Goal: Task Accomplishment & Management: Use online tool/utility

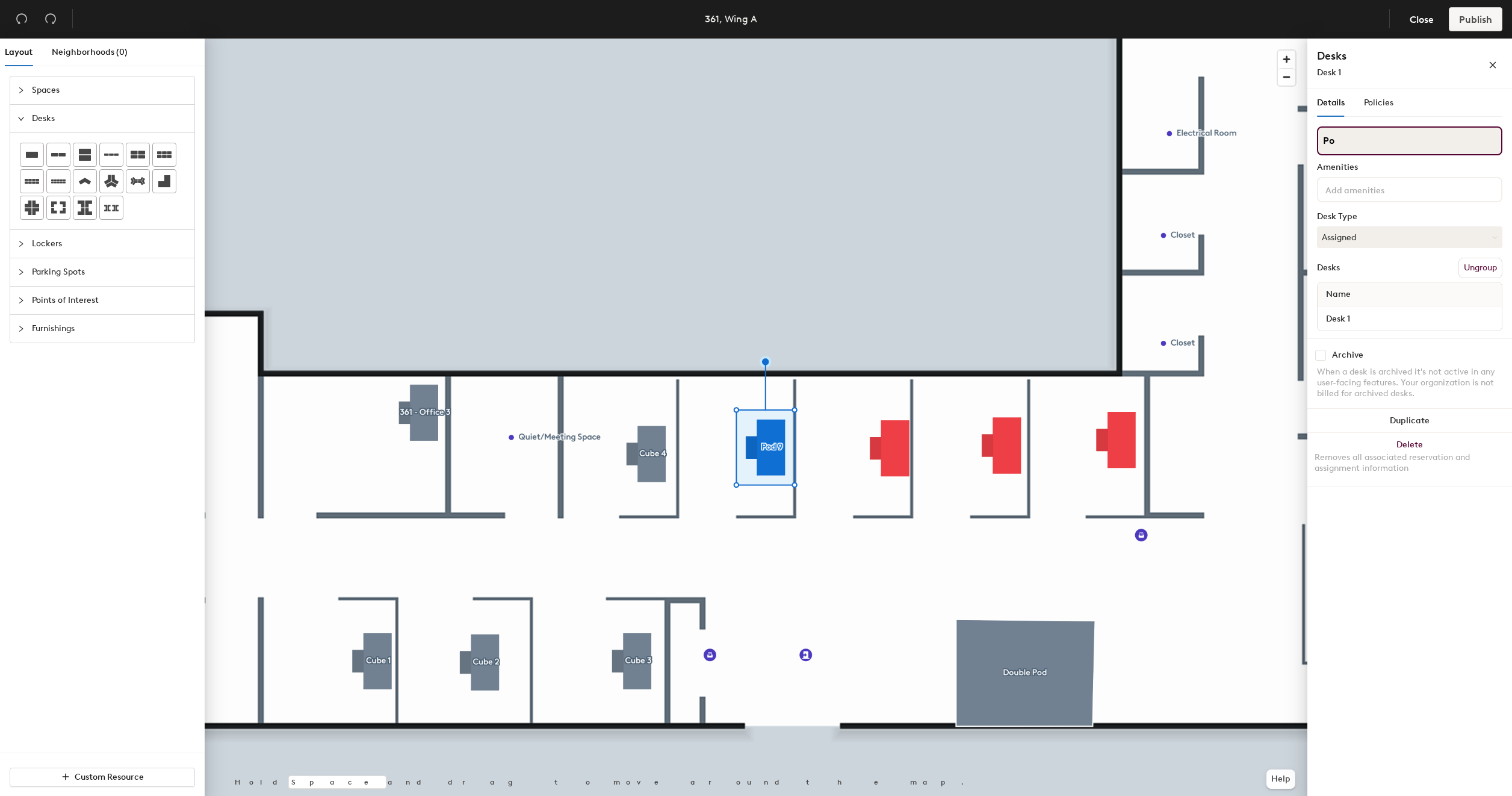
type input "P"
type input "Cube 5"
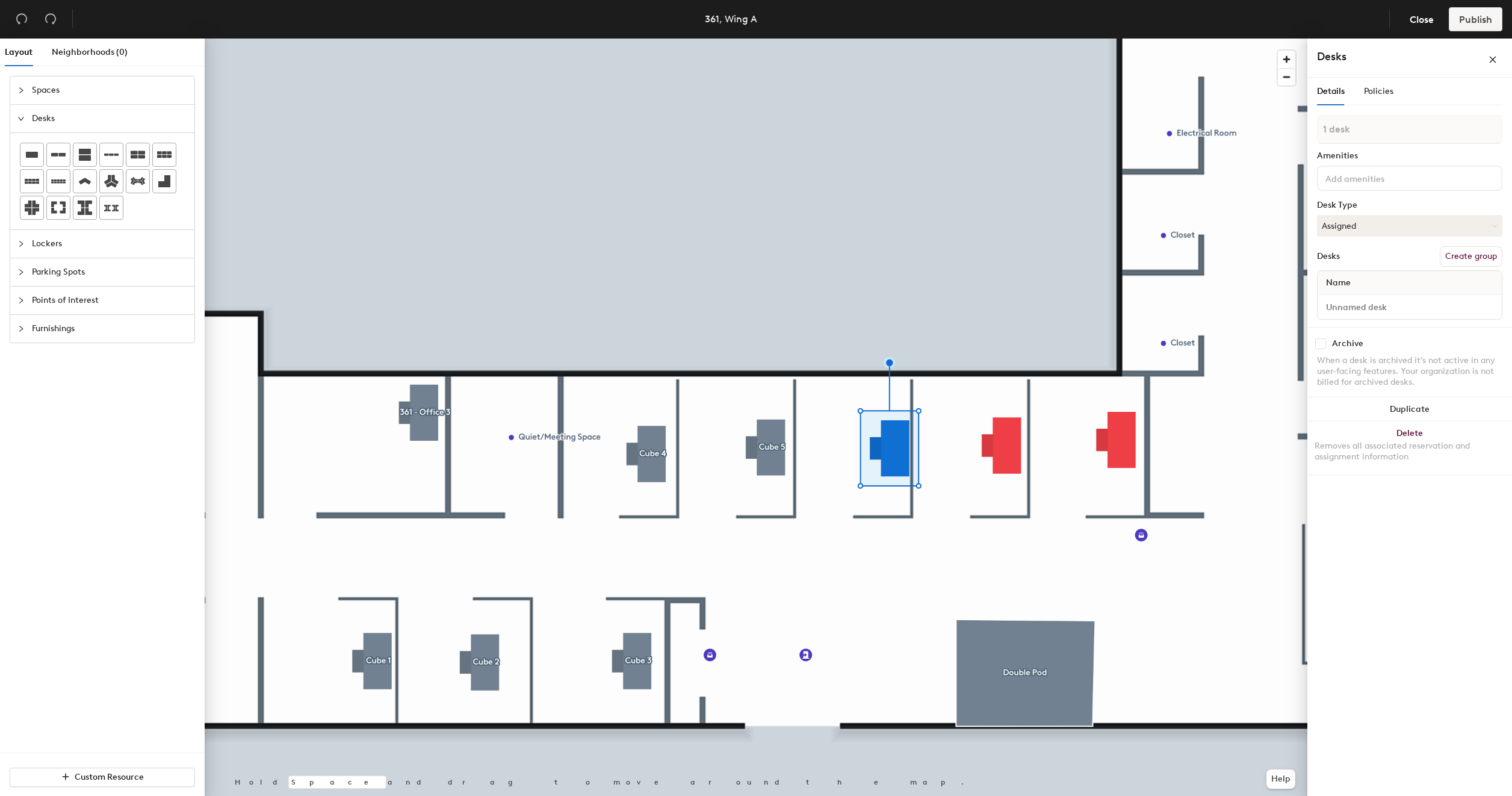
click at [1470, 257] on button "Create group" at bounding box center [1471, 257] width 63 height 21
click at [1379, 149] on input "Pod 10" at bounding box center [1409, 141] width 185 height 29
type input "Cube 6"
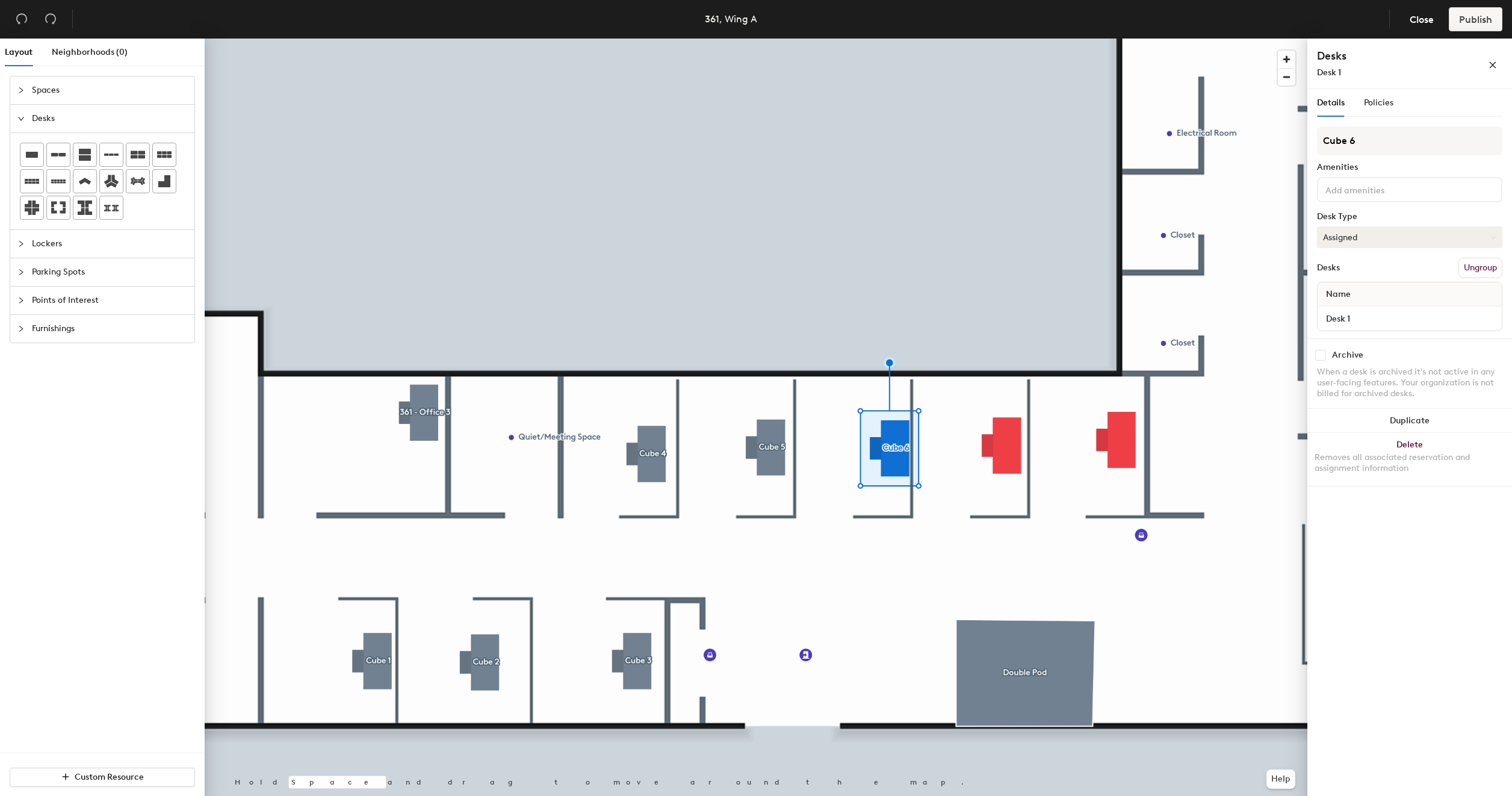
click at [1366, 237] on button "Assigned" at bounding box center [1409, 237] width 185 height 22
click at [1360, 267] on div "Assigned" at bounding box center [1377, 275] width 120 height 18
click at [1376, 314] on input "Desk 1" at bounding box center [1409, 318] width 179 height 17
type input "361 - Cube 6"
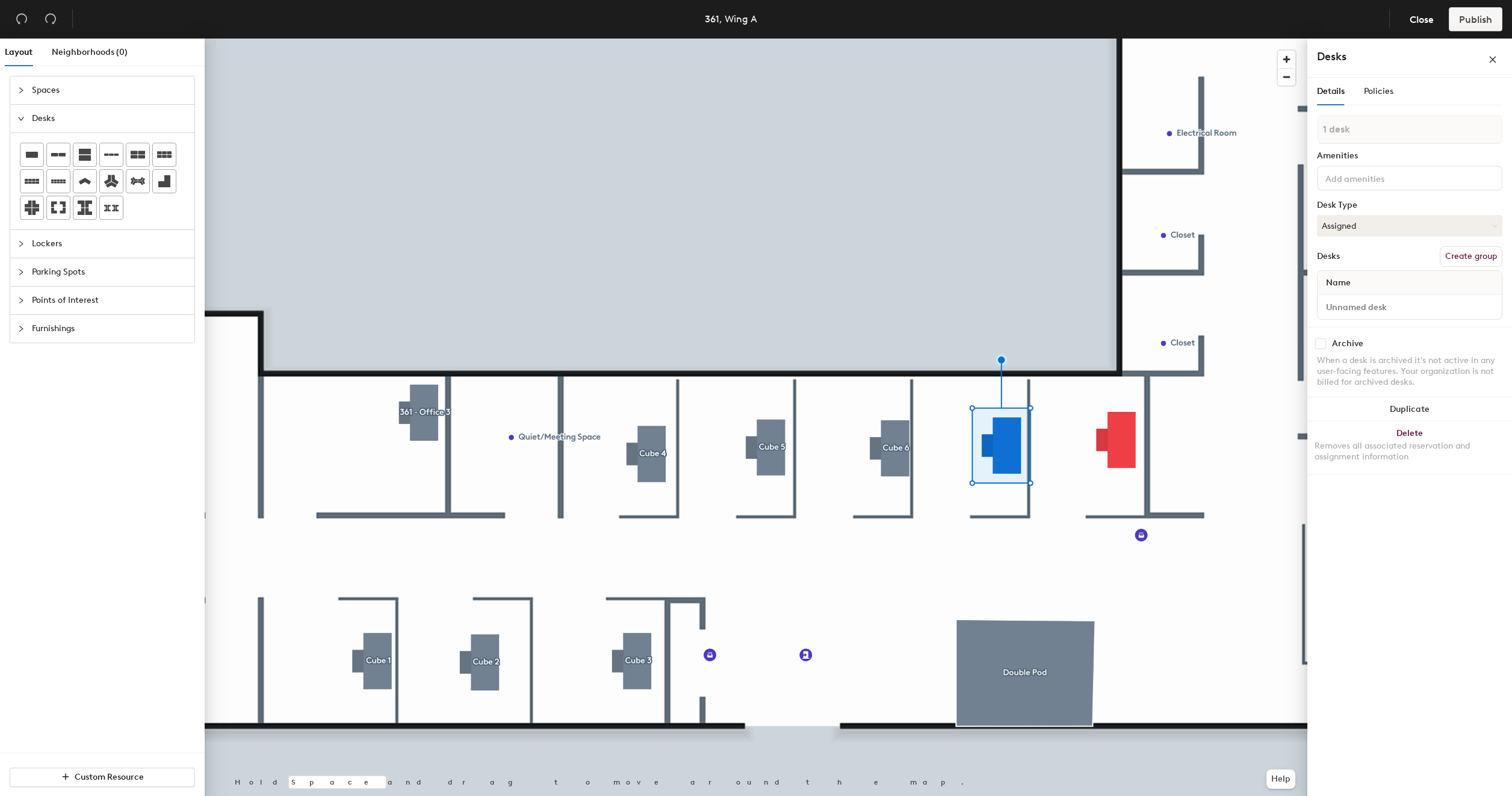
click at [1479, 254] on button "Create group" at bounding box center [1471, 257] width 63 height 21
click at [1379, 142] on input "Pod 11" at bounding box center [1409, 141] width 185 height 29
click at [1348, 142] on input "Cube 7" at bounding box center [1409, 141] width 185 height 29
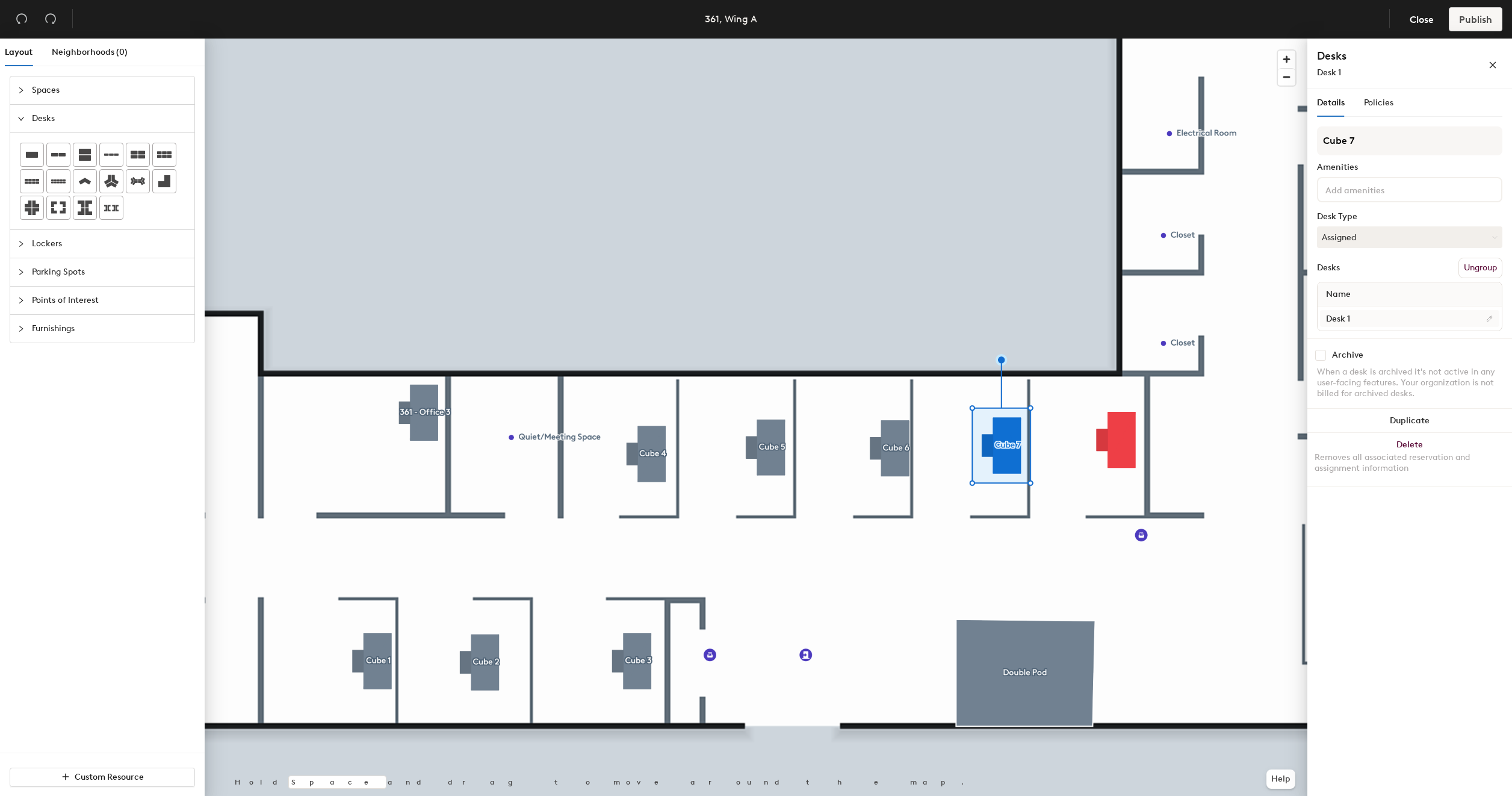
type input "Cube 7"
click at [1369, 312] on input "Desk 1" at bounding box center [1409, 318] width 179 height 17
type input "361 - Cube 7"
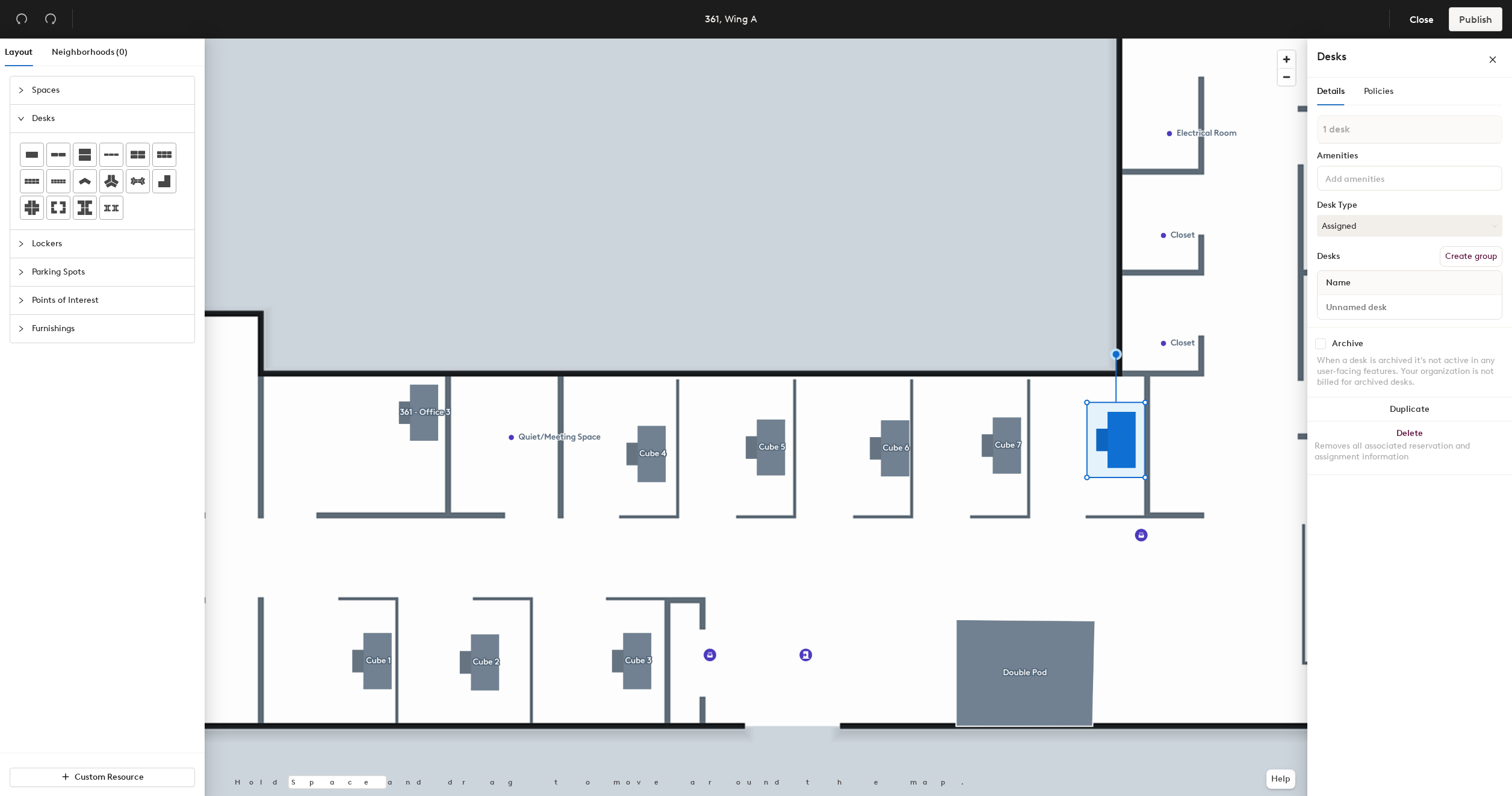
click at [1466, 253] on button "Create group" at bounding box center [1471, 257] width 63 height 21
click at [1382, 148] on input "Pod 12" at bounding box center [1409, 141] width 185 height 29
type input "Cube 8"
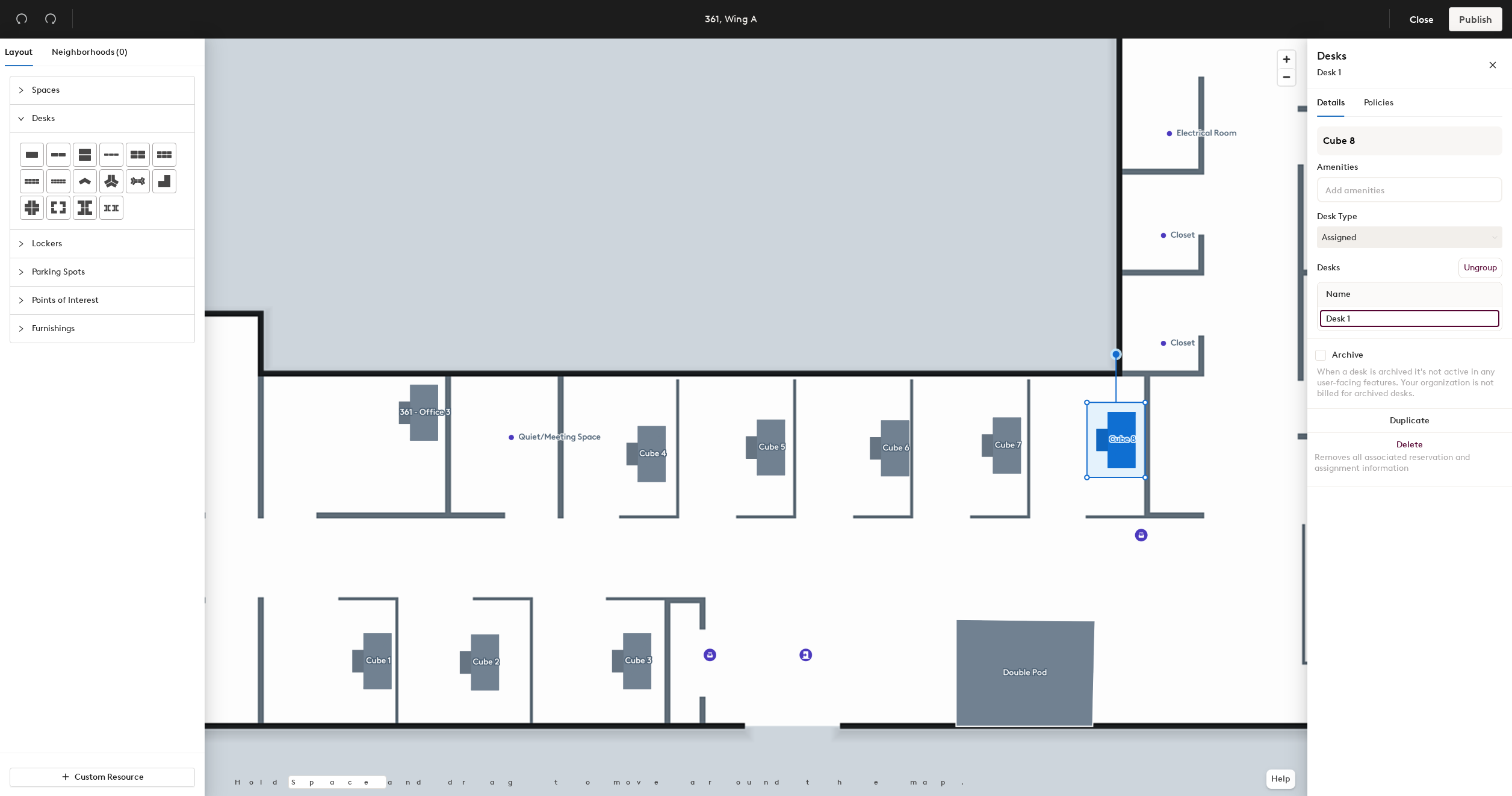
click at [1377, 314] on input "Desk 1" at bounding box center [1409, 318] width 179 height 17
type input "361 - Cube 8"
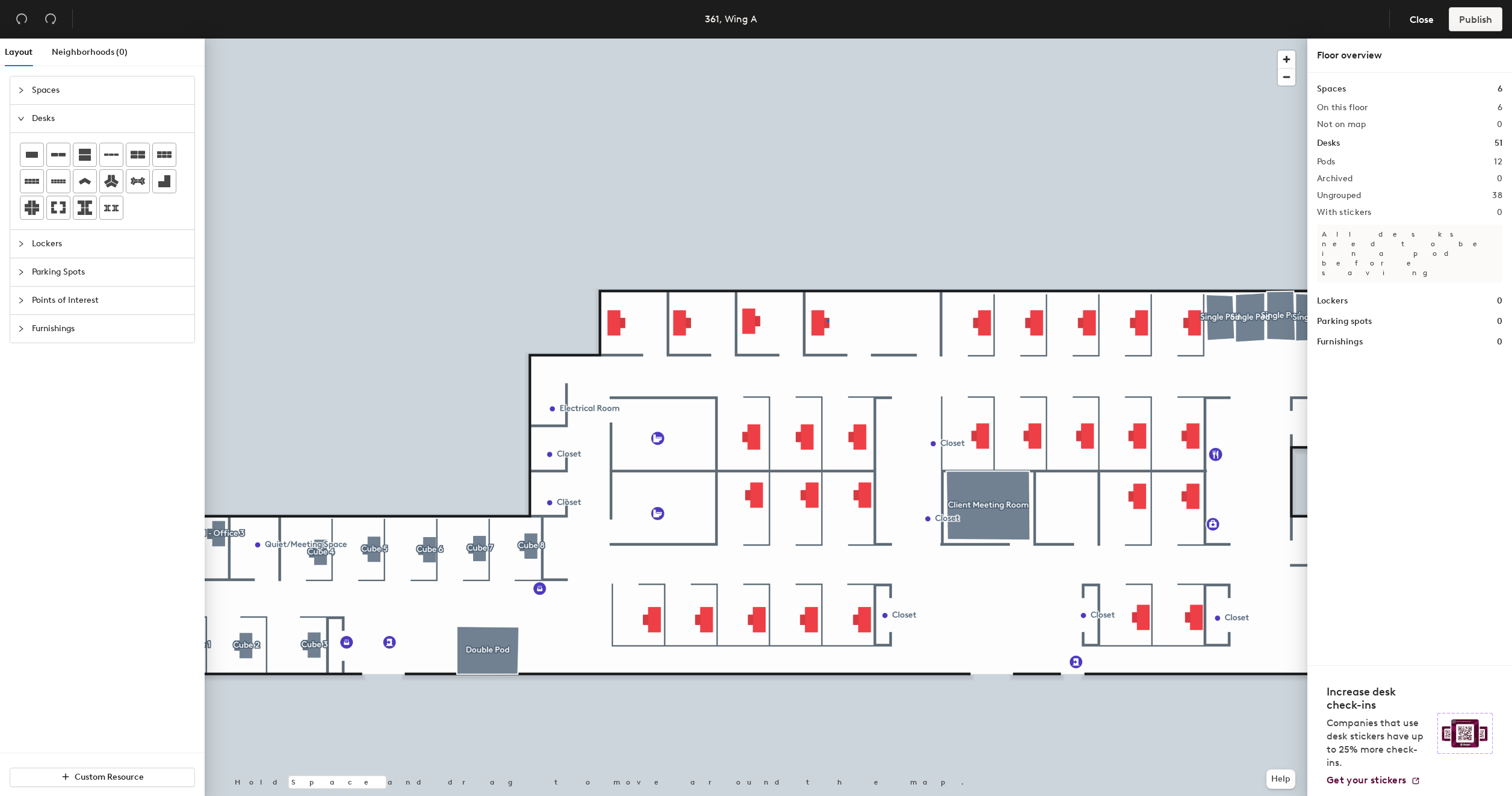
click at [827, 39] on div at bounding box center [756, 39] width 1103 height 0
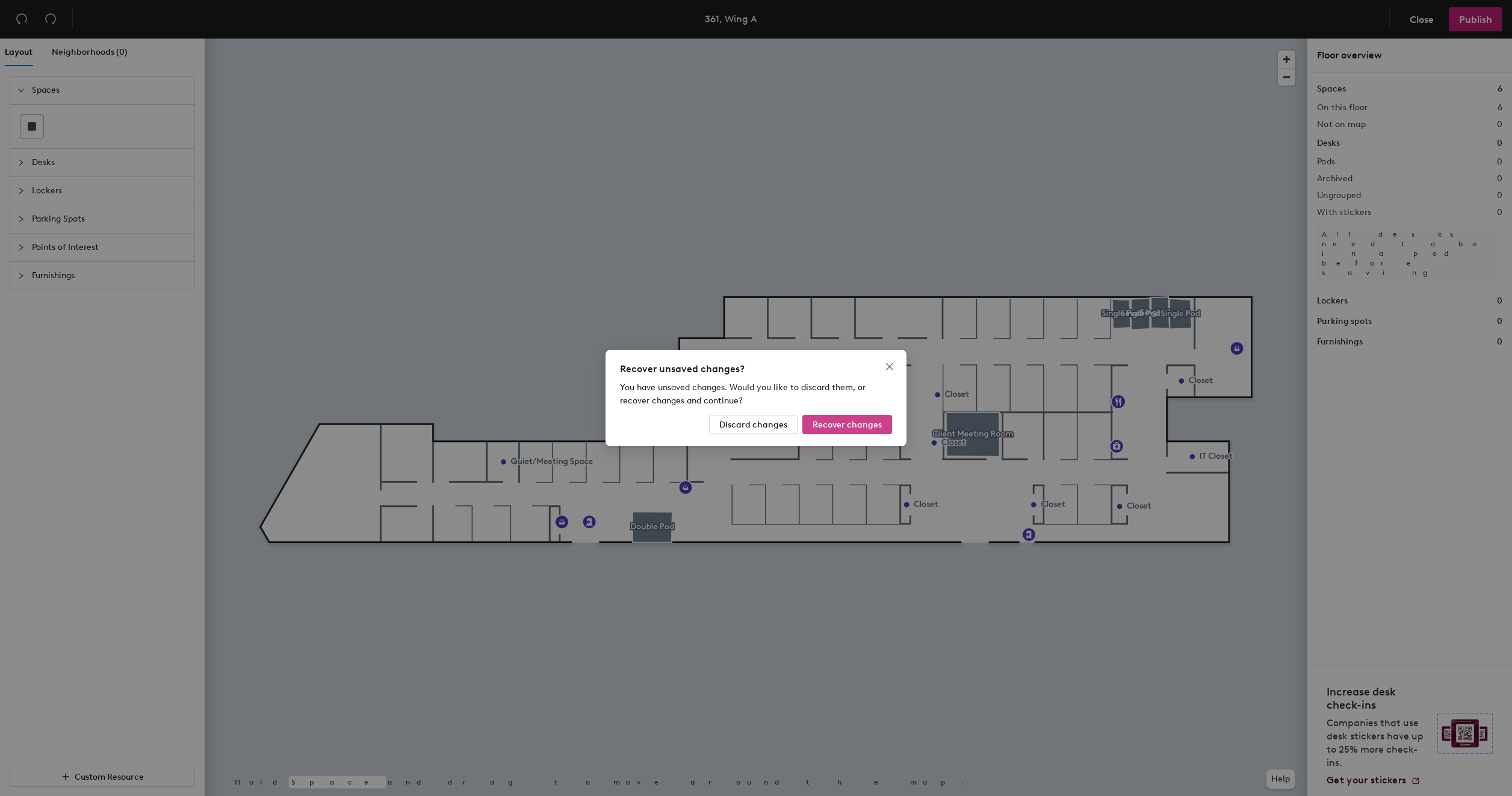
click at [857, 423] on span "Recover changes" at bounding box center [847, 425] width 69 height 10
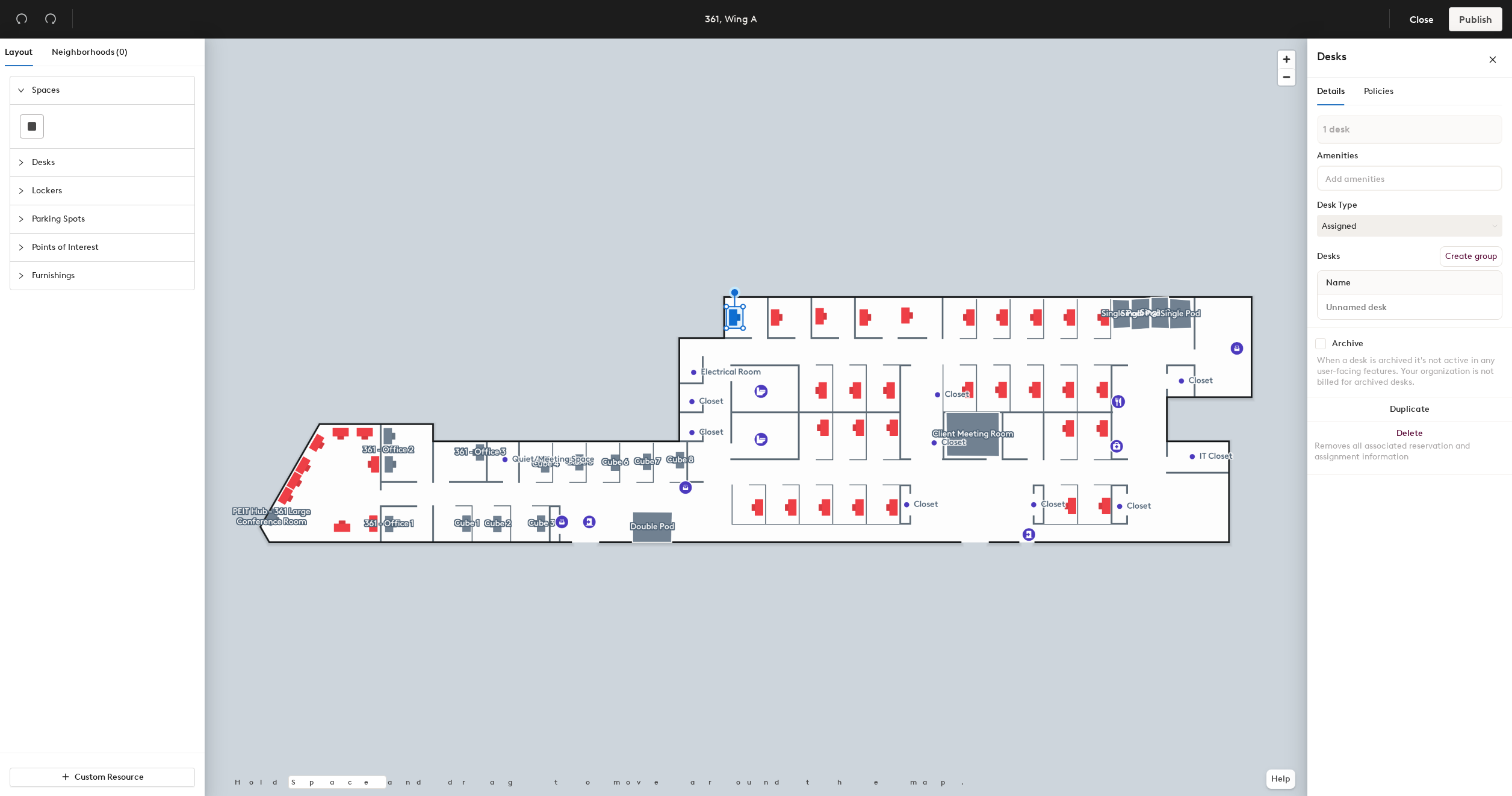
click at [1471, 257] on button "Create group" at bounding box center [1471, 257] width 63 height 21
type input "P"
type input "Office 5"
click at [1370, 324] on input "Desk 1" at bounding box center [1409, 318] width 179 height 17
type input "361 - Office 5"
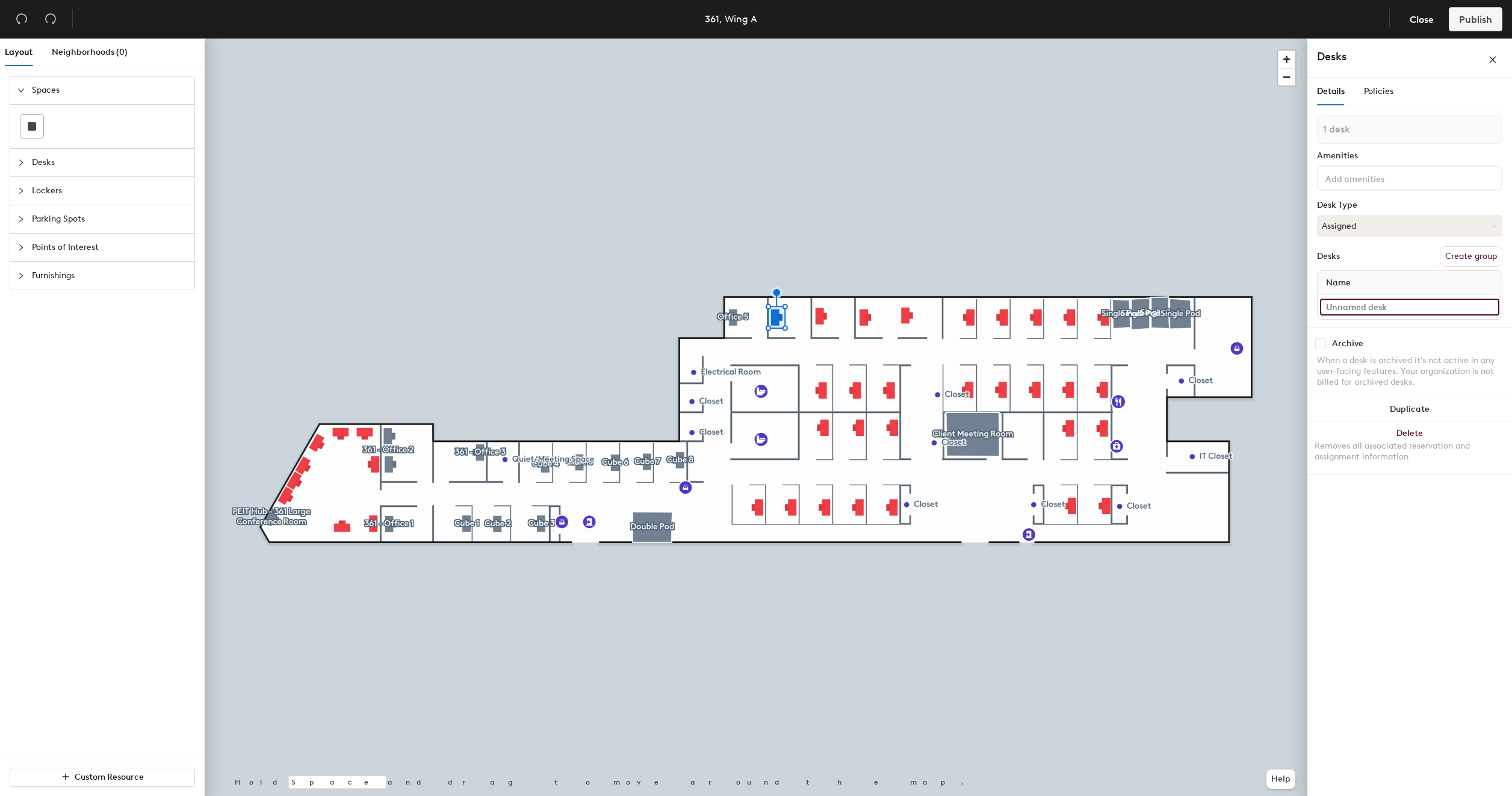
click at [1402, 304] on input at bounding box center [1409, 307] width 179 height 17
type input "361 - Office 6"
click at [1464, 267] on button "Create group" at bounding box center [1471, 268] width 63 height 21
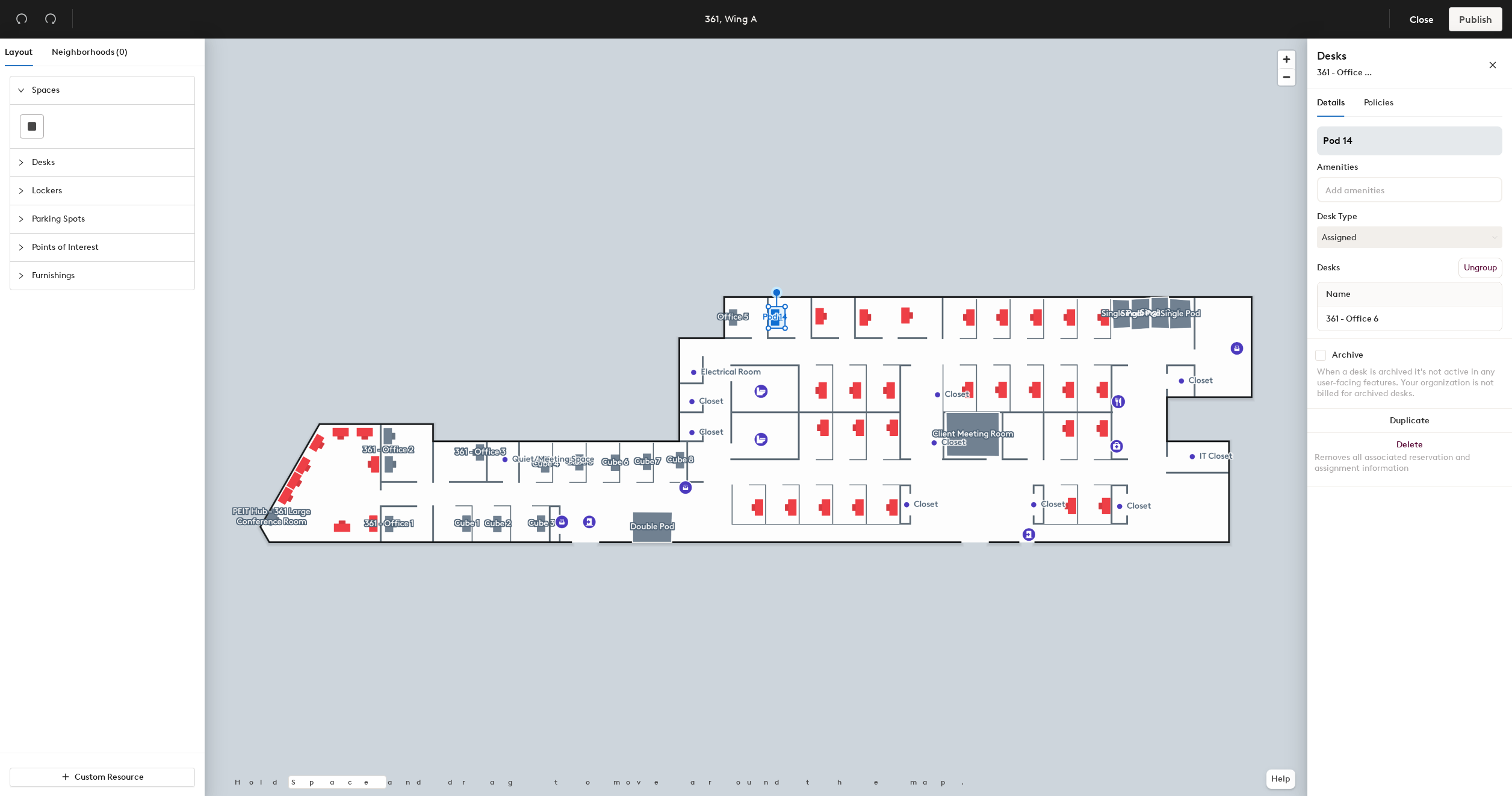
click at [1369, 144] on input "Pod 14" at bounding box center [1409, 141] width 185 height 29
click at [1400, 317] on input "361 - Office 6" at bounding box center [1409, 318] width 179 height 17
click at [1387, 140] on input "Pod 14" at bounding box center [1409, 141] width 185 height 29
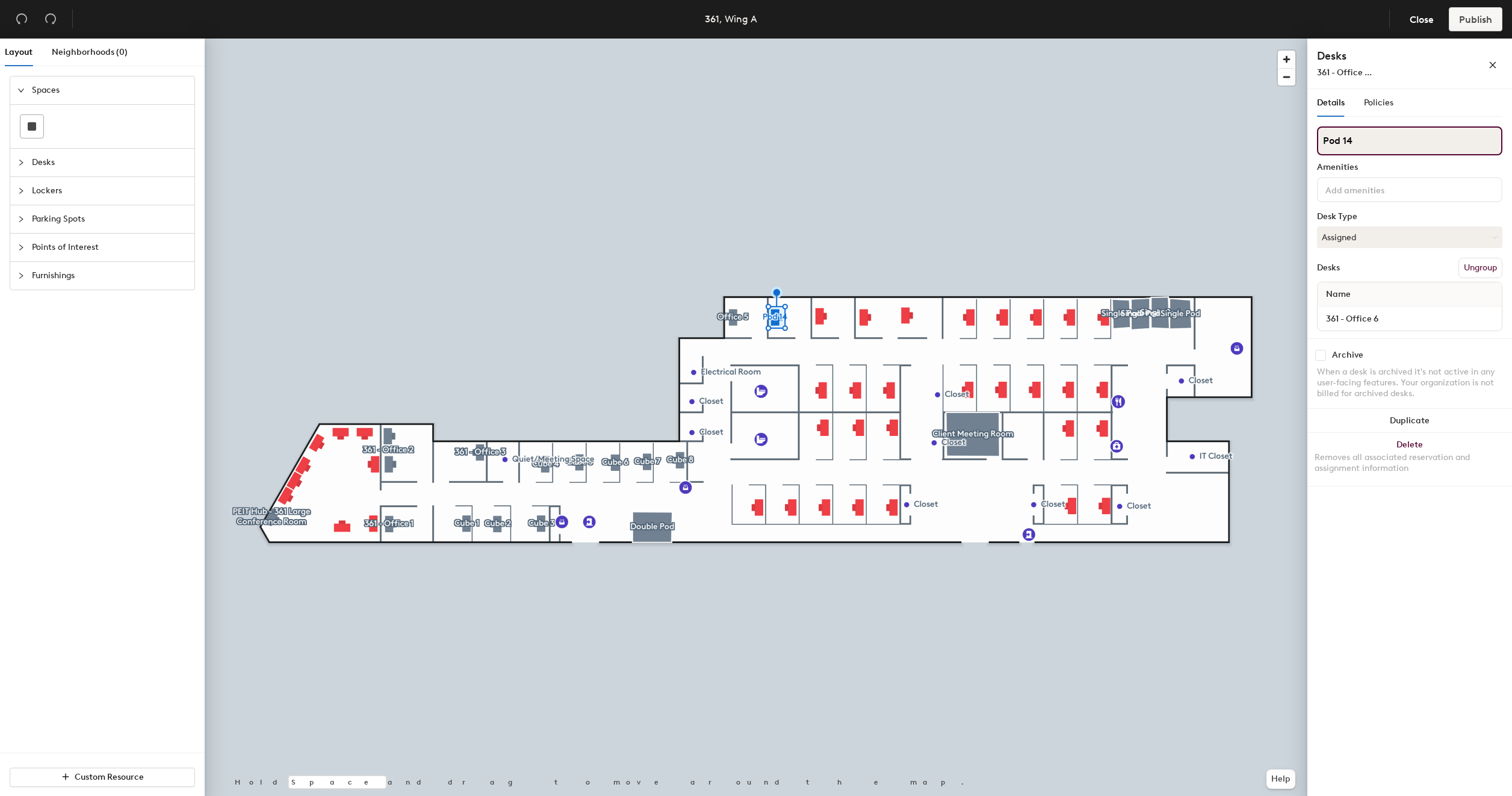
click at [1387, 140] on input "Pod 14" at bounding box center [1409, 141] width 185 height 29
type input "Office 6"
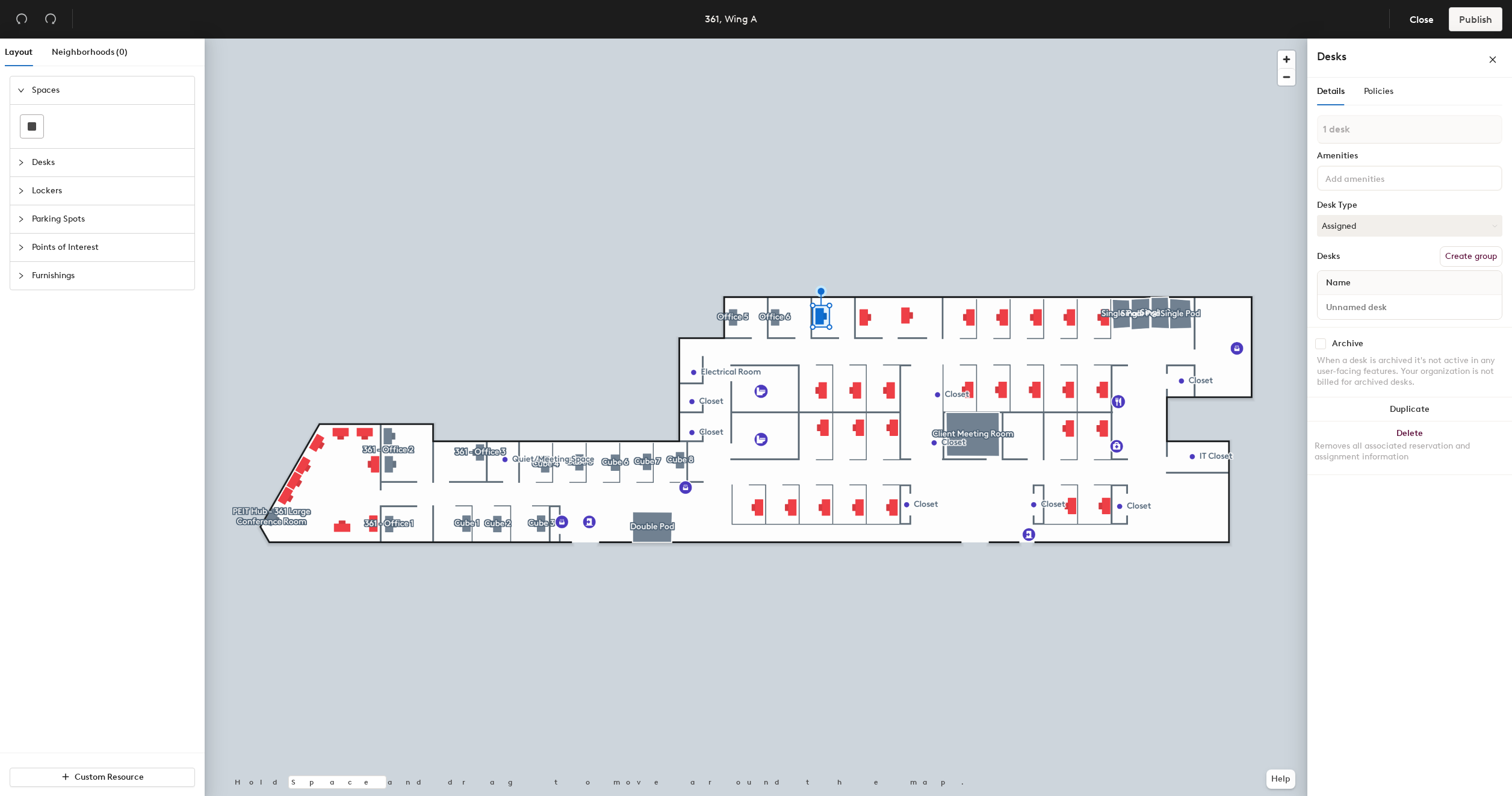
click at [1481, 254] on button "Create group" at bounding box center [1471, 257] width 63 height 21
click at [1375, 141] on input "Pod 15" at bounding box center [1409, 141] width 185 height 29
type input "office 7"
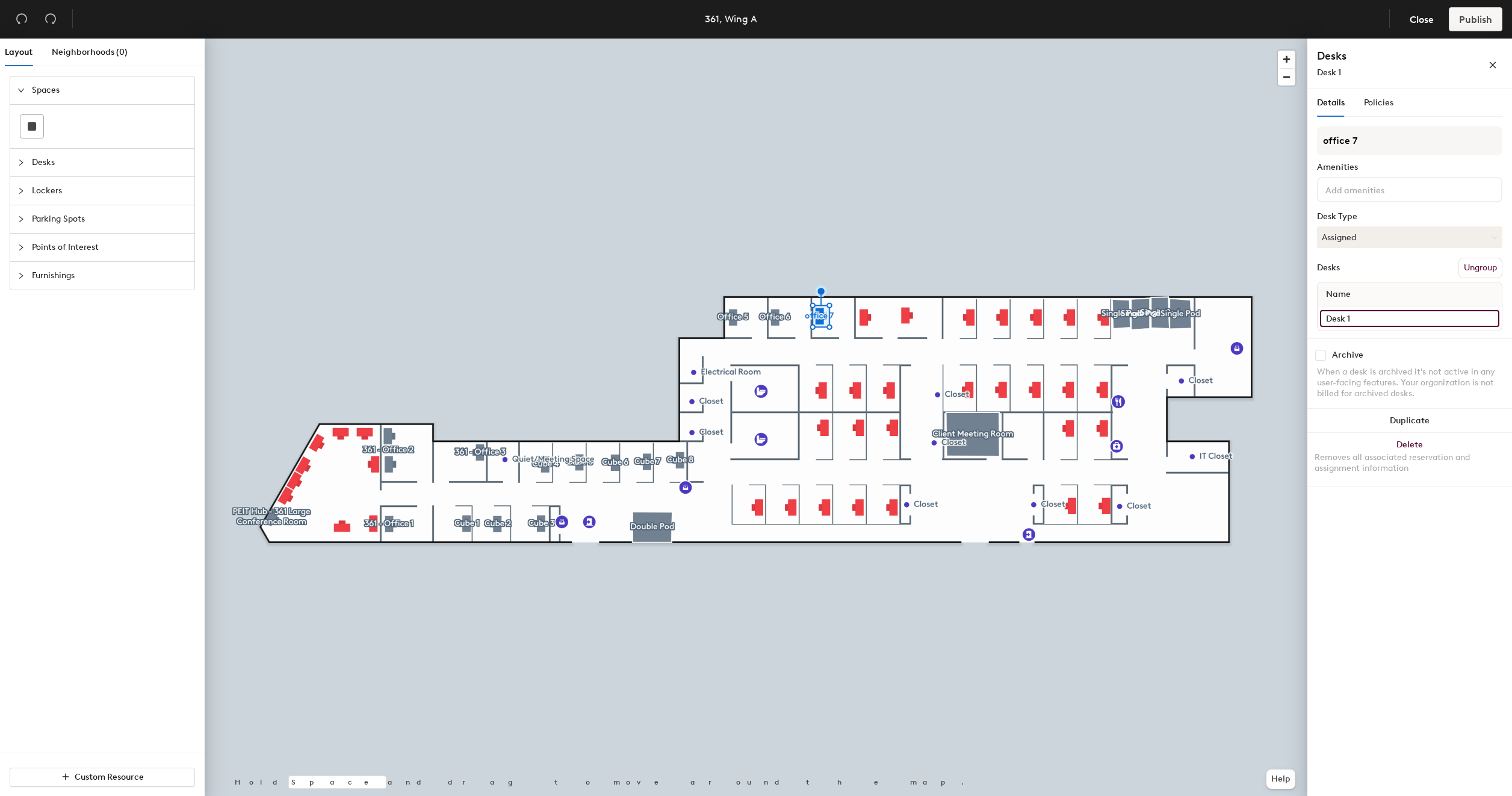
click at [1380, 318] on input "Desk 1" at bounding box center [1409, 318] width 179 height 17
type input "361 - Office 7"
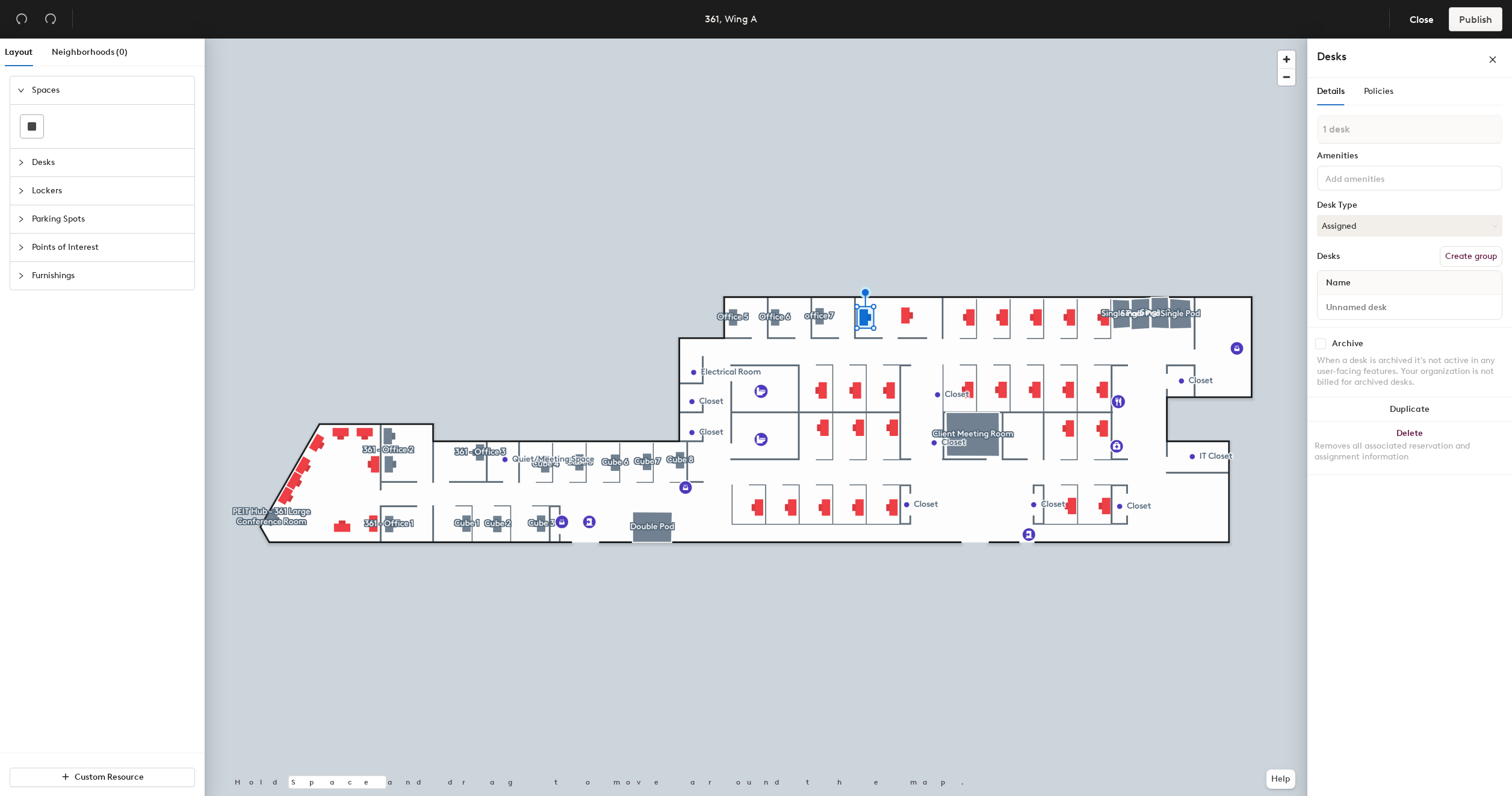
click at [1472, 256] on button "Create group" at bounding box center [1471, 257] width 63 height 21
click at [1359, 141] on input "Pod 16" at bounding box center [1409, 141] width 185 height 29
type input "Office 8"
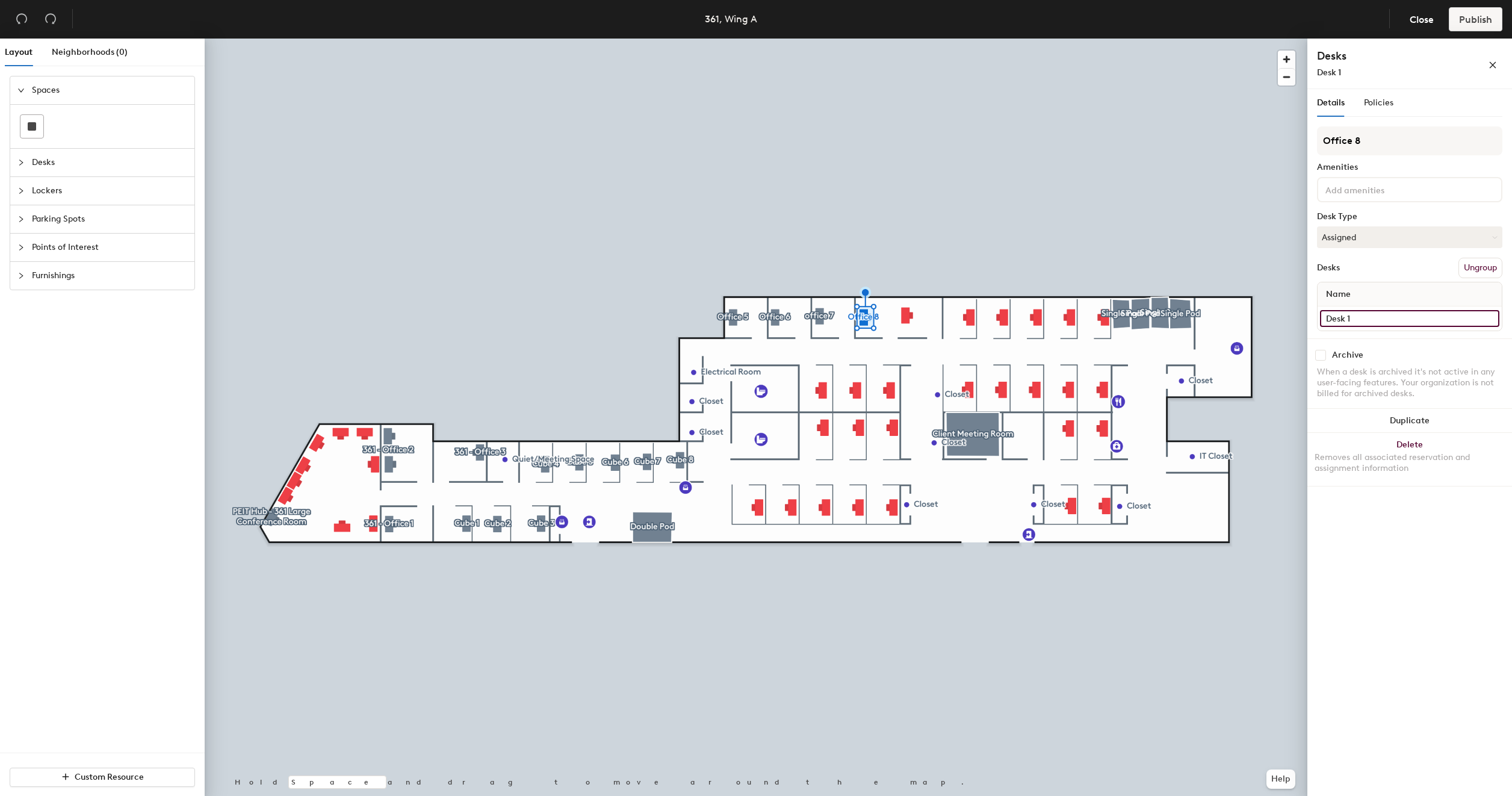
click at [1357, 320] on input "Desk 1" at bounding box center [1409, 318] width 179 height 17
type input "361 - Office 8"
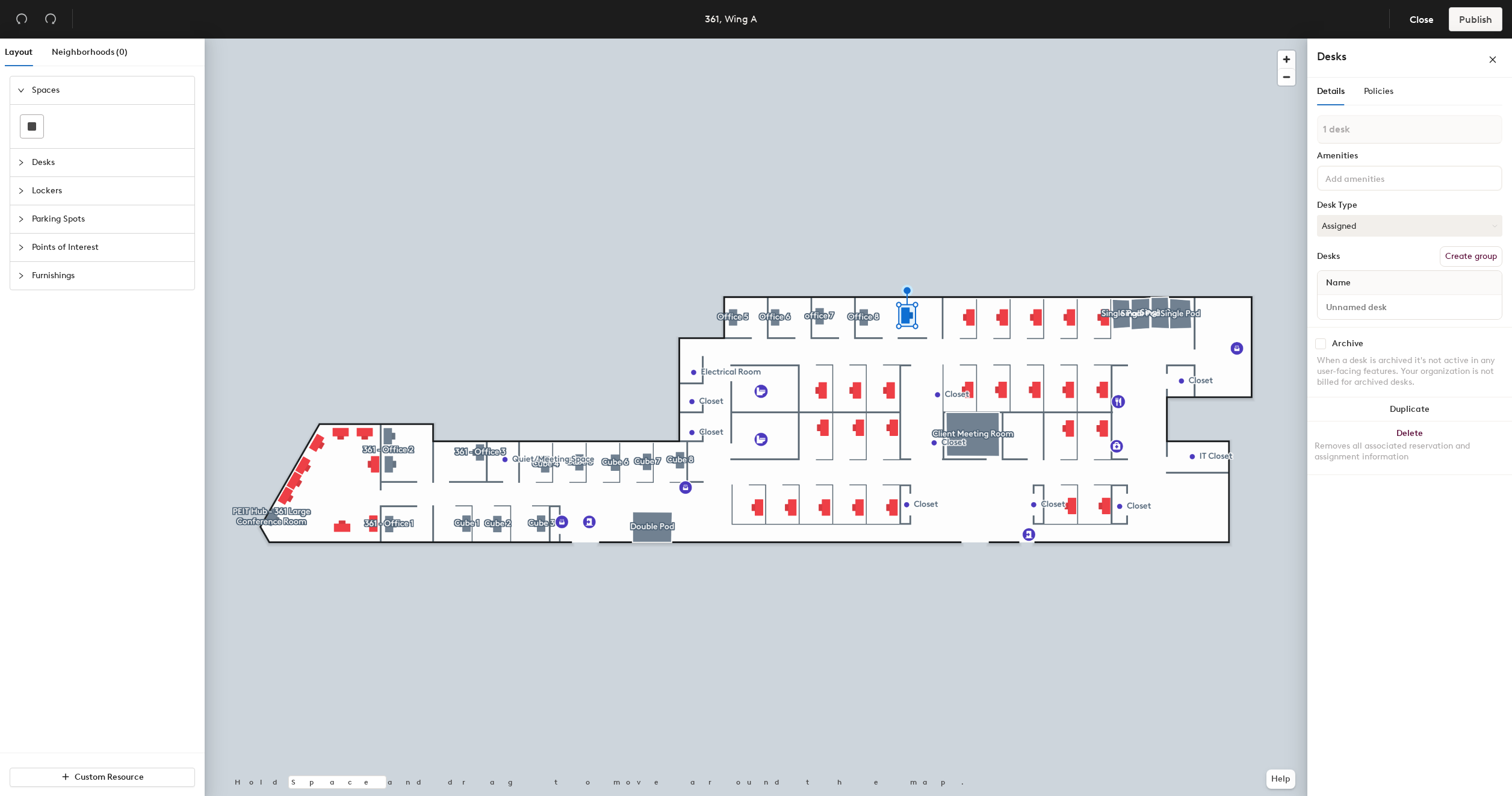
click at [1461, 259] on button "Create group" at bounding box center [1471, 257] width 63 height 21
click at [1361, 323] on input "Desk 1" at bounding box center [1409, 318] width 179 height 17
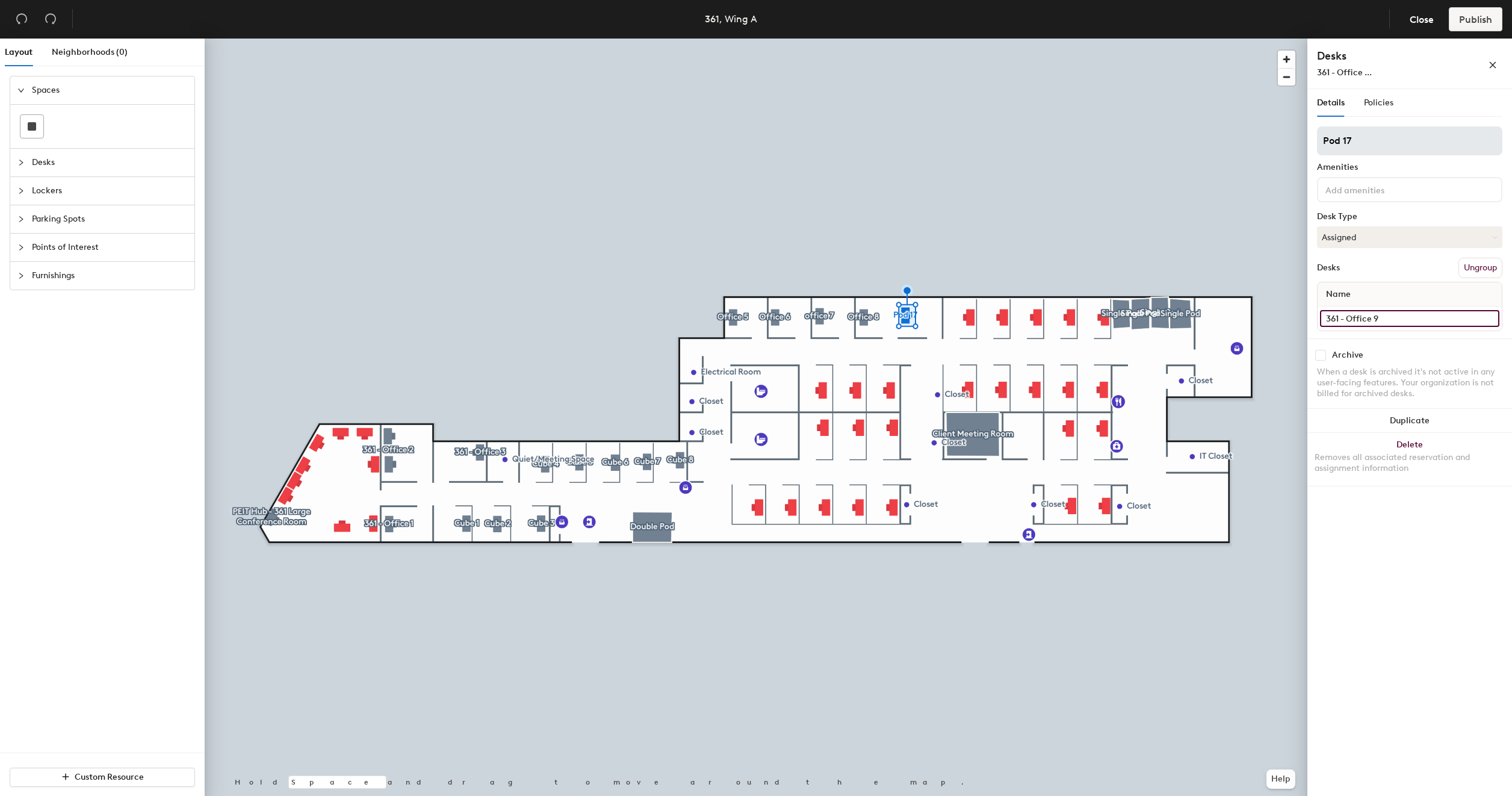
type input "361 - Office 9"
click at [1361, 137] on input "Pod 17" at bounding box center [1409, 141] width 185 height 29
type input "Office 9"
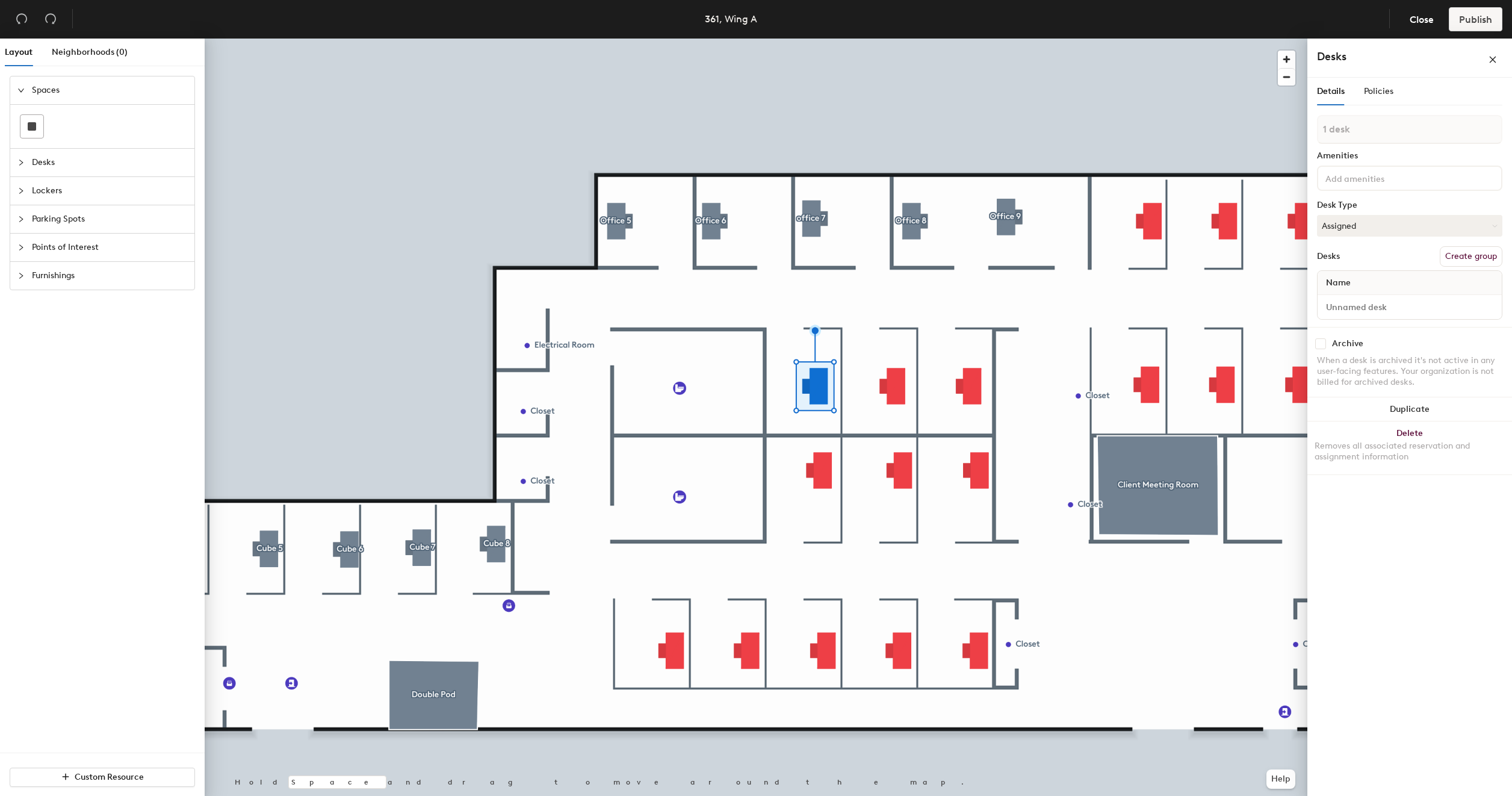
click at [1476, 250] on button "Create group" at bounding box center [1471, 257] width 63 height 21
type input "P"
type input "Cube 21"
click at [1379, 317] on input "Desk 1" at bounding box center [1409, 318] width 179 height 17
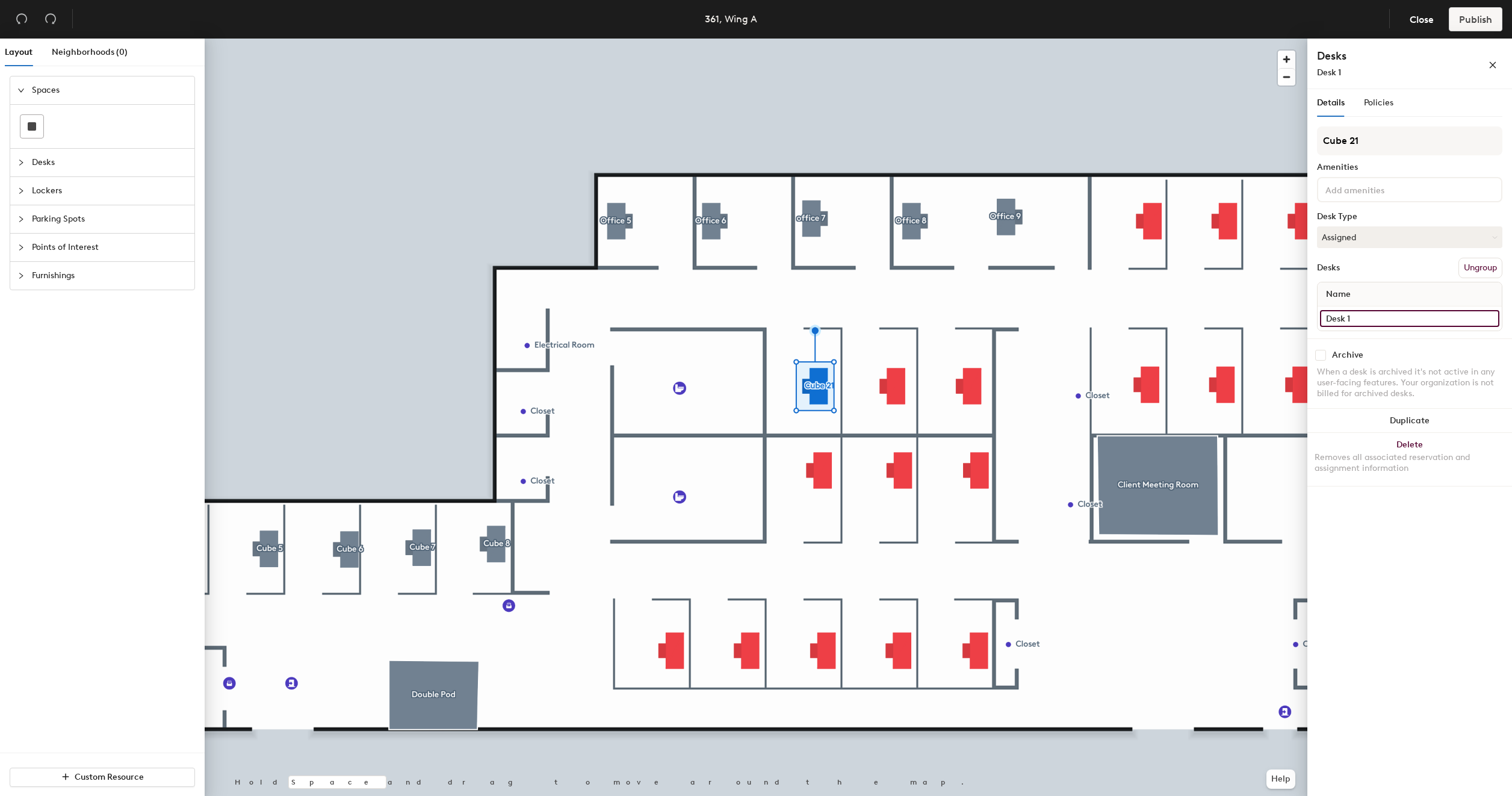
click at [1379, 317] on input "Desk 1" at bounding box center [1409, 318] width 179 height 17
type input "361 - Cube 21"
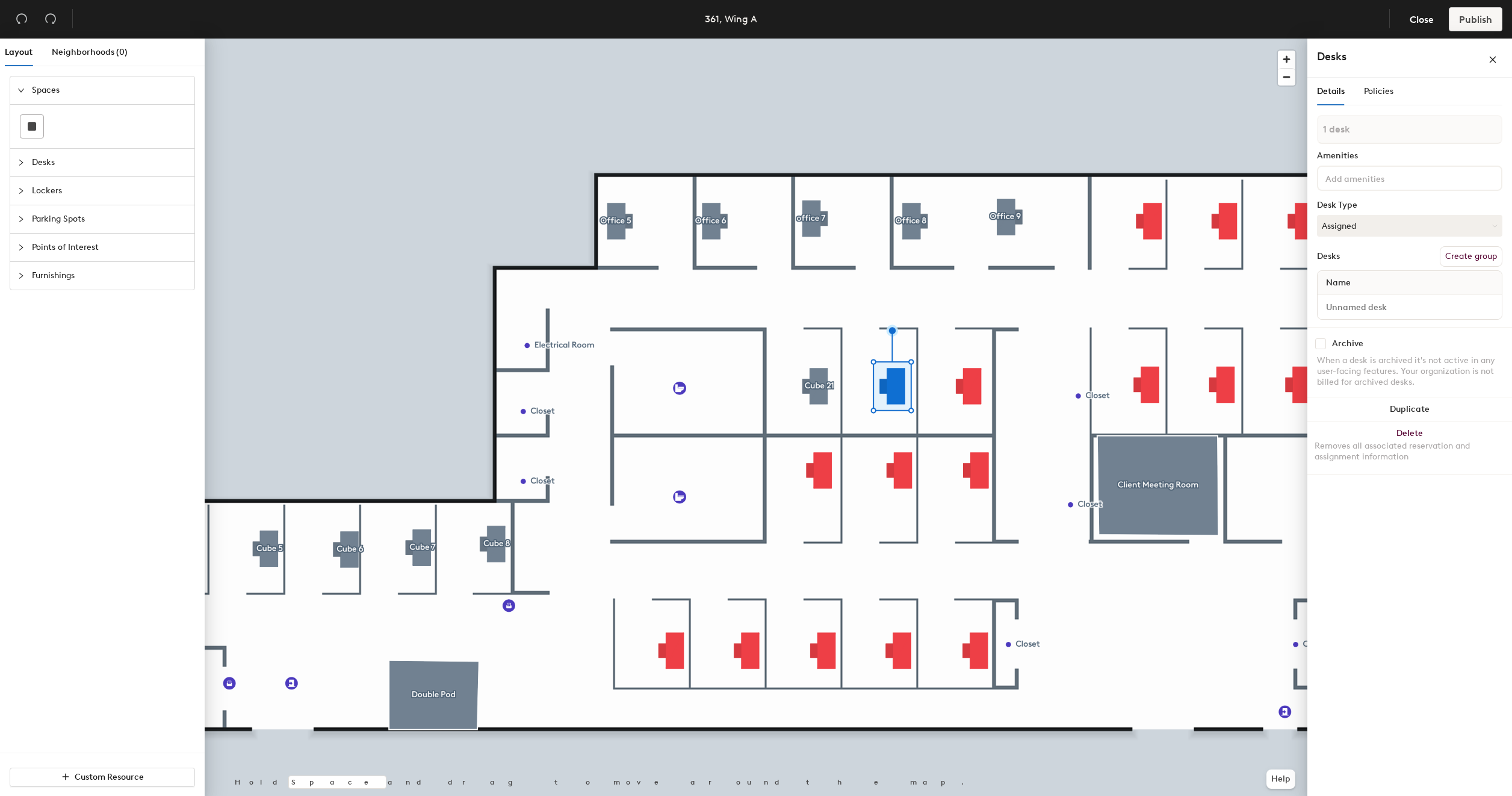
click at [1474, 253] on button "Create group" at bounding box center [1471, 257] width 63 height 21
click at [1397, 148] on input "Pod 19" at bounding box center [1409, 141] width 185 height 29
type input "Cube 22"
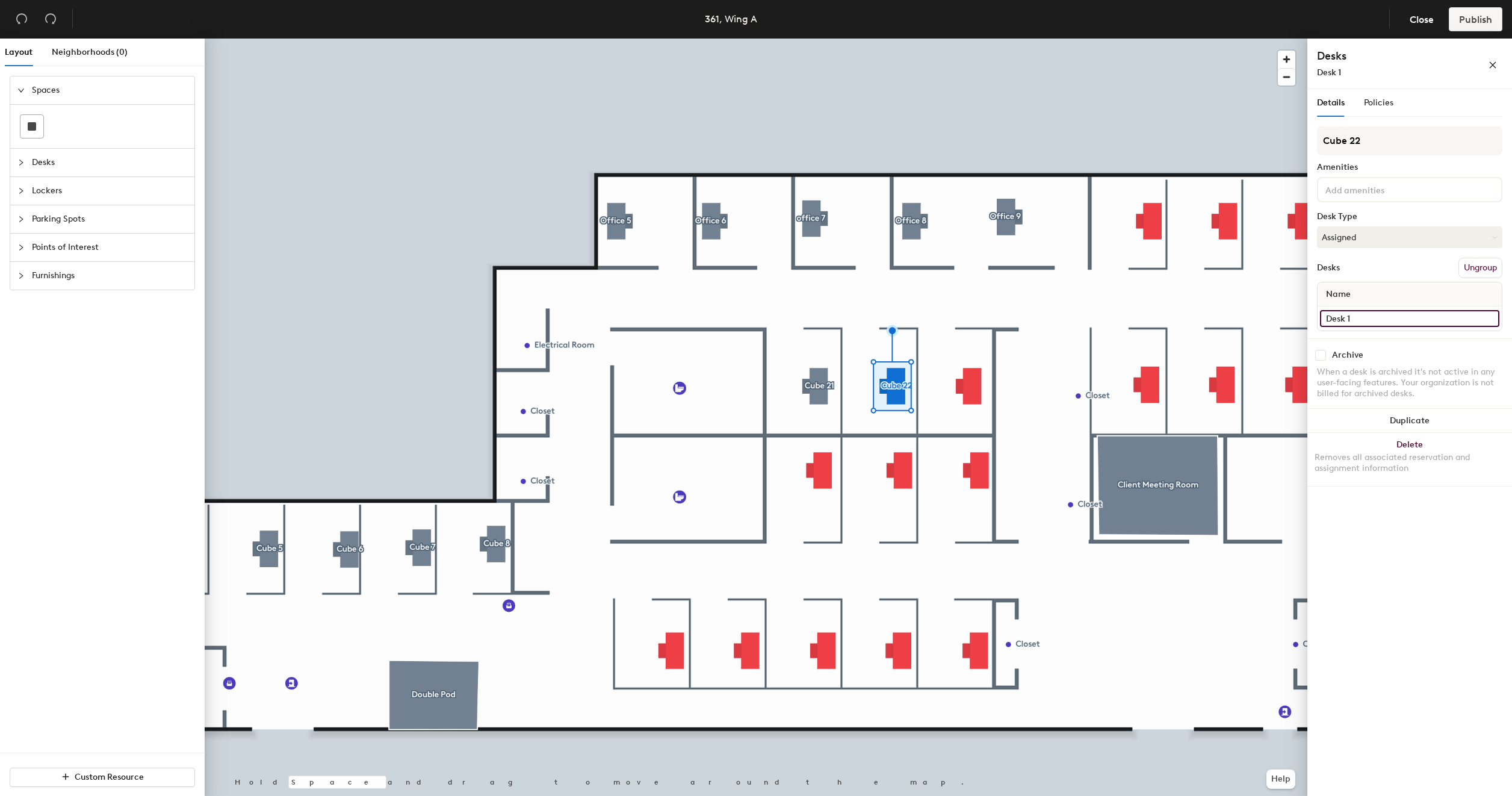
click at [1373, 318] on input "Desk 1" at bounding box center [1409, 318] width 179 height 17
type input "361 - Cube 22"
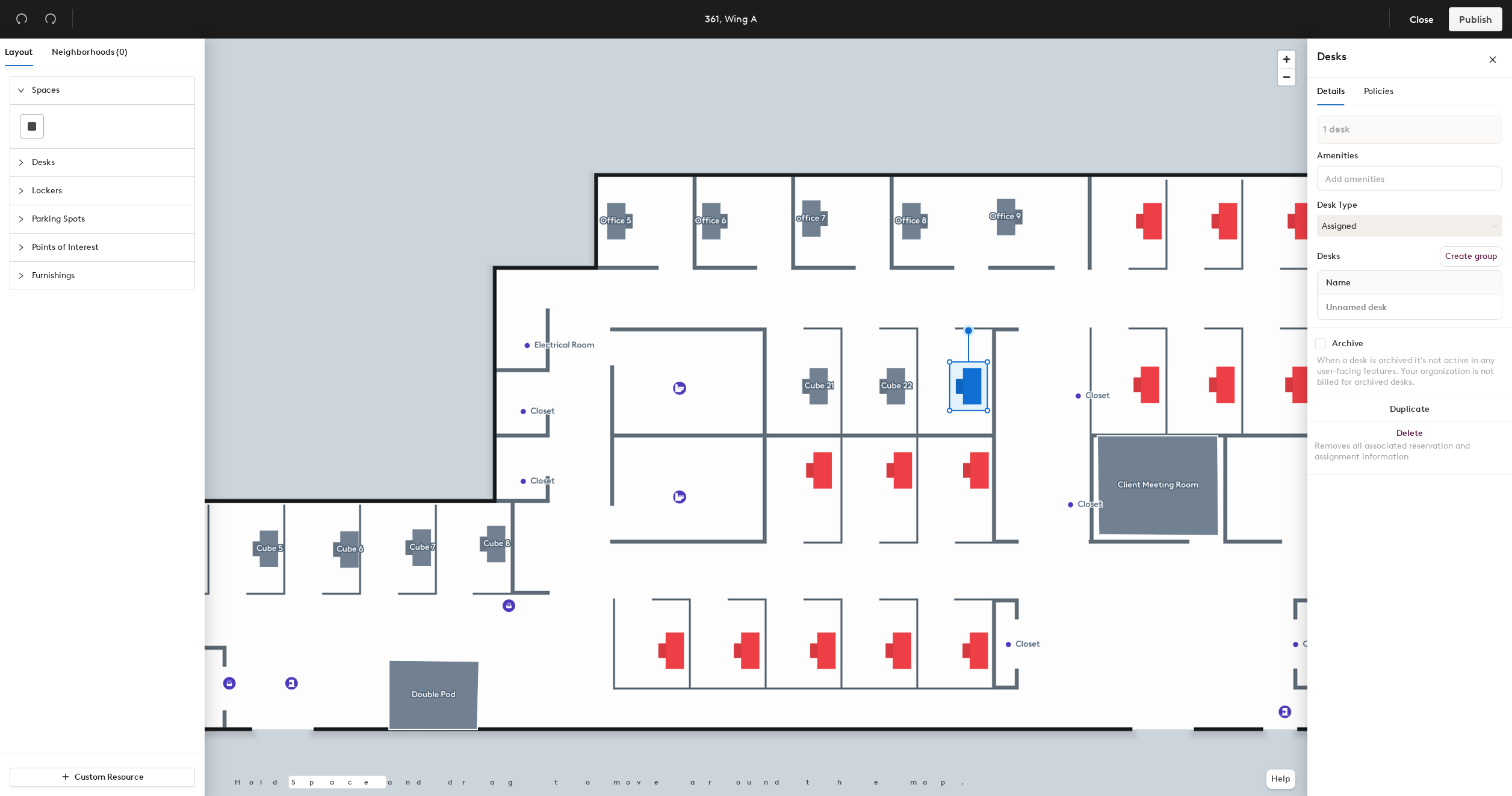
click at [1462, 248] on button "Create group" at bounding box center [1471, 257] width 63 height 21
type input "P"
type input "Cube 23"
click at [1360, 323] on input "Desk 1" at bounding box center [1409, 318] width 179 height 17
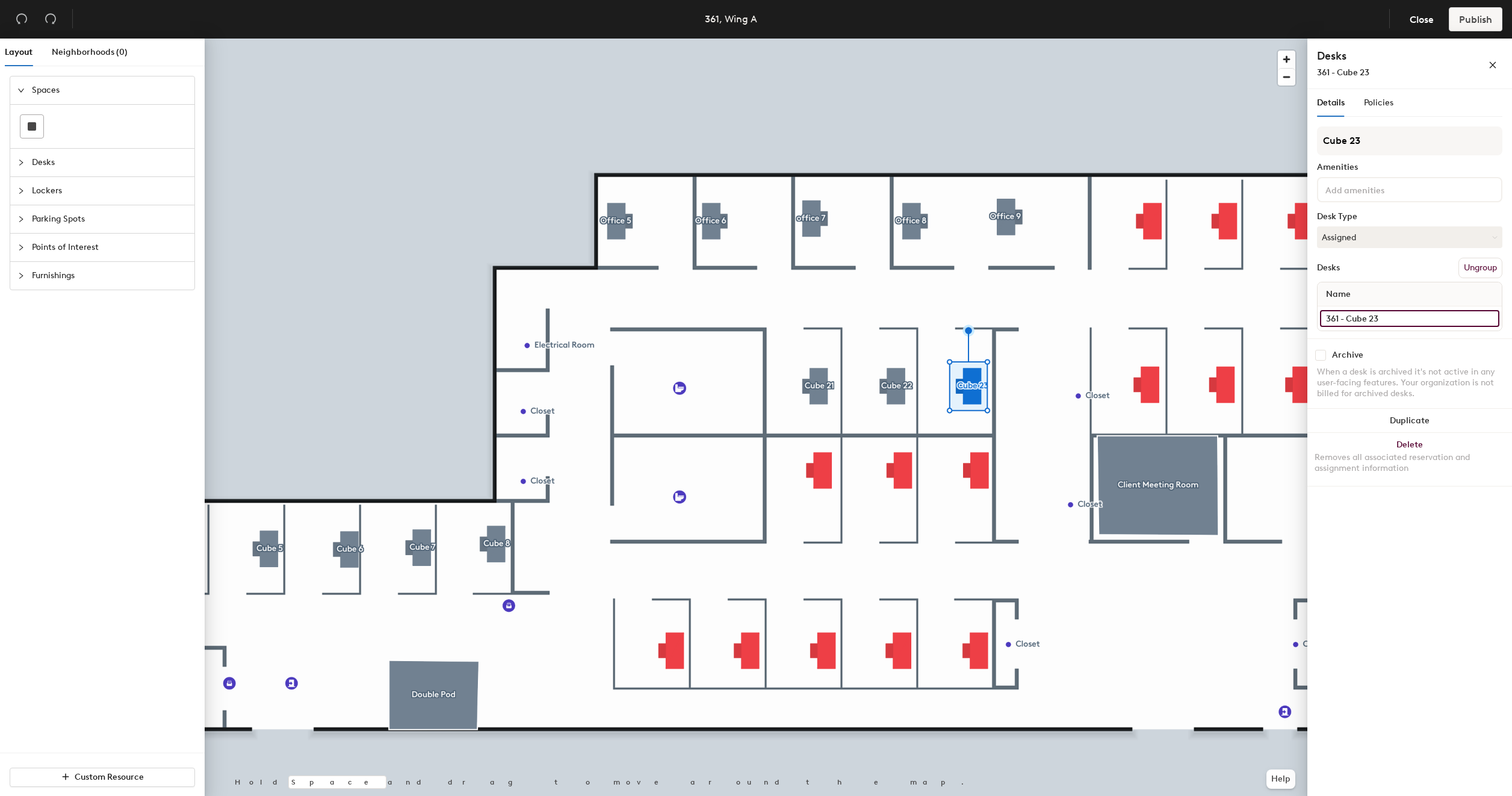
type input "361 - Cube 23"
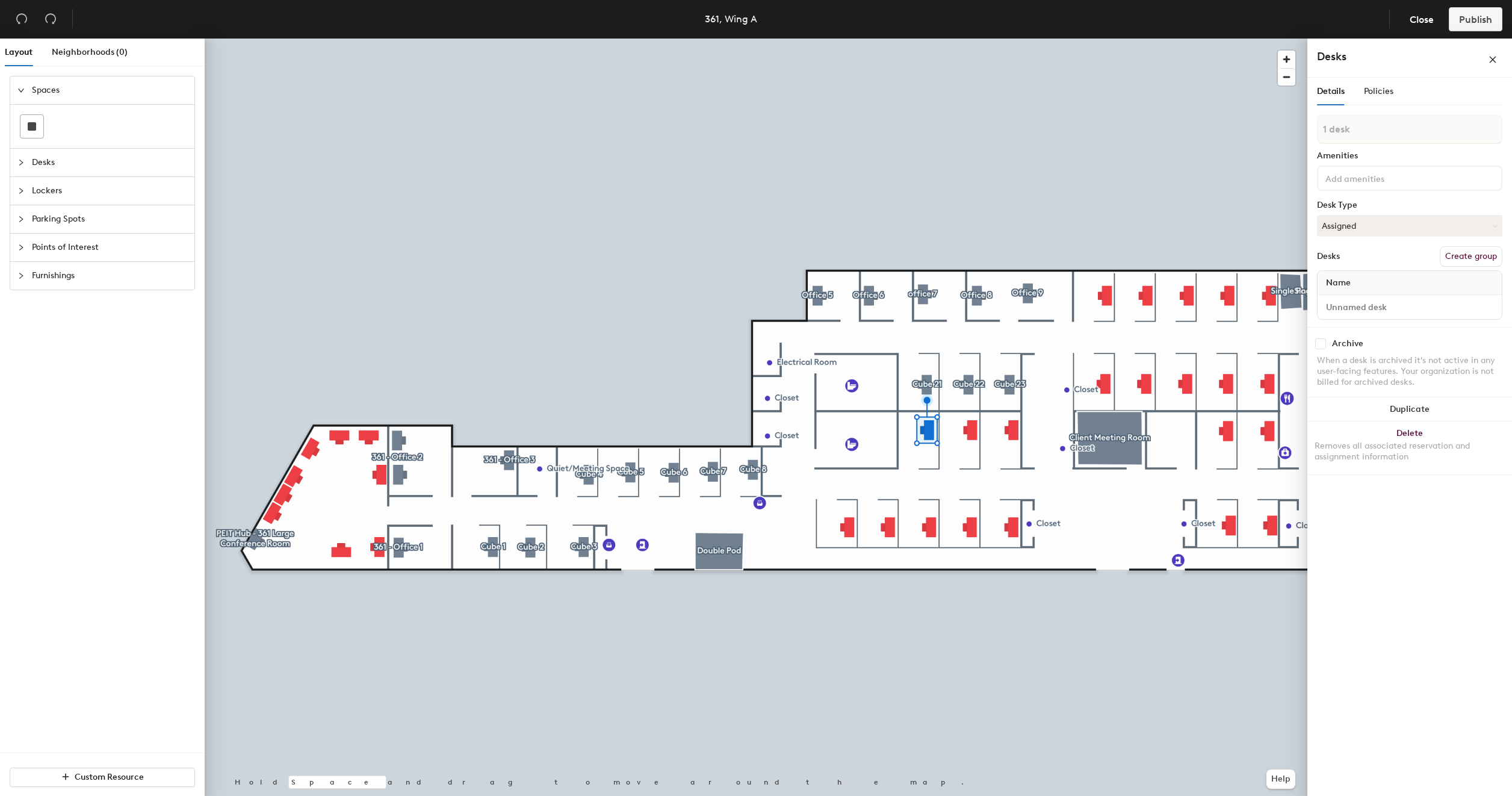
click at [1472, 254] on button "Create group" at bounding box center [1471, 257] width 63 height 21
type input "P"
type input "c"
type input "Cube 16"
click at [1376, 319] on input "Desk 1" at bounding box center [1409, 318] width 179 height 17
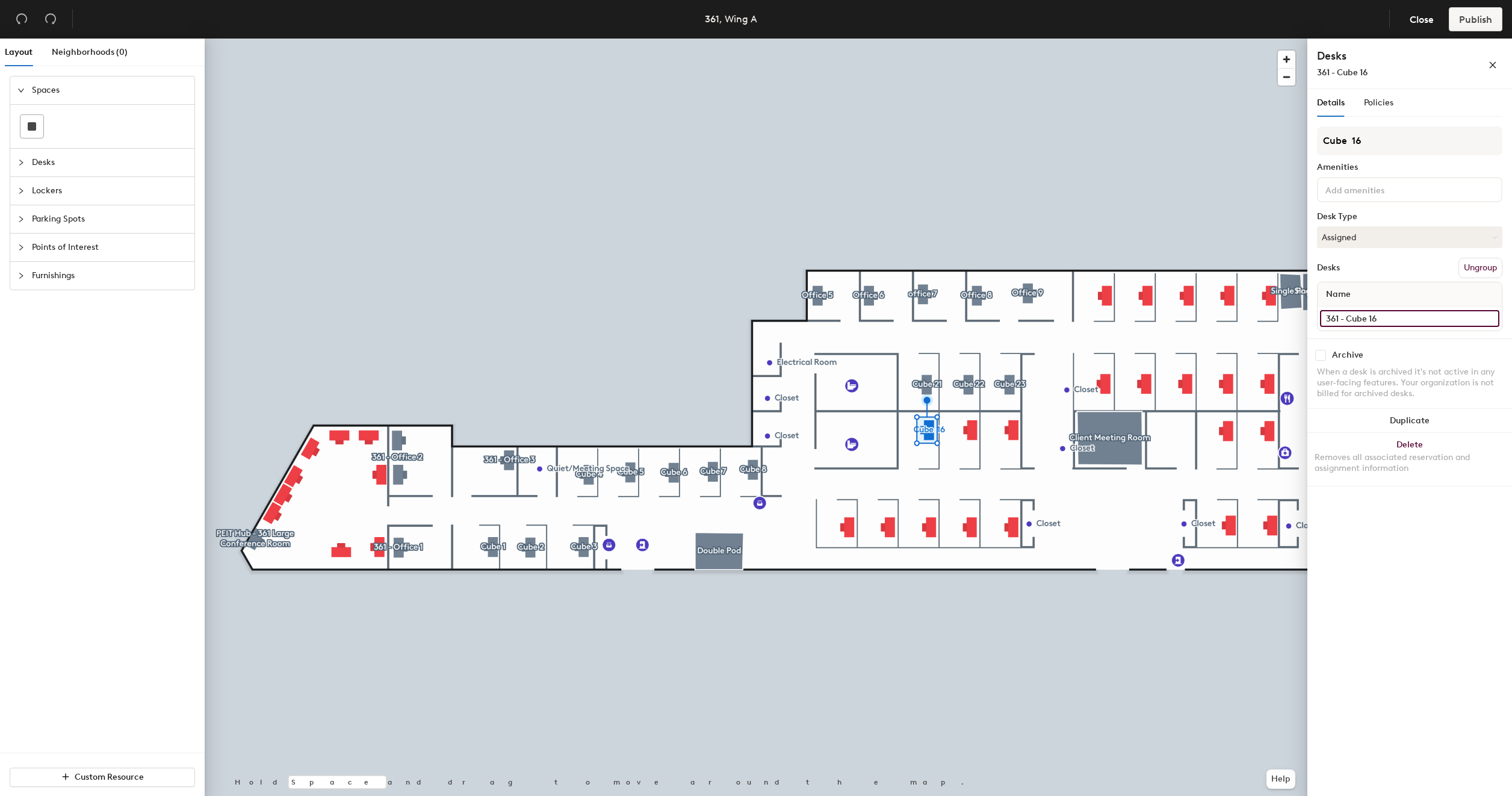
type input "361 - Cube 16"
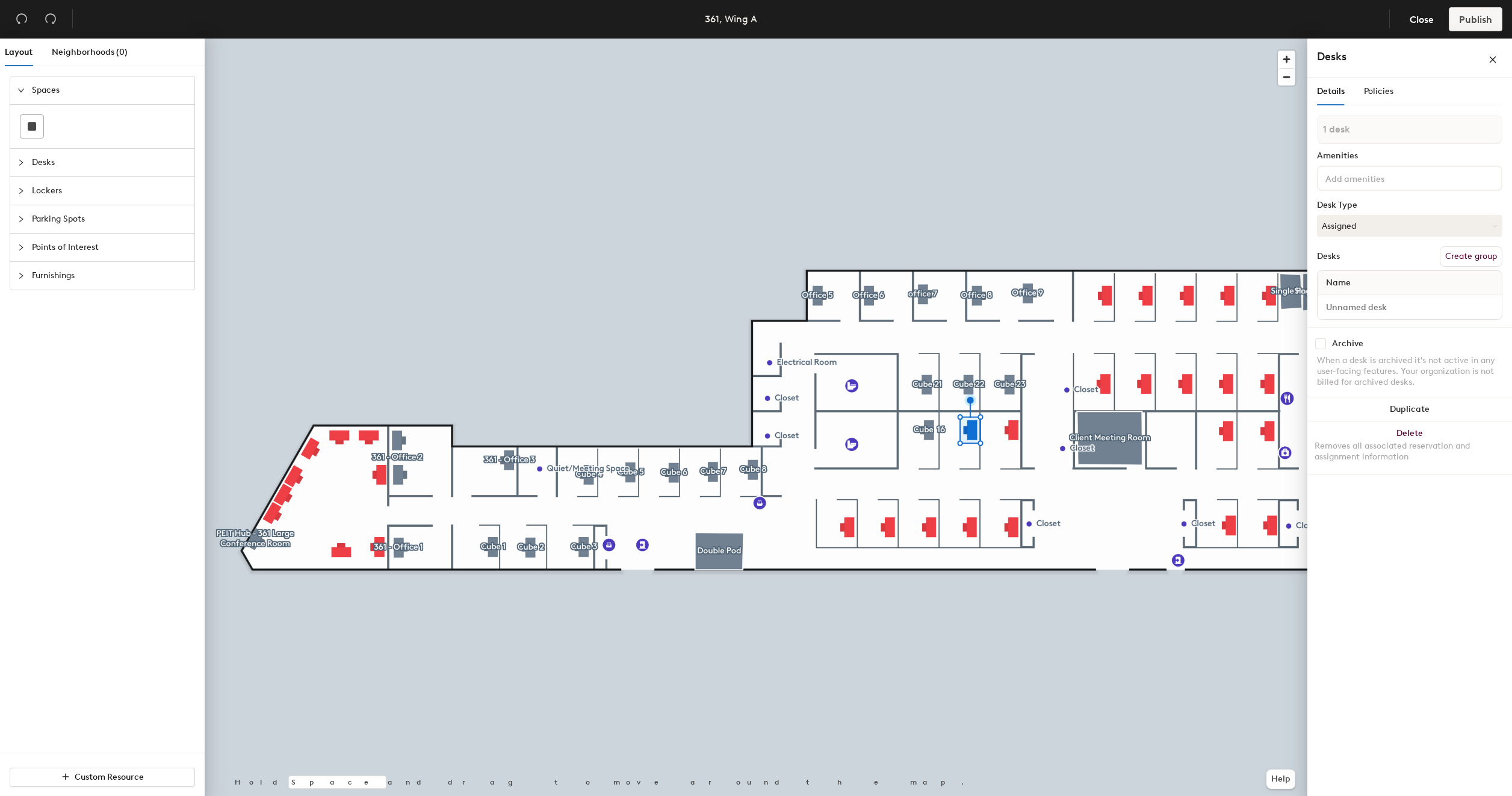
click at [1465, 260] on button "Create group" at bounding box center [1471, 257] width 63 height 21
click at [1374, 140] on input "Pod 22" at bounding box center [1409, 141] width 185 height 29
type input "Cube 17"
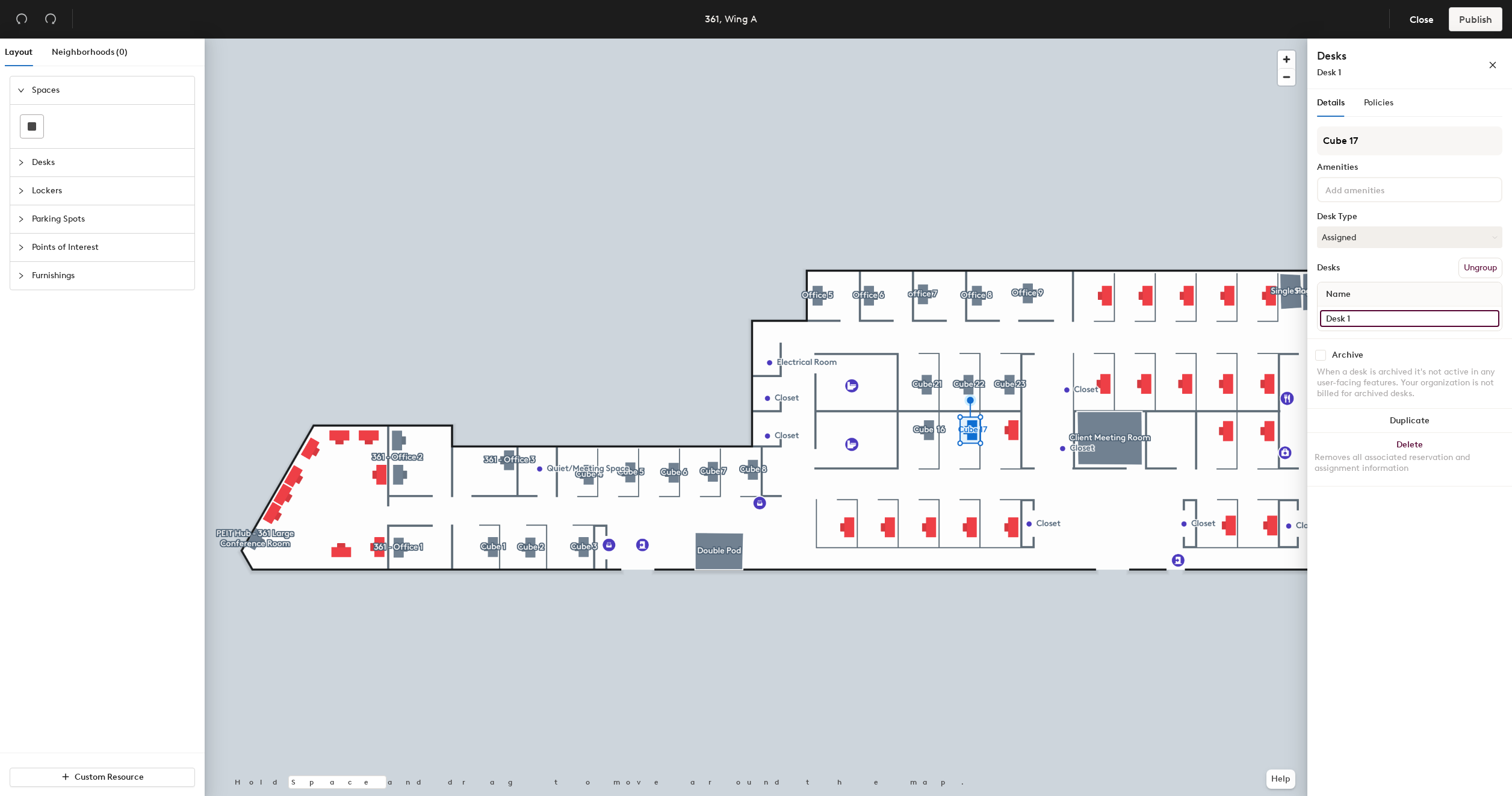
click at [1365, 310] on input "Desk 1" at bounding box center [1409, 318] width 179 height 17
type input "361 - Cube 17"
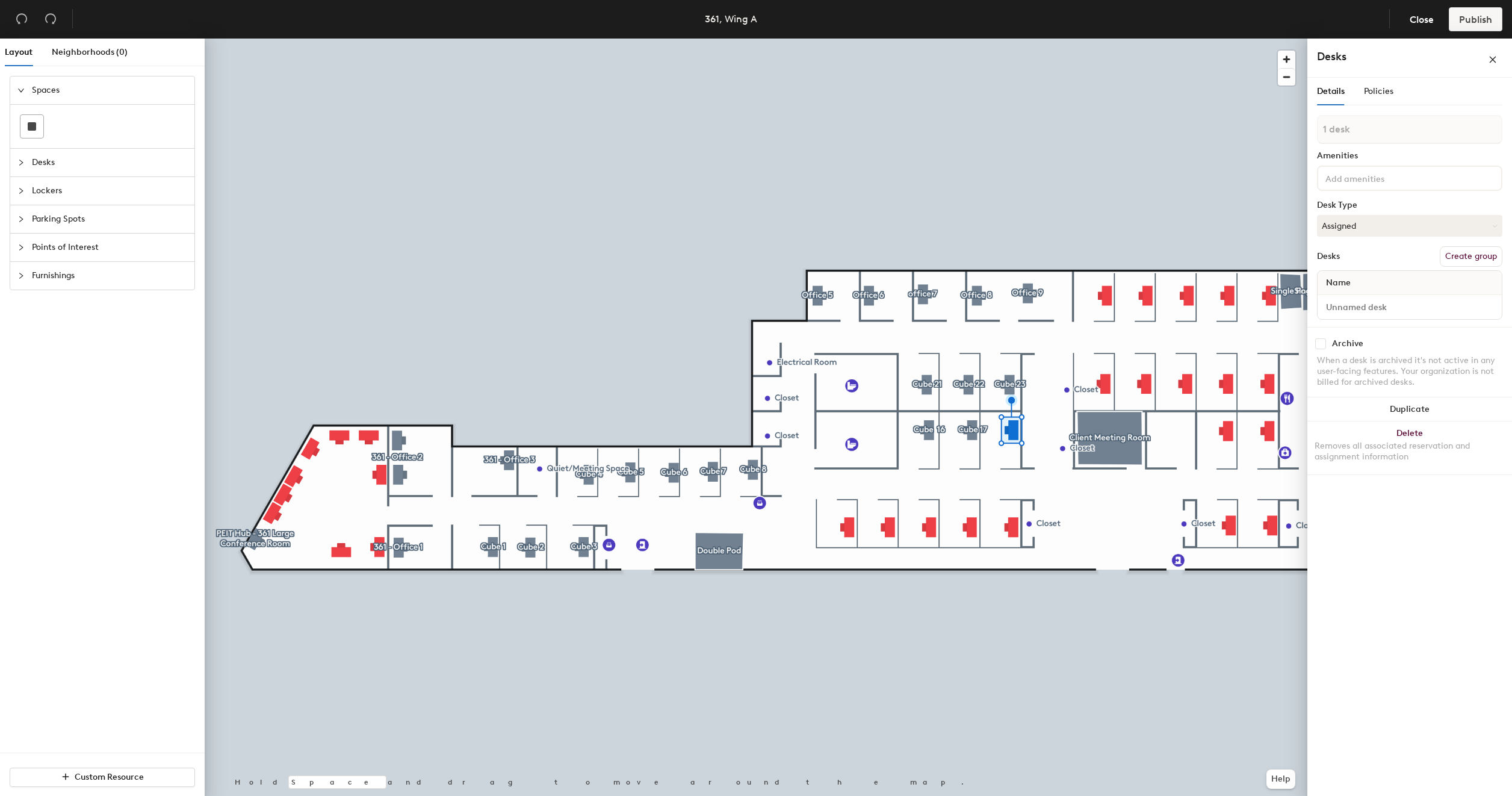
click at [1477, 251] on button "Create group" at bounding box center [1471, 257] width 63 height 21
click at [1390, 136] on input "Pod 23" at bounding box center [1409, 141] width 185 height 29
type input "Cube 18"
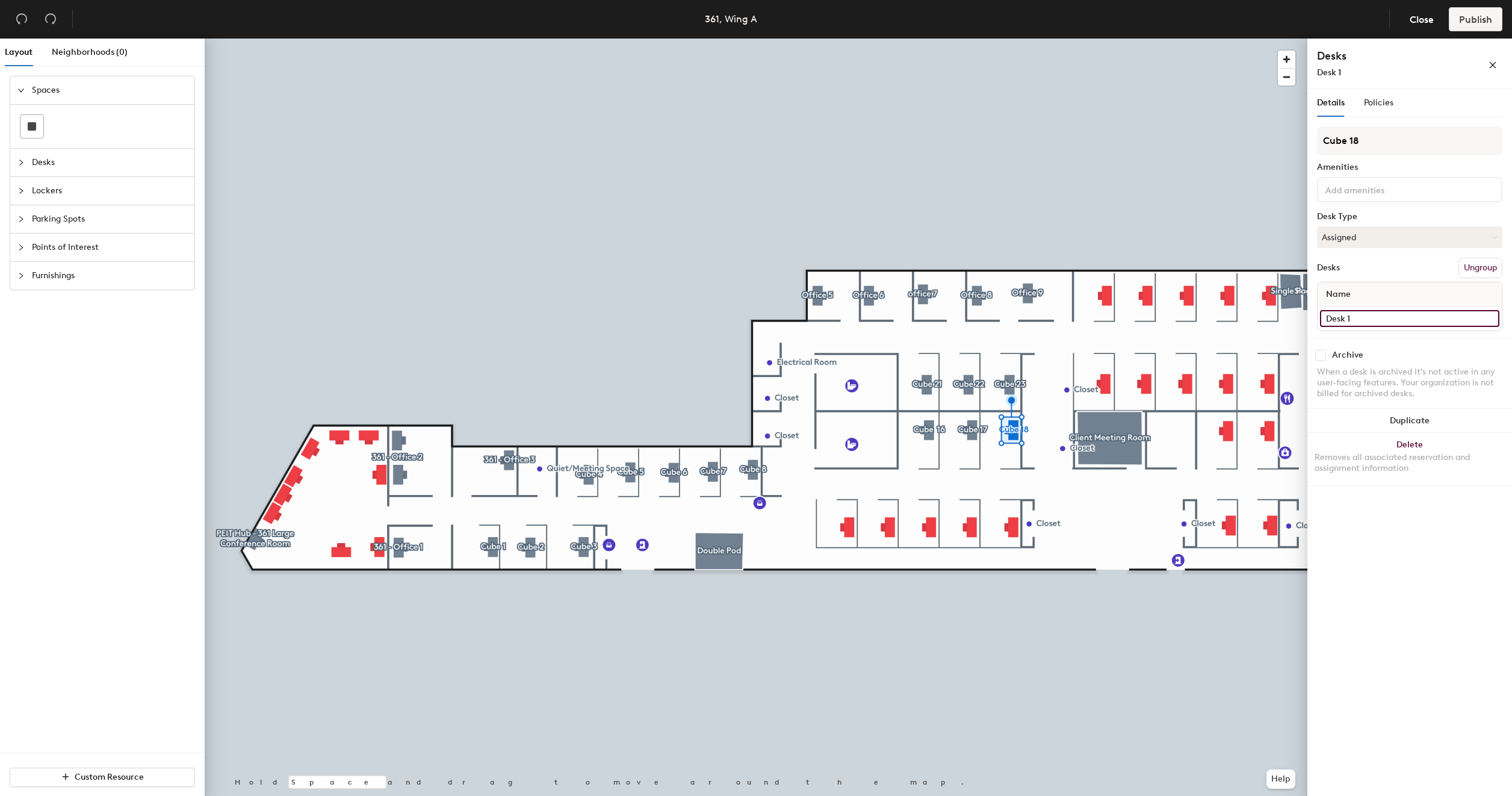
click at [1363, 312] on input "Desk 1" at bounding box center [1409, 318] width 179 height 17
type input "361 - Cube 18"
click at [848, 39] on div at bounding box center [756, 39] width 1103 height 0
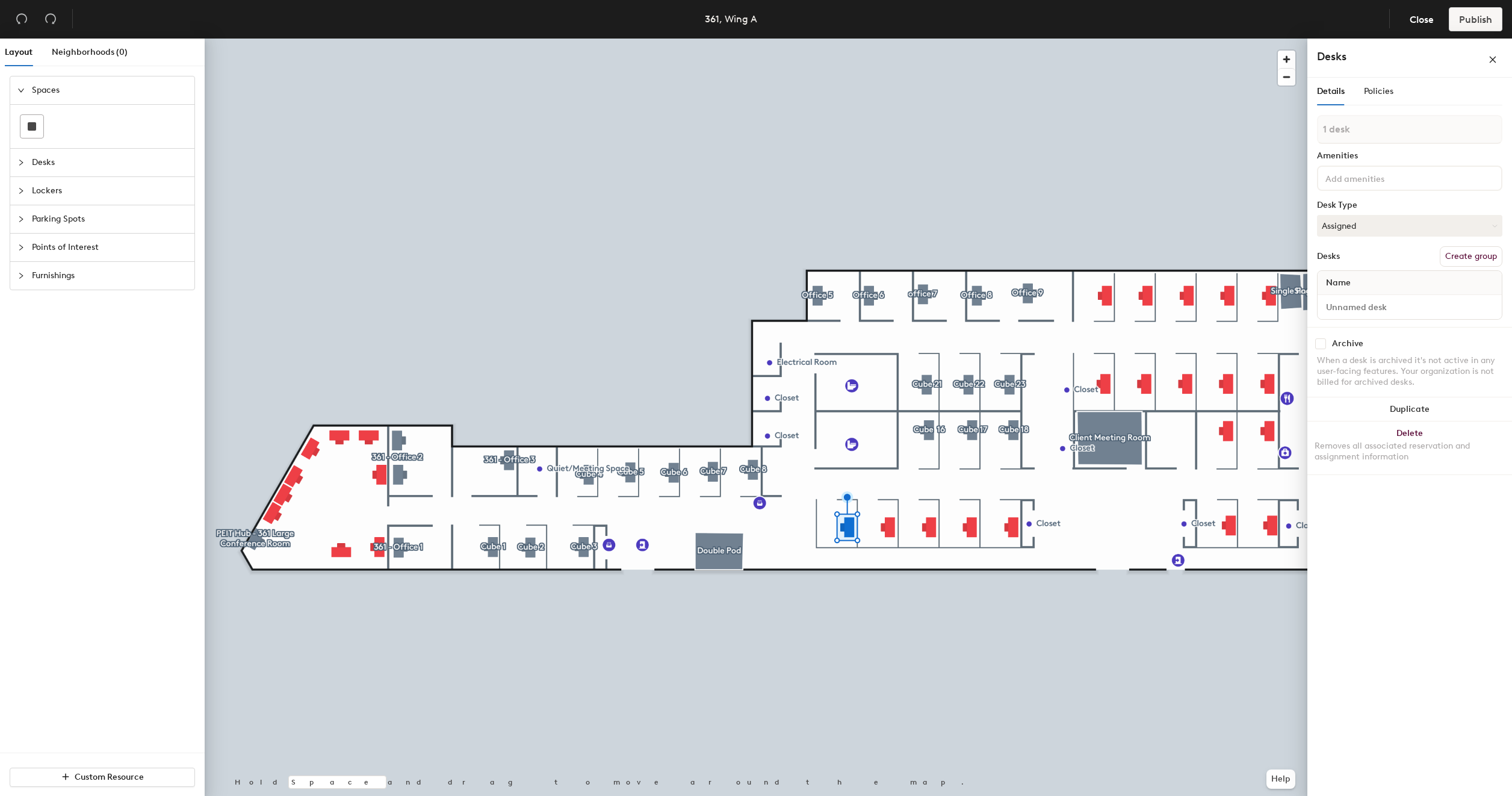
click at [1476, 251] on button "Create group" at bounding box center [1471, 257] width 63 height 21
click at [1360, 143] on input "Pod 24" at bounding box center [1409, 141] width 185 height 29
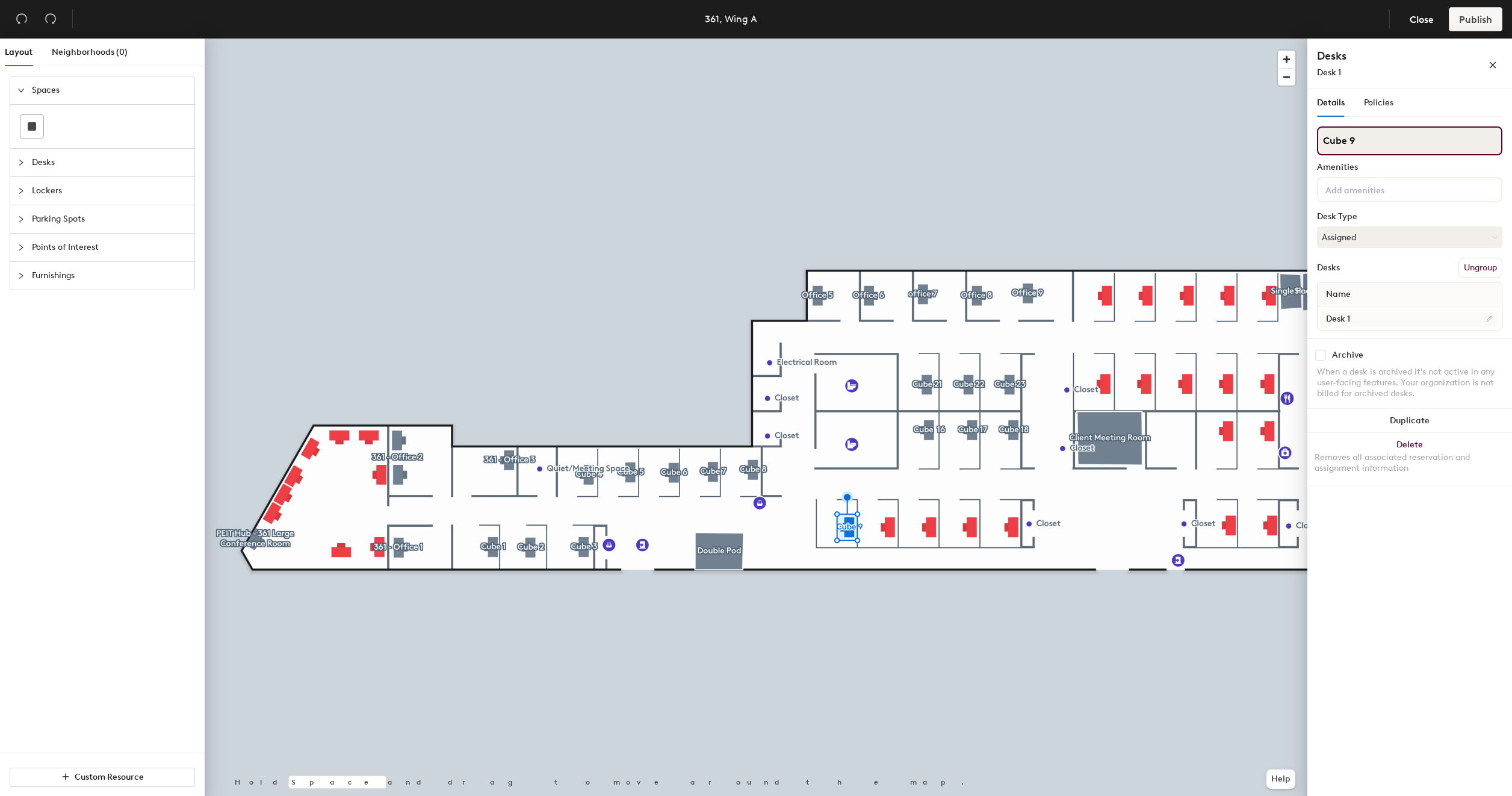
type input "Cube 9"
click at [1373, 319] on input "Desk 1" at bounding box center [1409, 318] width 179 height 17
type input "361 - Cube 9"
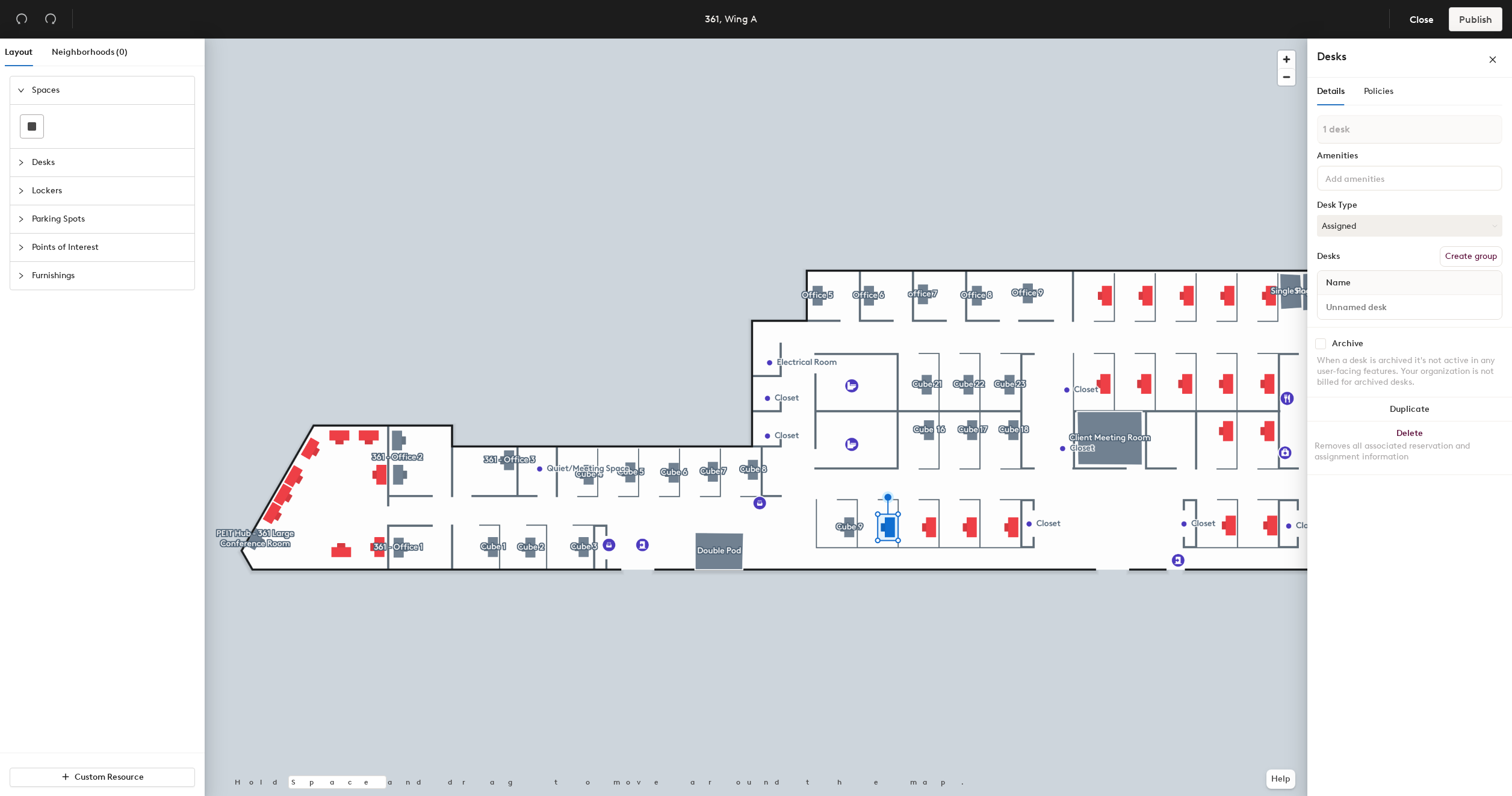
click at [1458, 255] on button "Create group" at bounding box center [1471, 257] width 63 height 21
type input "P"
type input "Cube 10"
click at [1372, 318] on input "Desk 1" at bounding box center [1409, 318] width 179 height 17
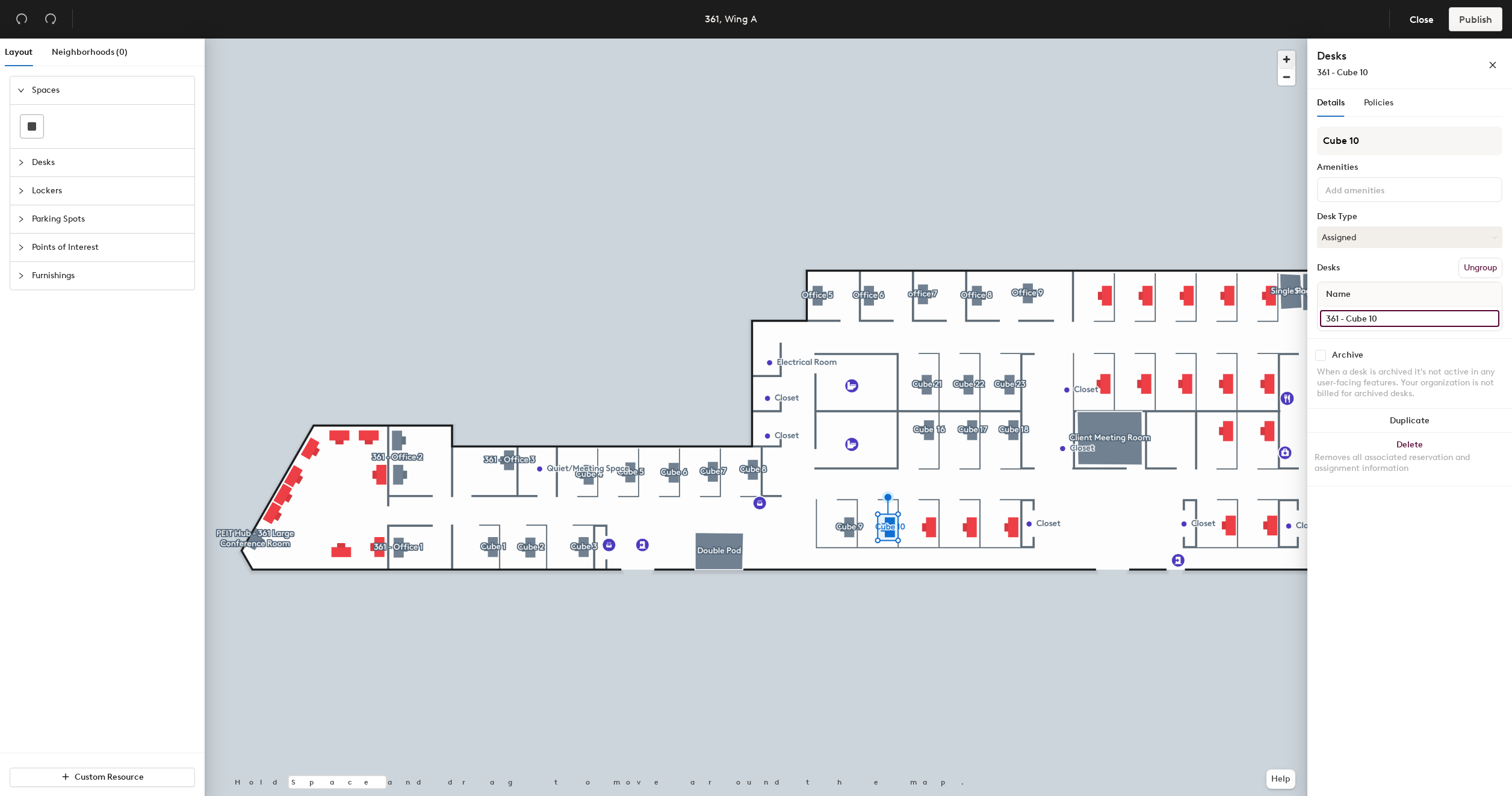
type input "361 - Cube 10"
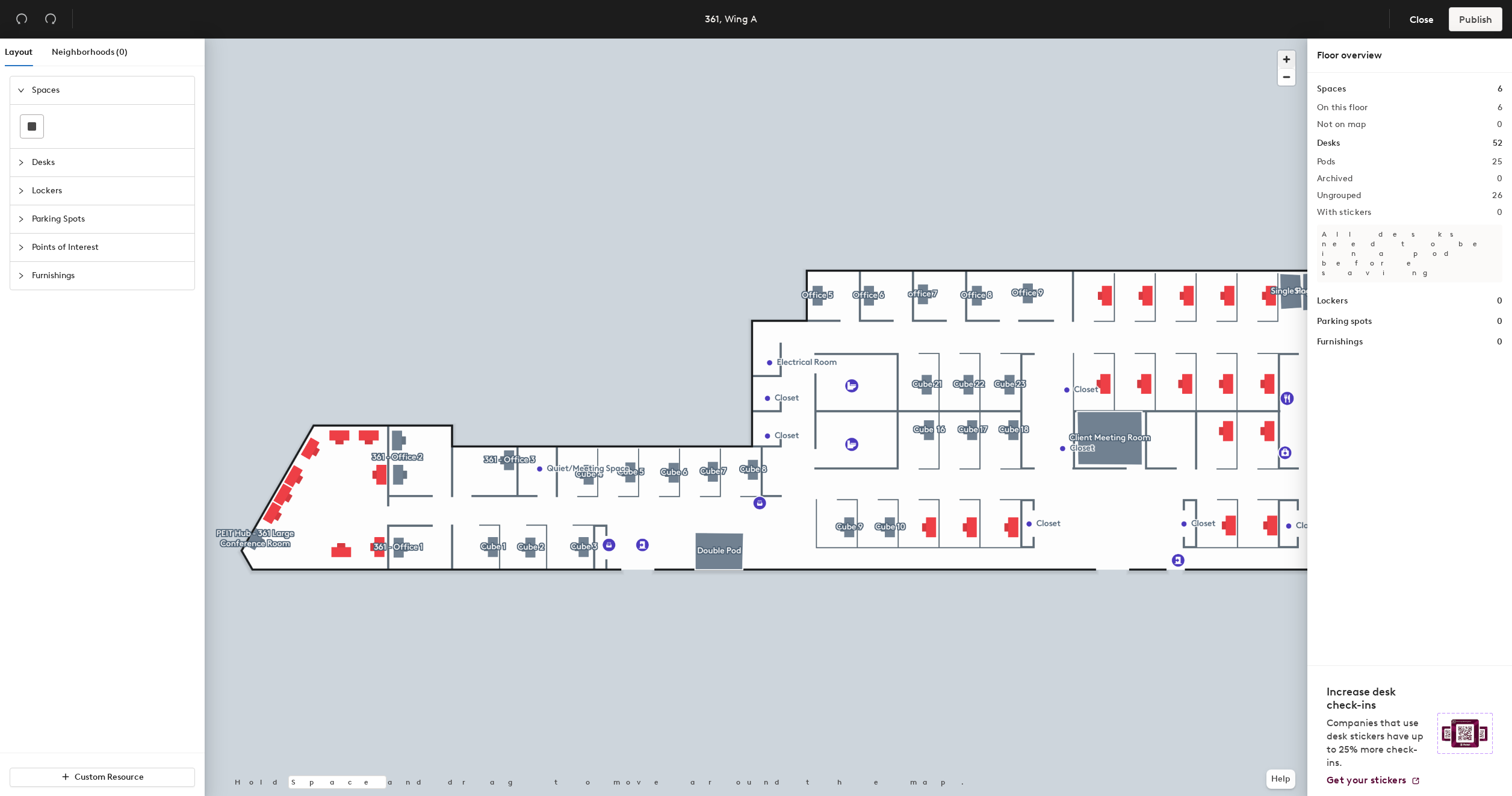
click at [931, 39] on div at bounding box center [756, 39] width 1103 height 0
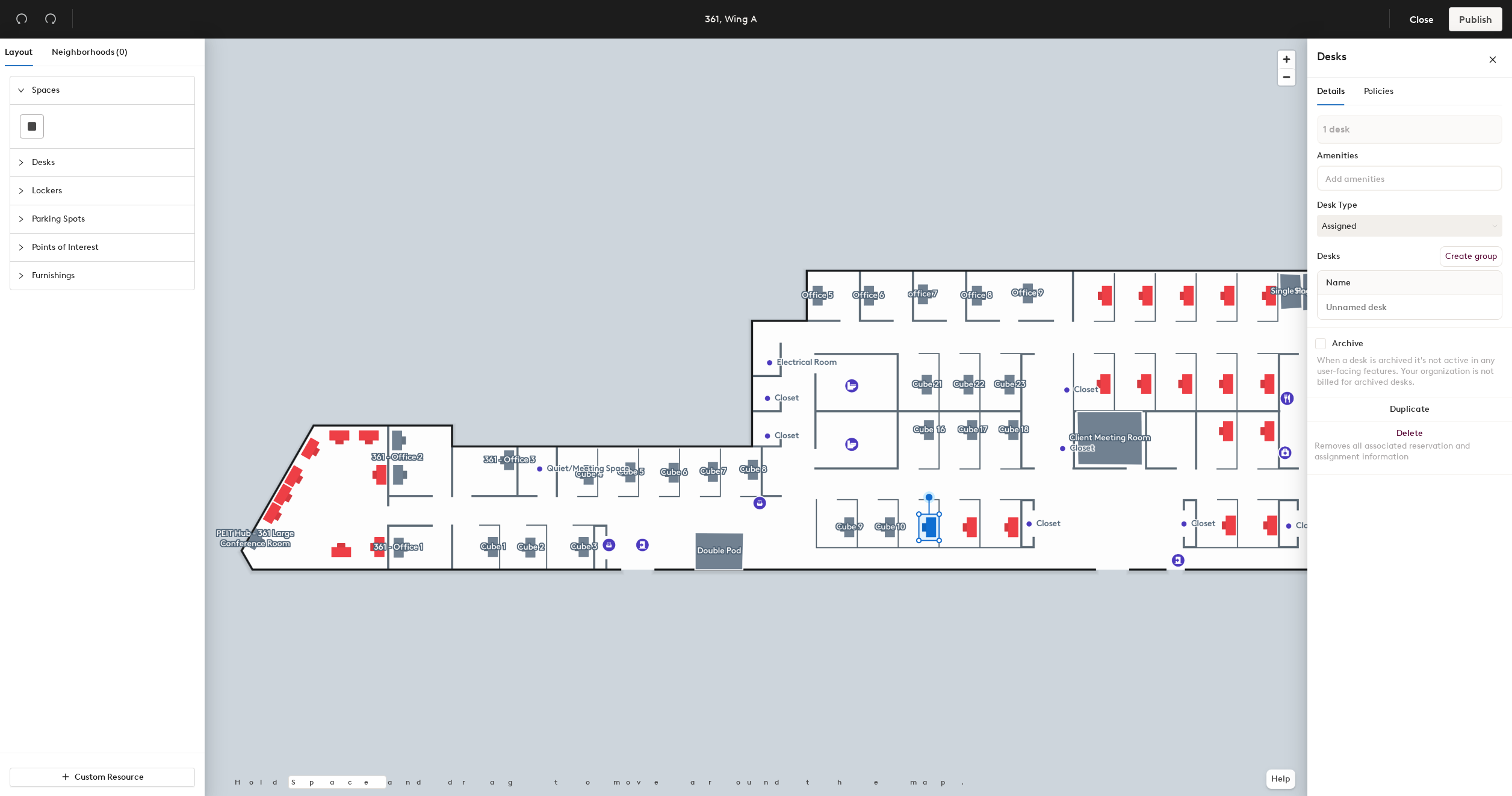
click at [1476, 258] on button "Create group" at bounding box center [1471, 257] width 63 height 21
click at [1385, 133] on input "Pod 26" at bounding box center [1409, 141] width 185 height 29
type input "Cube 11"
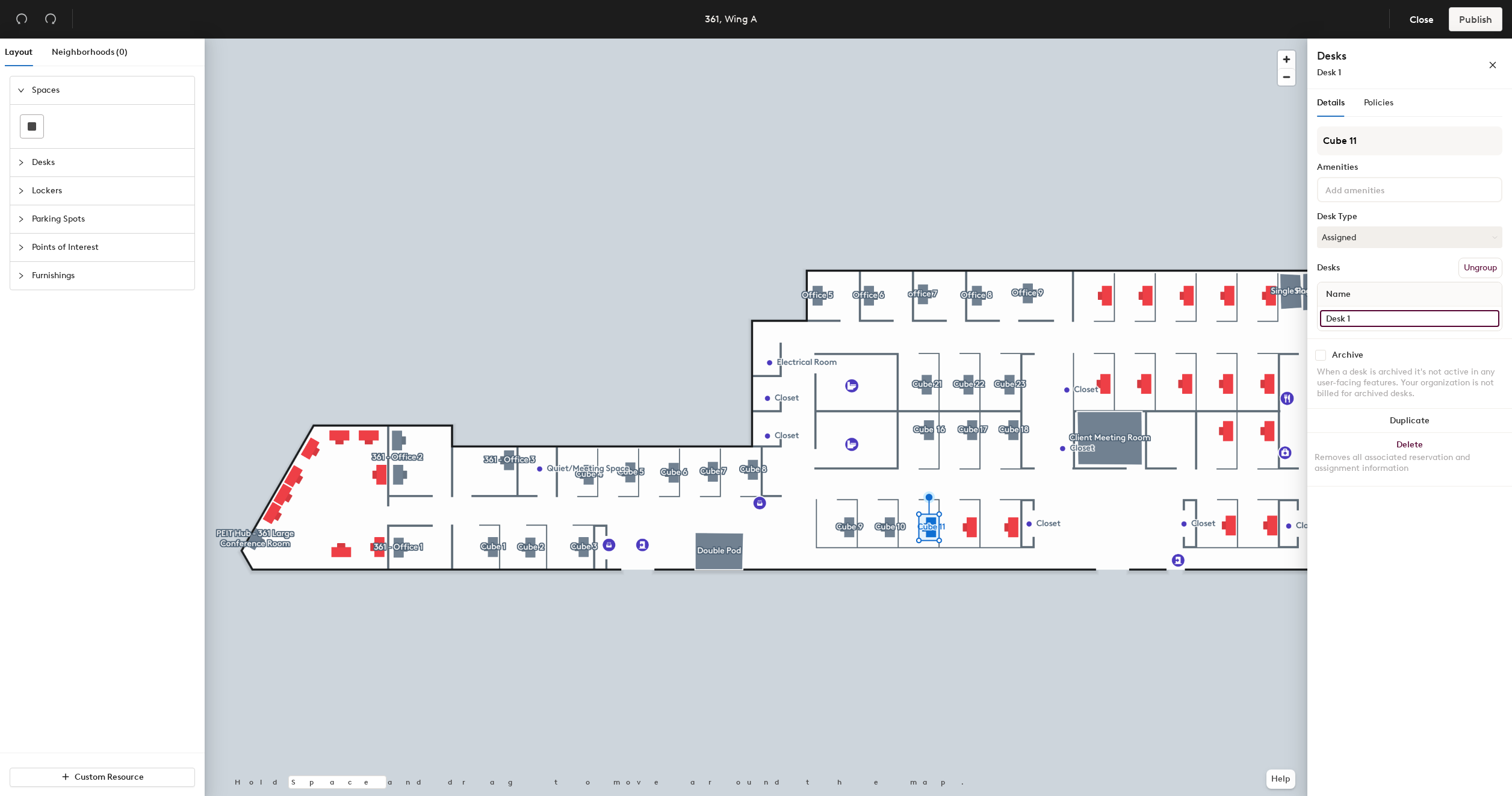
click at [1377, 318] on input "Desk 1" at bounding box center [1409, 318] width 179 height 17
type input "361 - Cube 11"
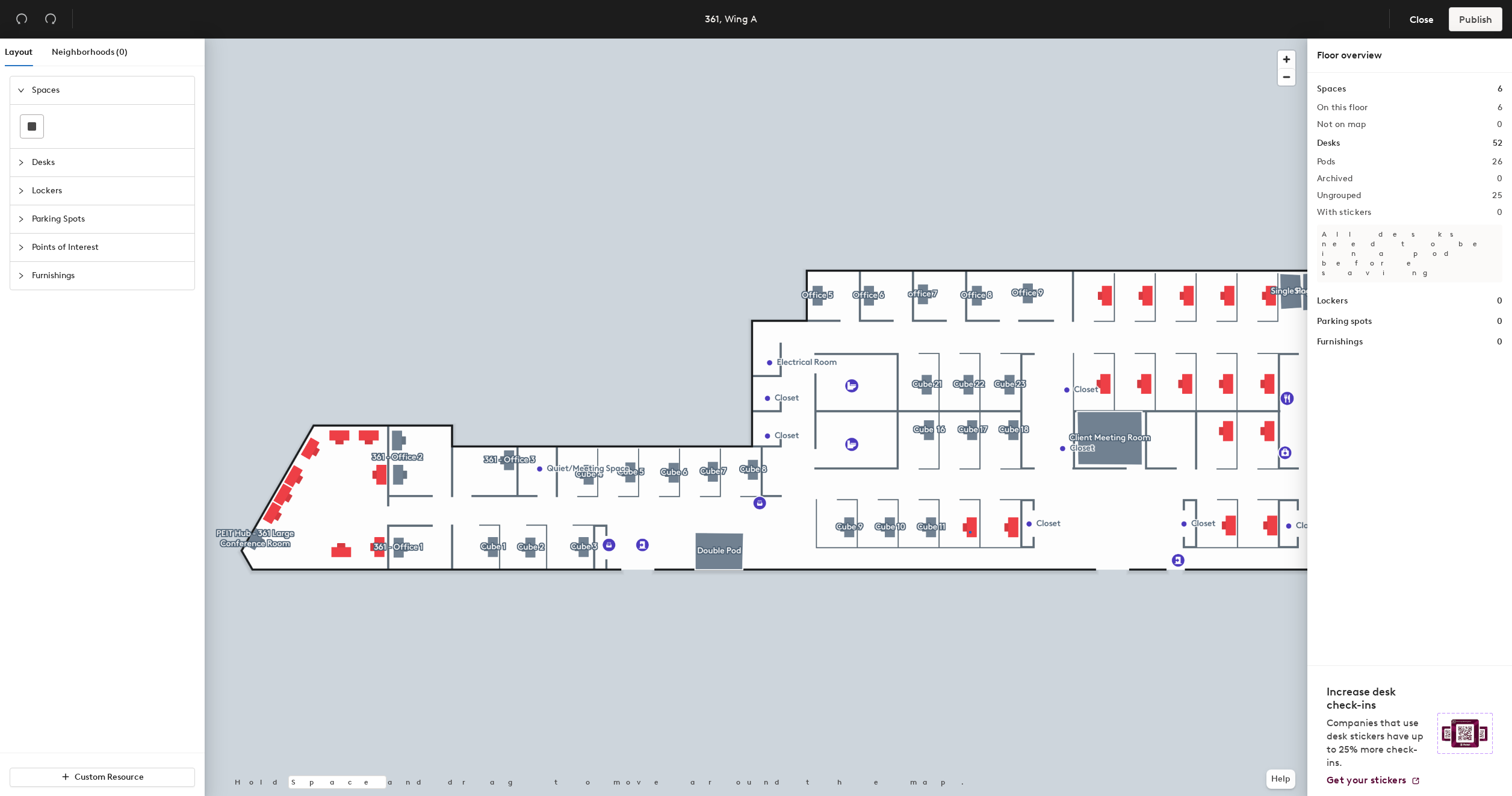
click at [970, 39] on div at bounding box center [756, 39] width 1103 height 0
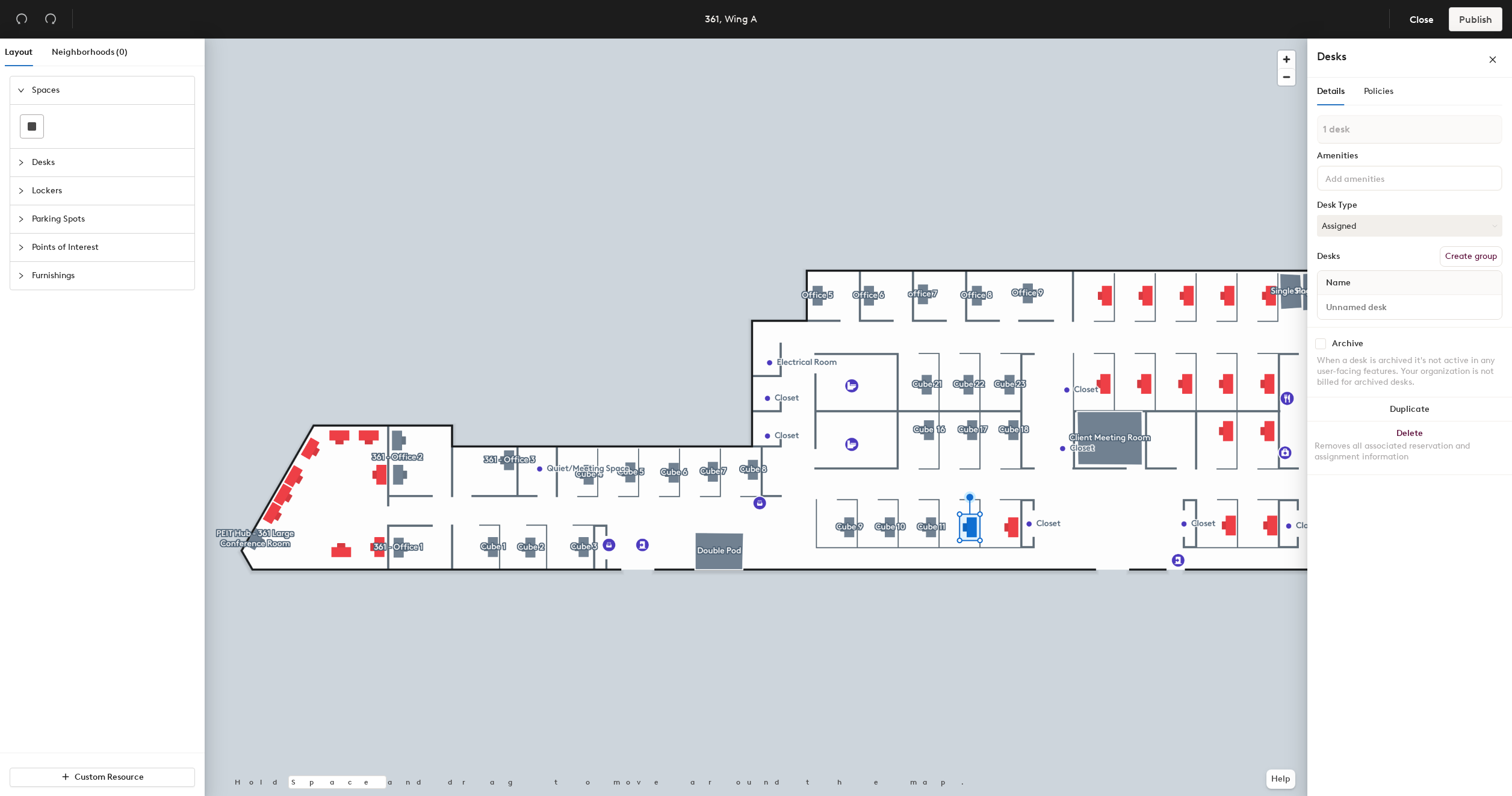
click at [1462, 257] on button "Create group" at bounding box center [1471, 257] width 63 height 21
click at [1406, 144] on input "Pod 27" at bounding box center [1409, 141] width 185 height 29
type input "Cube 12"
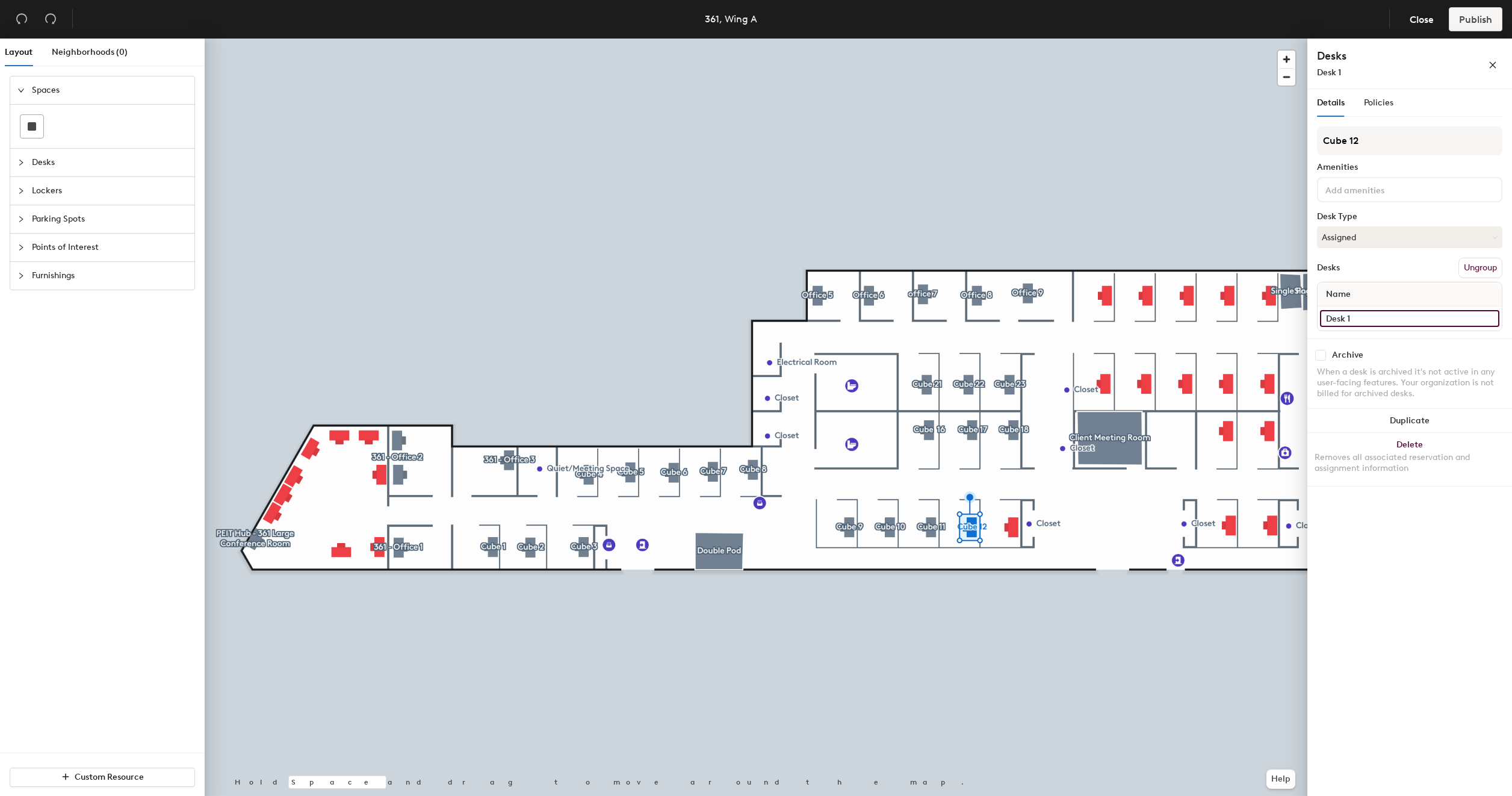
click at [1380, 316] on input "Desk 1" at bounding box center [1409, 318] width 179 height 17
type input "361 - Cube 12"
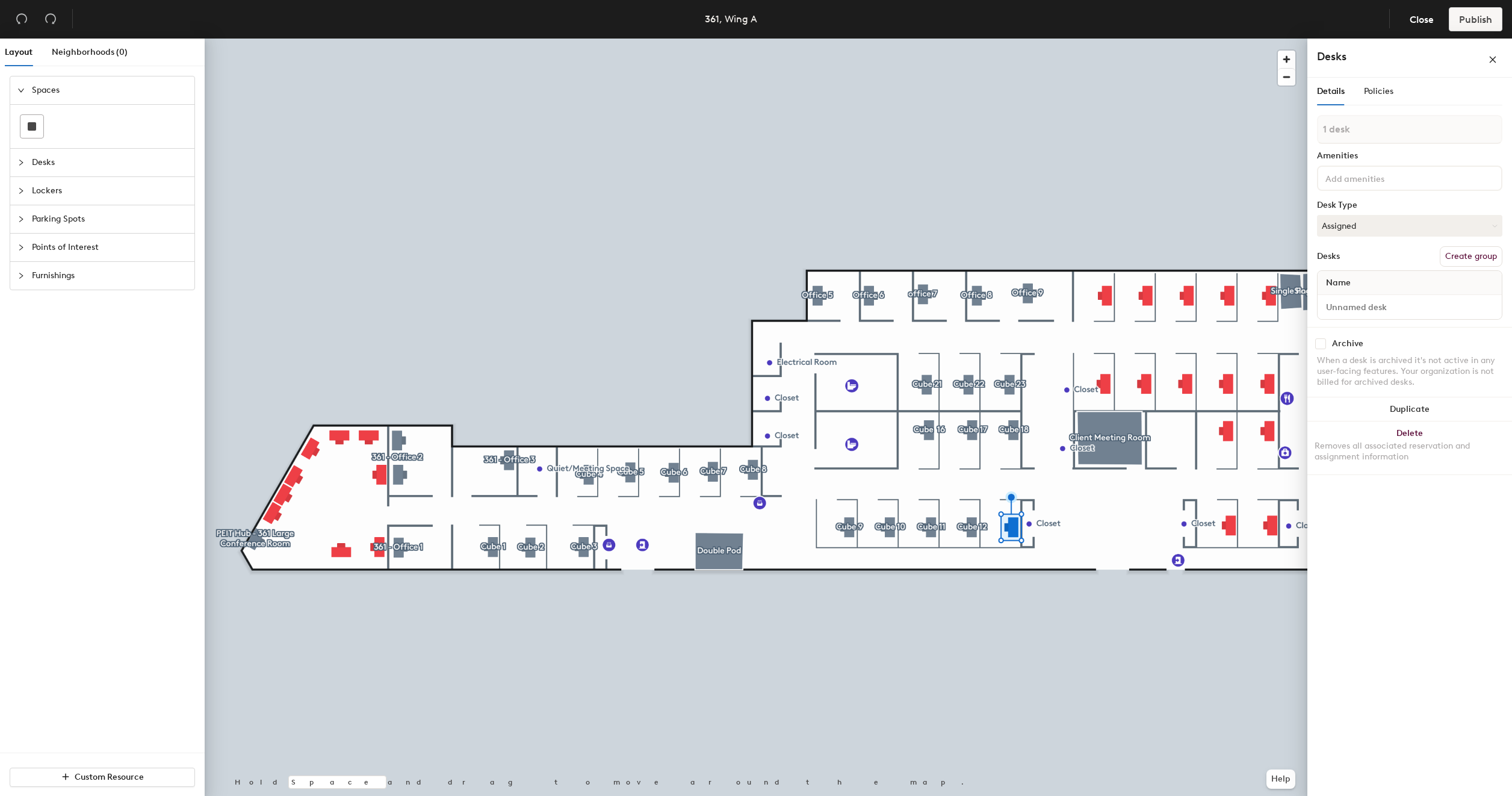
click at [1466, 260] on button "Create group" at bounding box center [1471, 257] width 63 height 21
click at [1382, 138] on input "Pod 28" at bounding box center [1409, 141] width 185 height 29
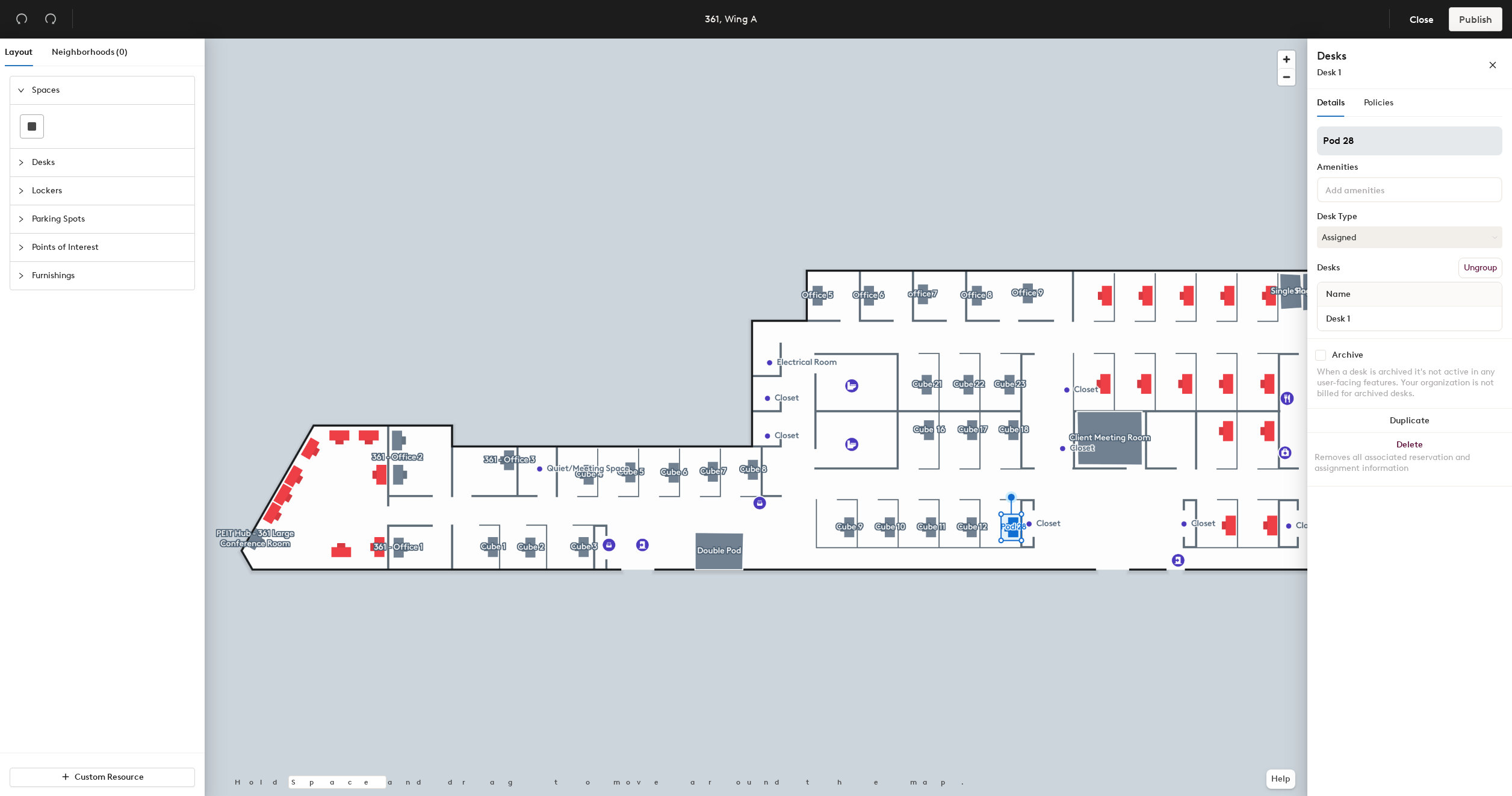
click at [1382, 138] on input "Pod 28" at bounding box center [1409, 141] width 185 height 29
type input "Cube 13"
click at [1374, 315] on input "Desk 1" at bounding box center [1409, 318] width 179 height 17
type input "361 - Cube 13"
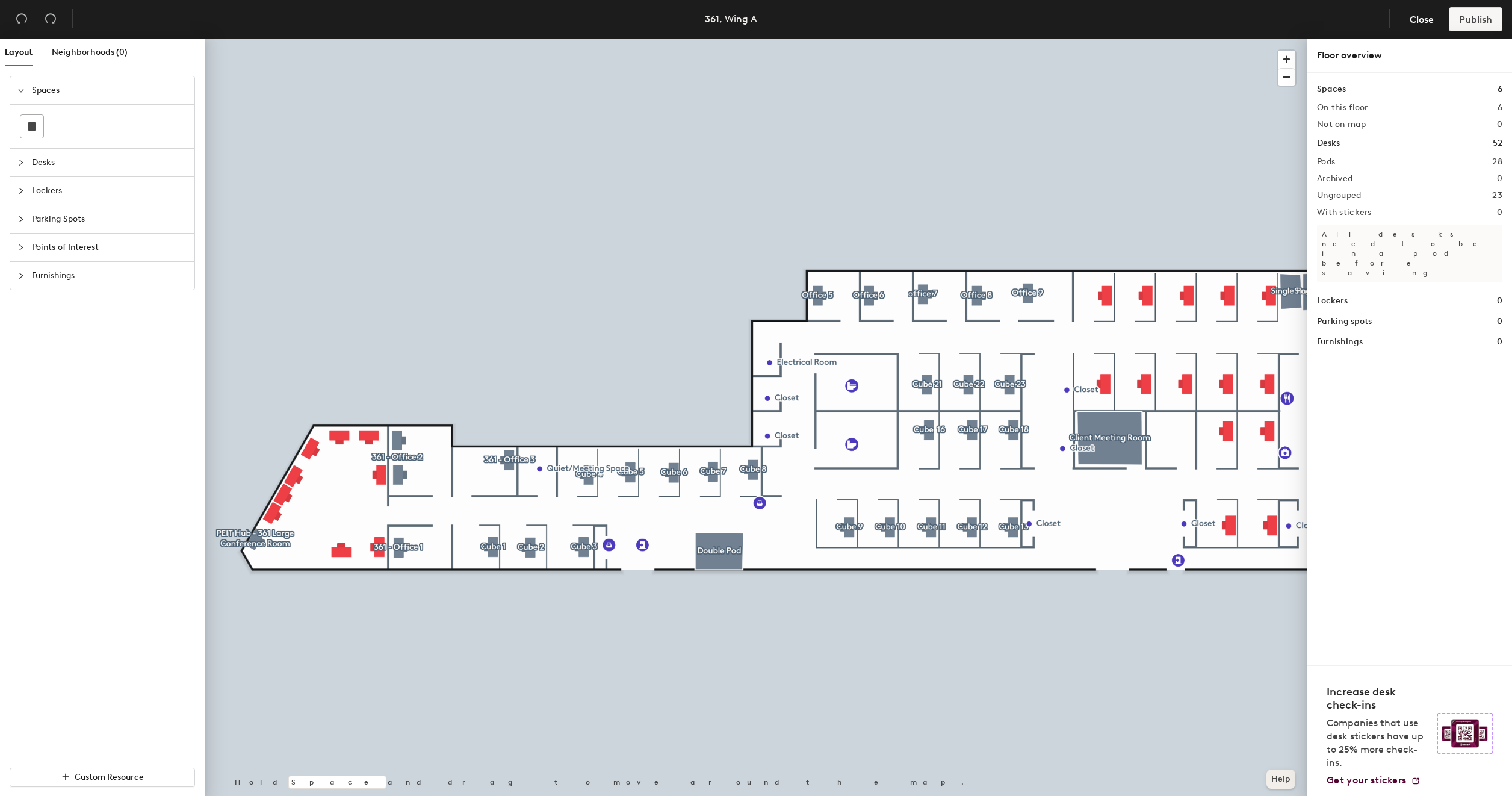
click at [1280, 774] on button "Help" at bounding box center [1281, 779] width 29 height 19
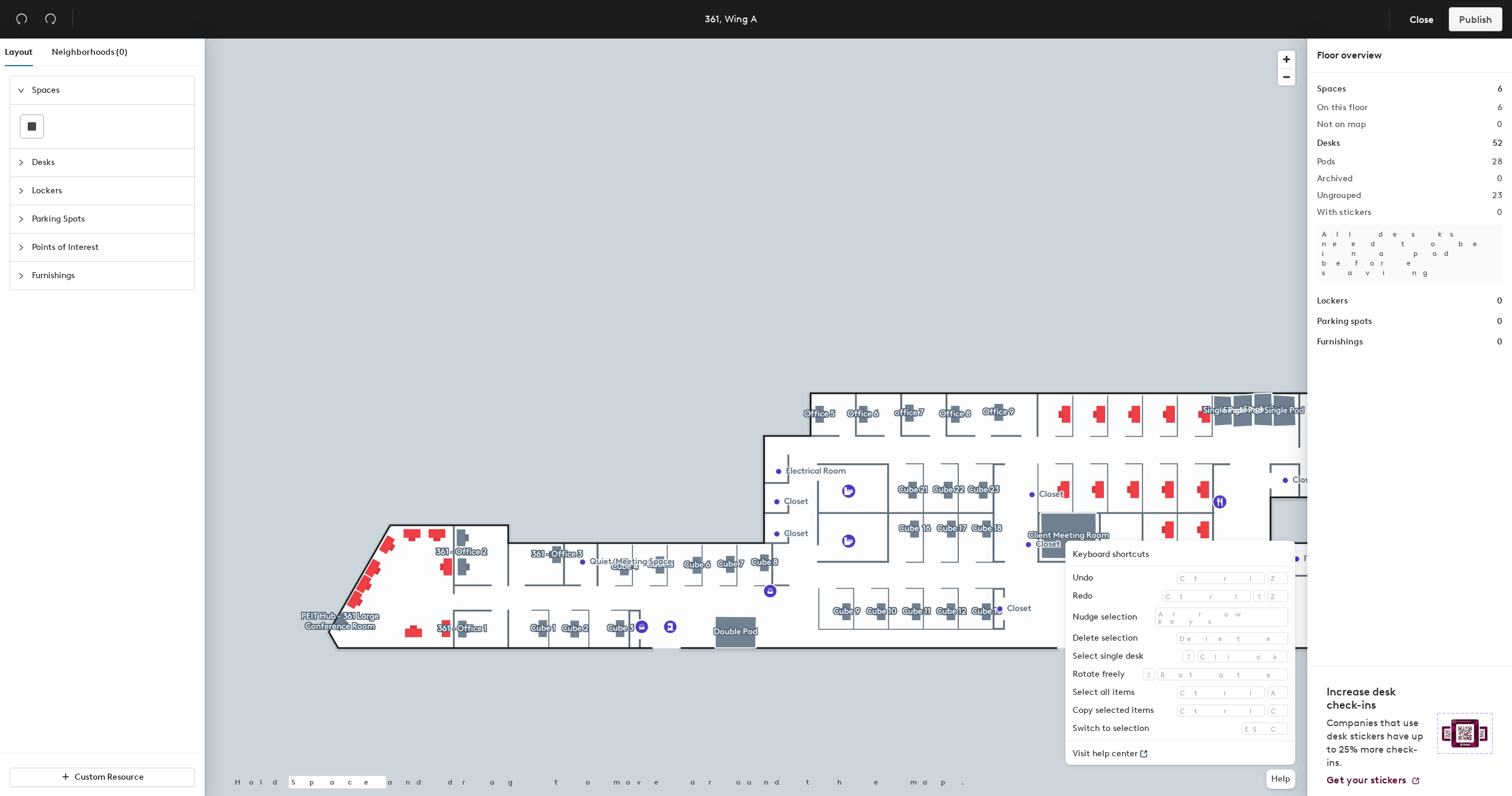
click at [1065, 39] on div at bounding box center [756, 39] width 1103 height 0
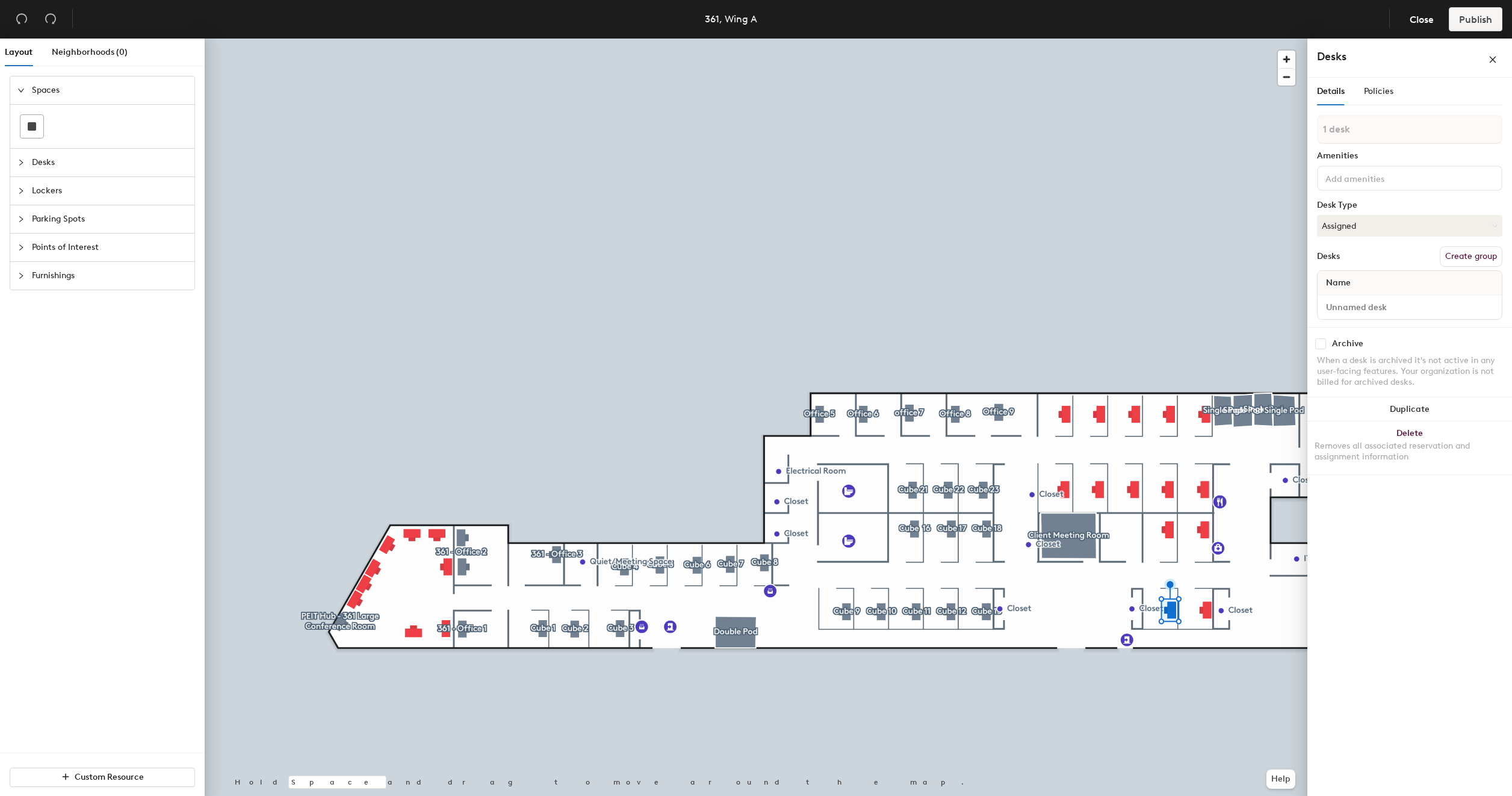
click at [1473, 252] on button "Create group" at bounding box center [1471, 257] width 63 height 21
click at [1389, 144] on input "Pod 29" at bounding box center [1409, 141] width 185 height 29
type input "Cube 14"
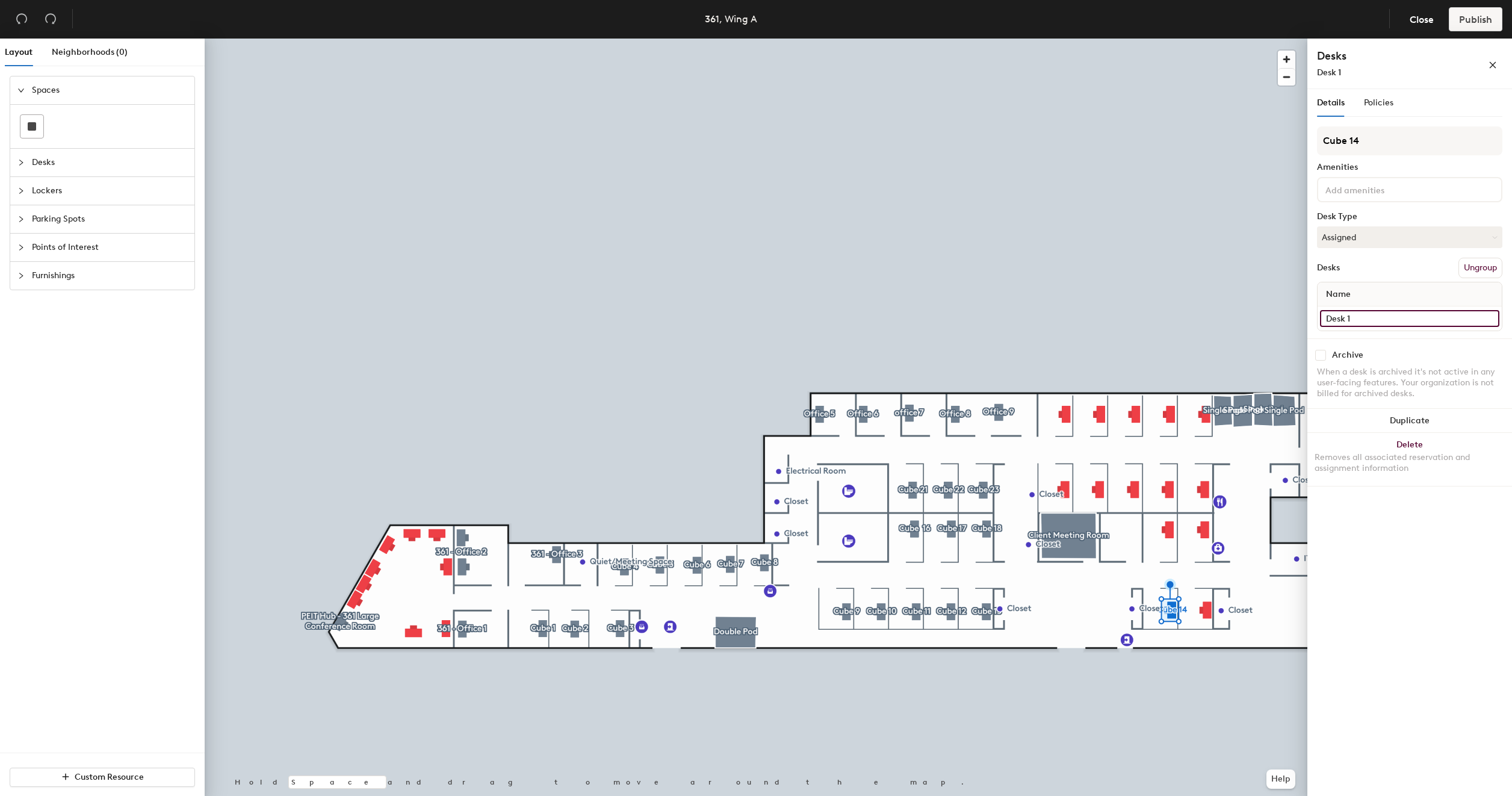
click at [1371, 318] on input "Desk 1" at bounding box center [1409, 318] width 179 height 17
type input "361 - Cube 14"
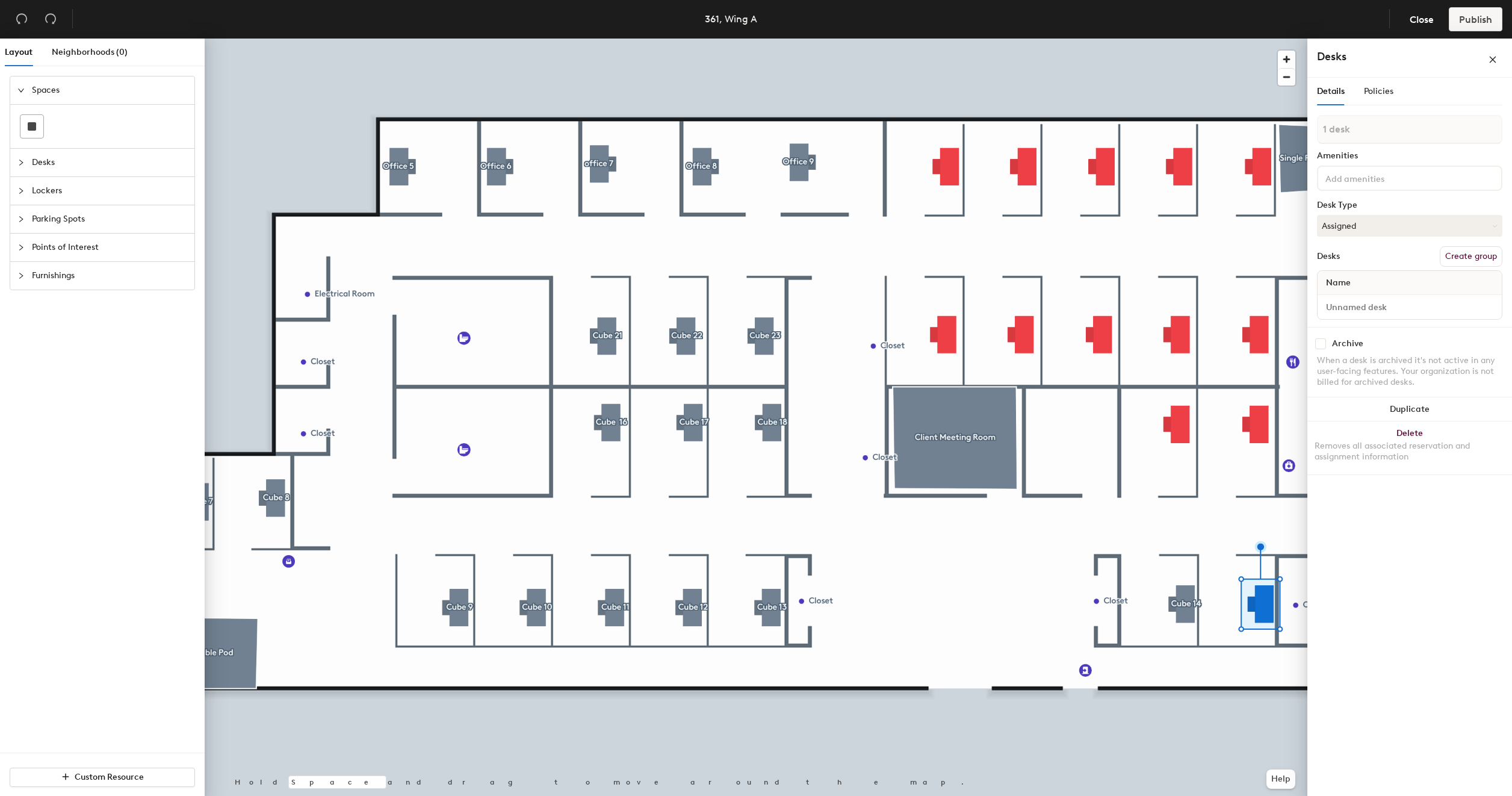
click at [1467, 253] on button "Create group" at bounding box center [1471, 257] width 63 height 21
click at [1373, 149] on input "Pod 30" at bounding box center [1409, 141] width 185 height 29
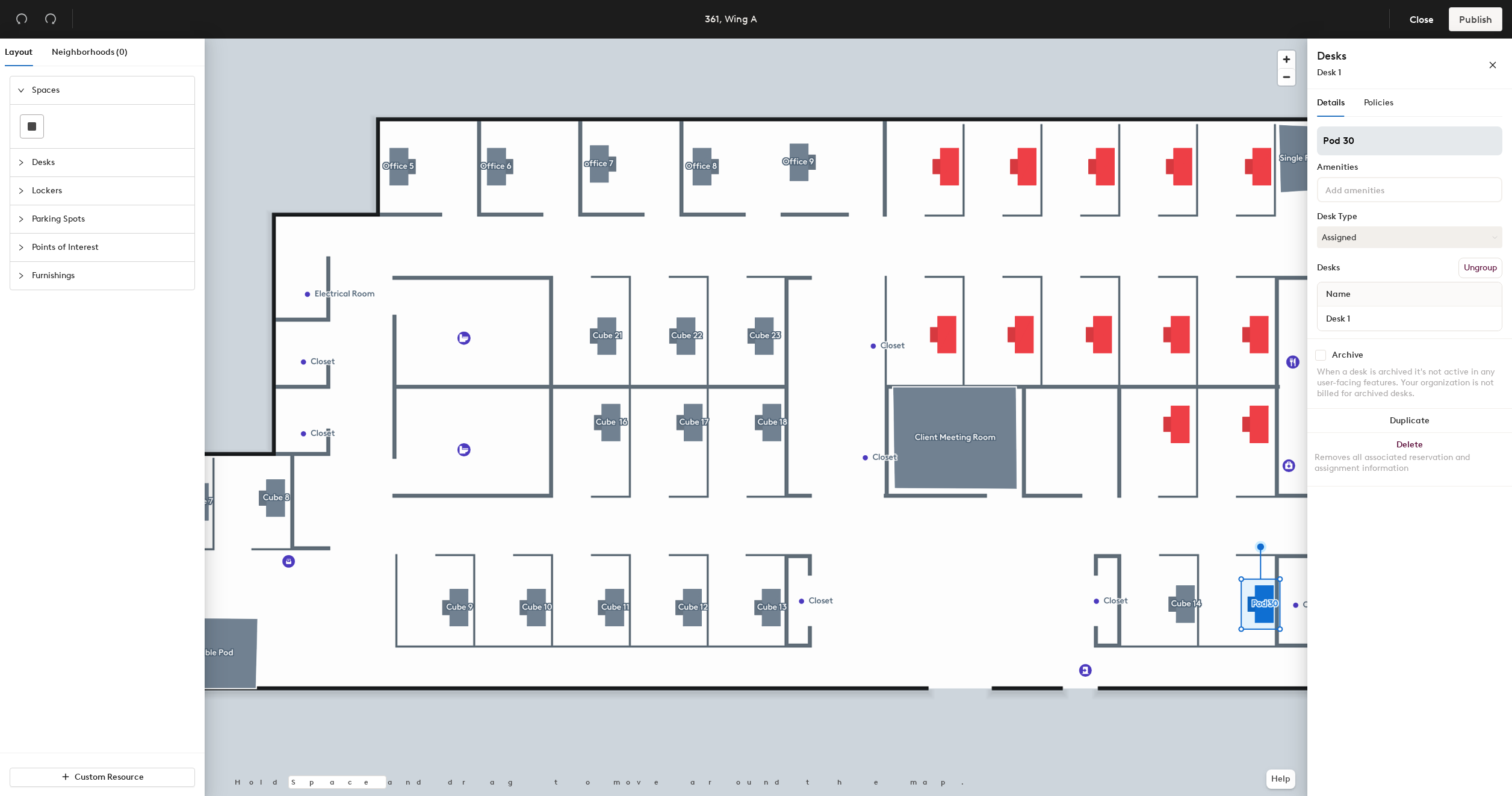
click at [1373, 149] on input "Pod 30" at bounding box center [1409, 141] width 185 height 29
type input "Cube 15"
click at [1360, 312] on input "Desk 1" at bounding box center [1409, 318] width 179 height 17
type input "361 - Cube 15"
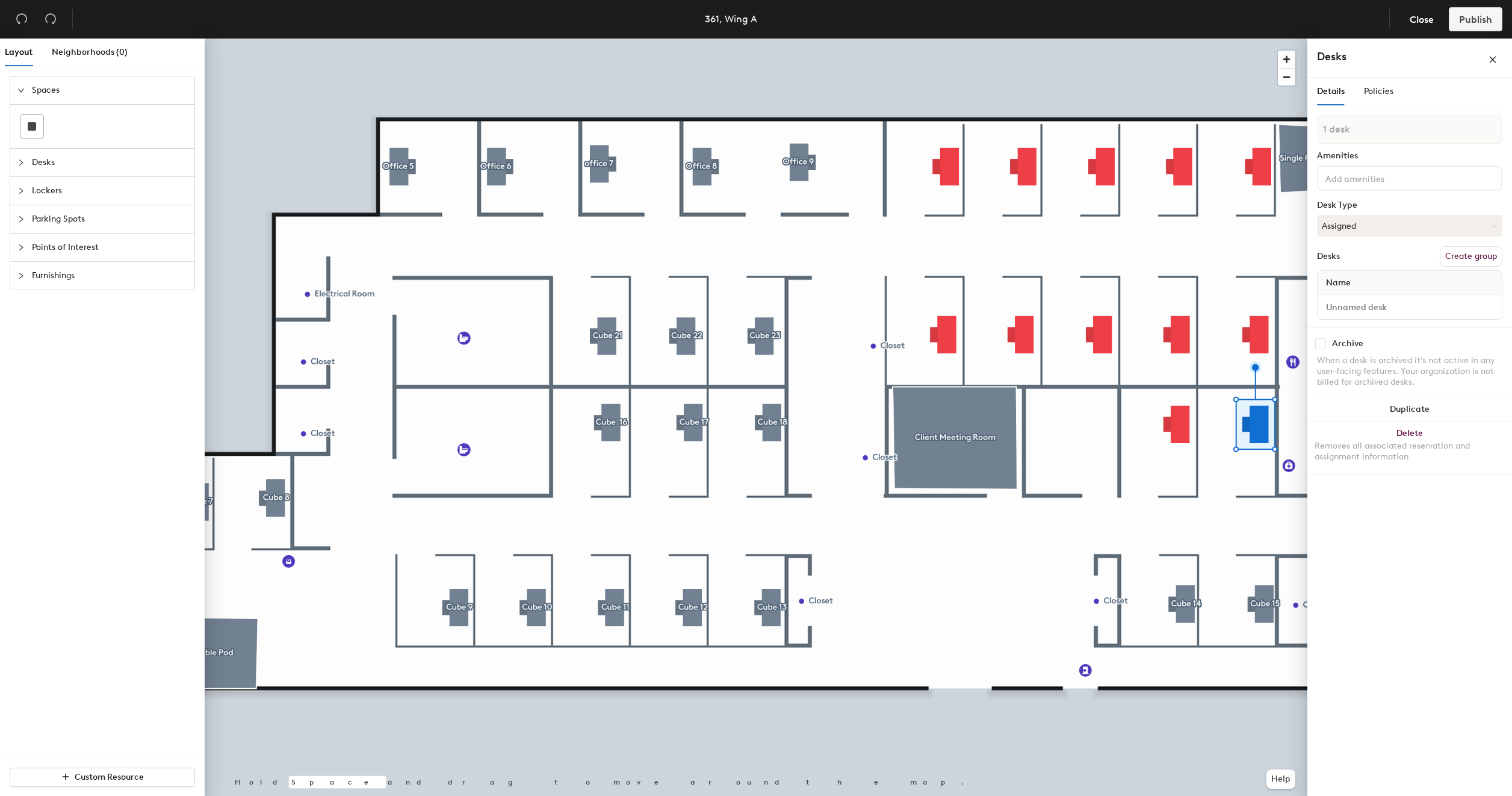
click at [1473, 254] on button "Create group" at bounding box center [1471, 257] width 63 height 21
click at [1363, 142] on input "Pod 31" at bounding box center [1409, 141] width 185 height 29
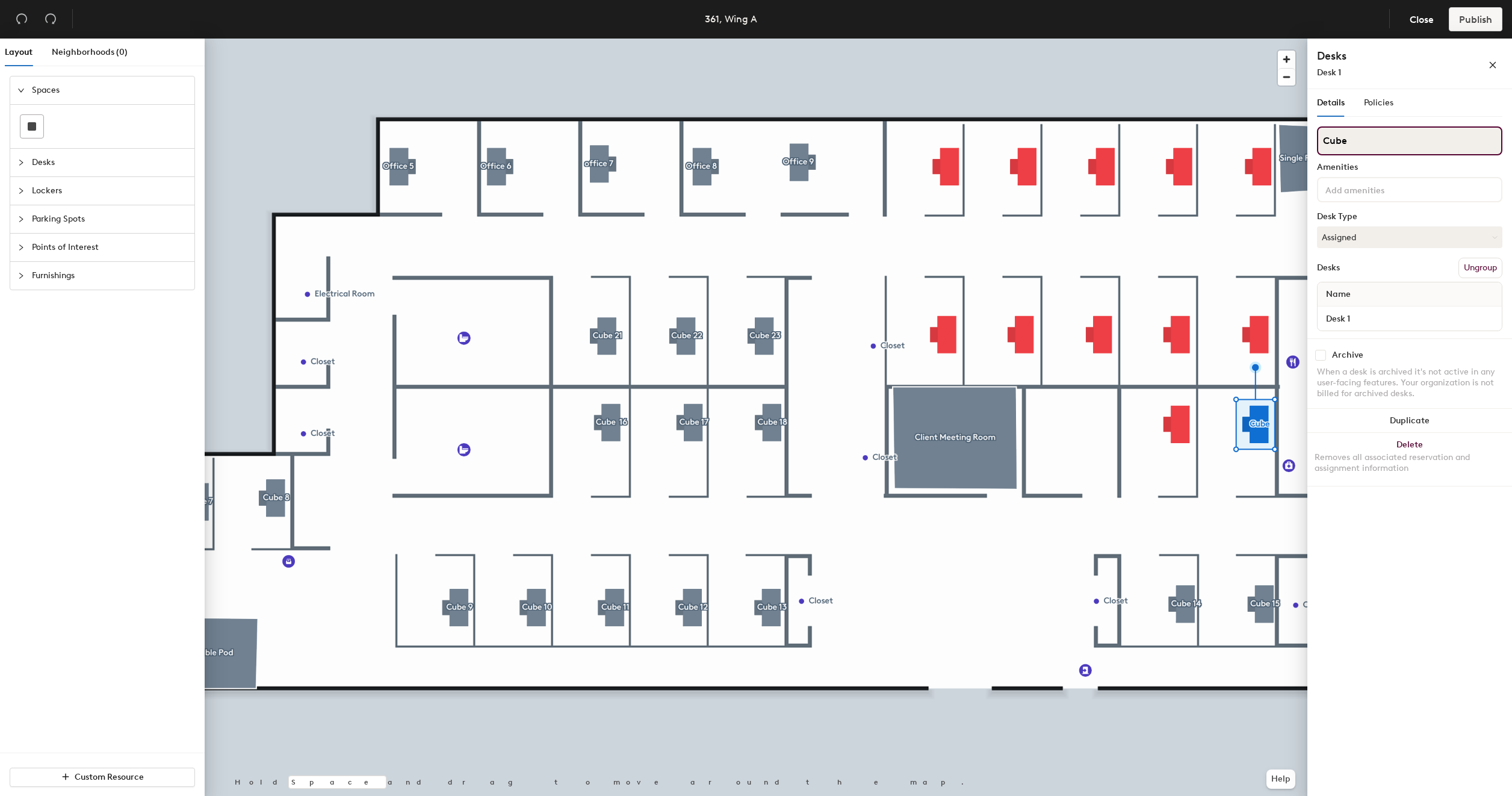
click at [1396, 144] on input "Cube" at bounding box center [1409, 141] width 185 height 29
type input "Cube 20"
click at [1383, 318] on input "Desk 1" at bounding box center [1409, 318] width 179 height 17
type input "361 -Cube 20"
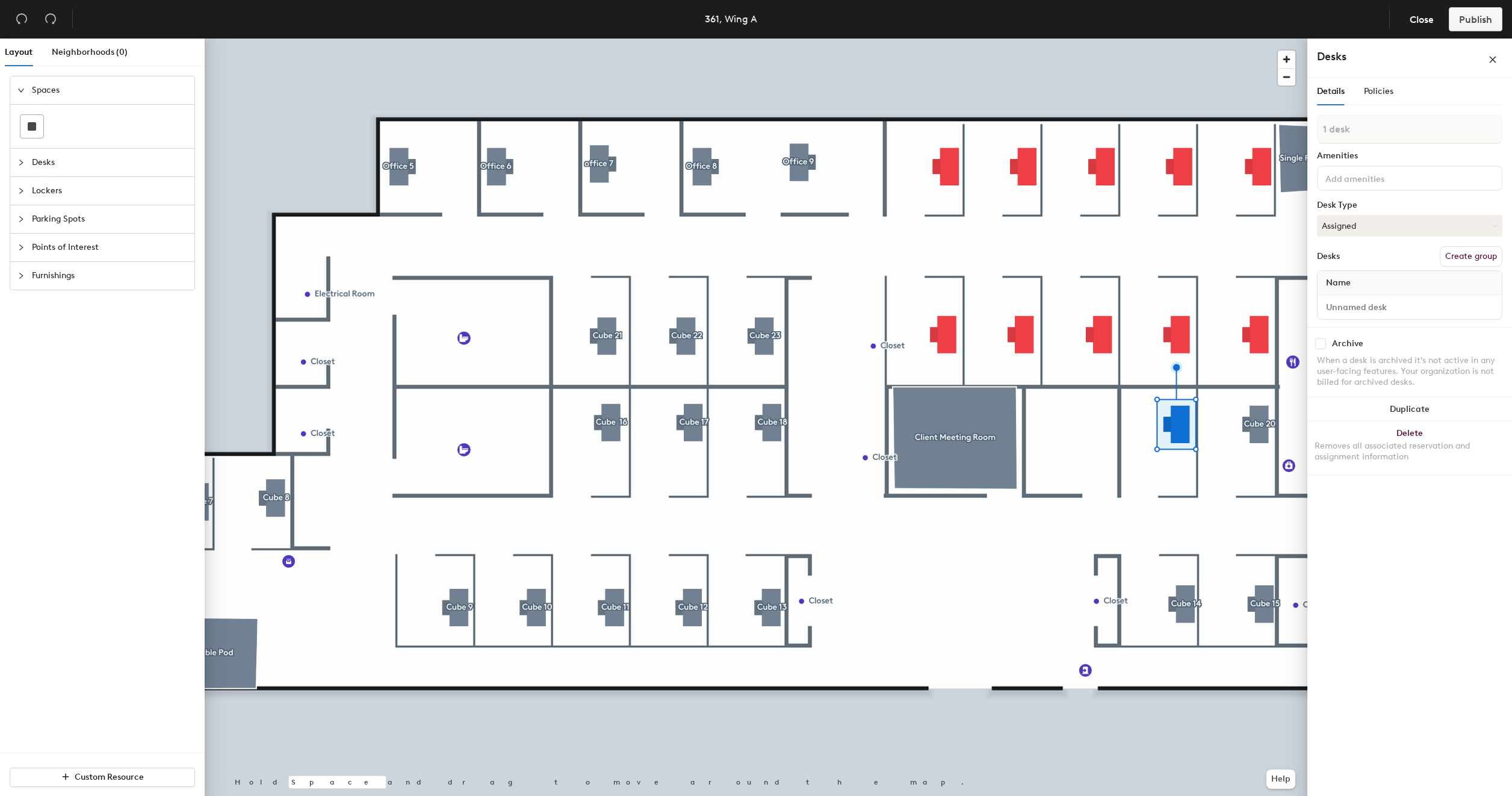
click at [1488, 252] on button "Create group" at bounding box center [1471, 257] width 63 height 21
click at [1382, 146] on input "Pod 32" at bounding box center [1409, 141] width 185 height 29
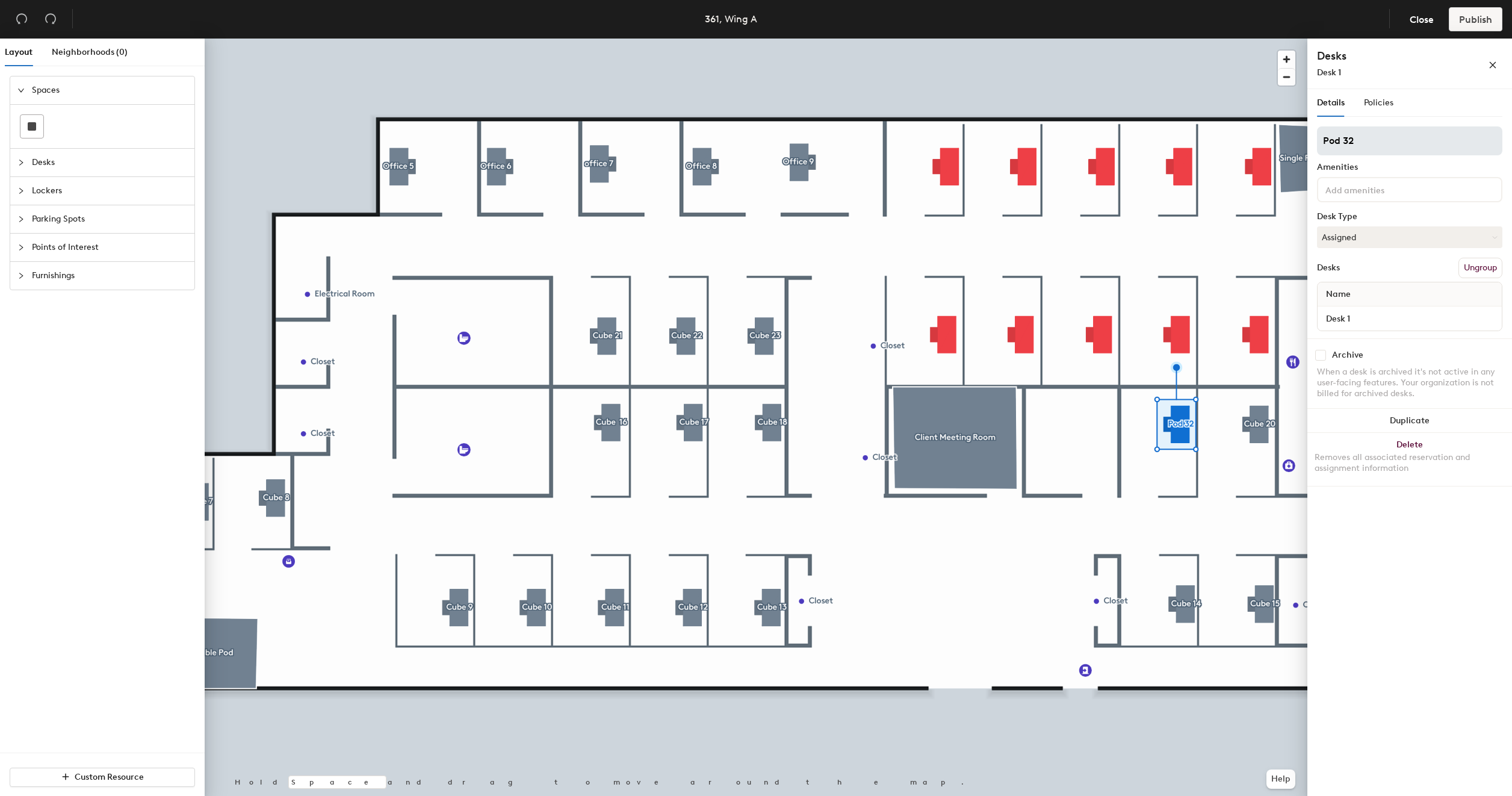
click at [1382, 146] on input "Pod 32" at bounding box center [1409, 141] width 185 height 29
type input "Cube 19"
click at [1363, 314] on input "Desk 1" at bounding box center [1409, 318] width 179 height 17
type input "361 - Cube 19"
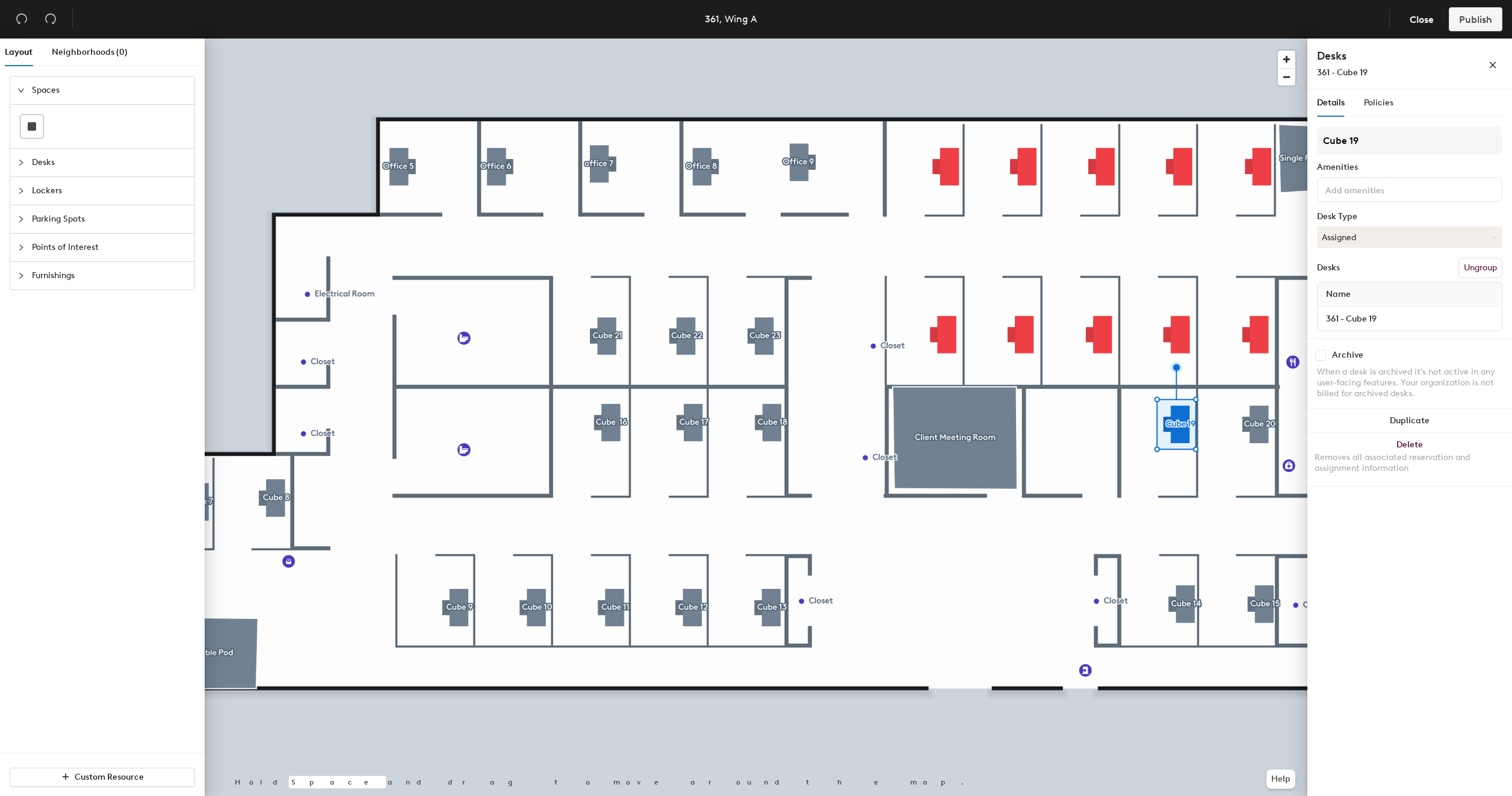
click at [1251, 39] on div at bounding box center [756, 39] width 1103 height 0
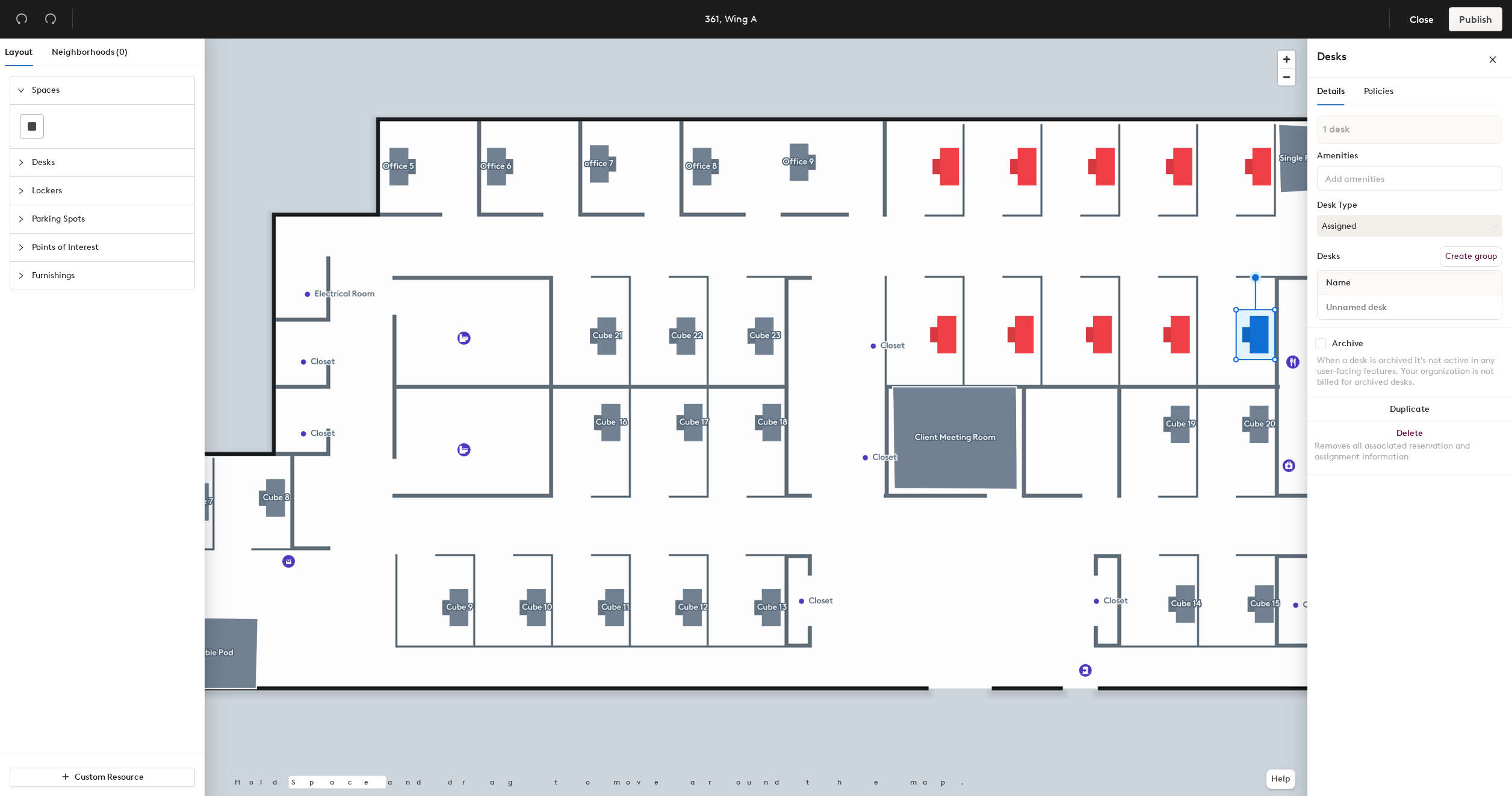
click at [1465, 260] on button "Create group" at bounding box center [1471, 257] width 63 height 21
click at [1372, 139] on input "Pod 33" at bounding box center [1409, 141] width 185 height 29
type input "Cube 28"
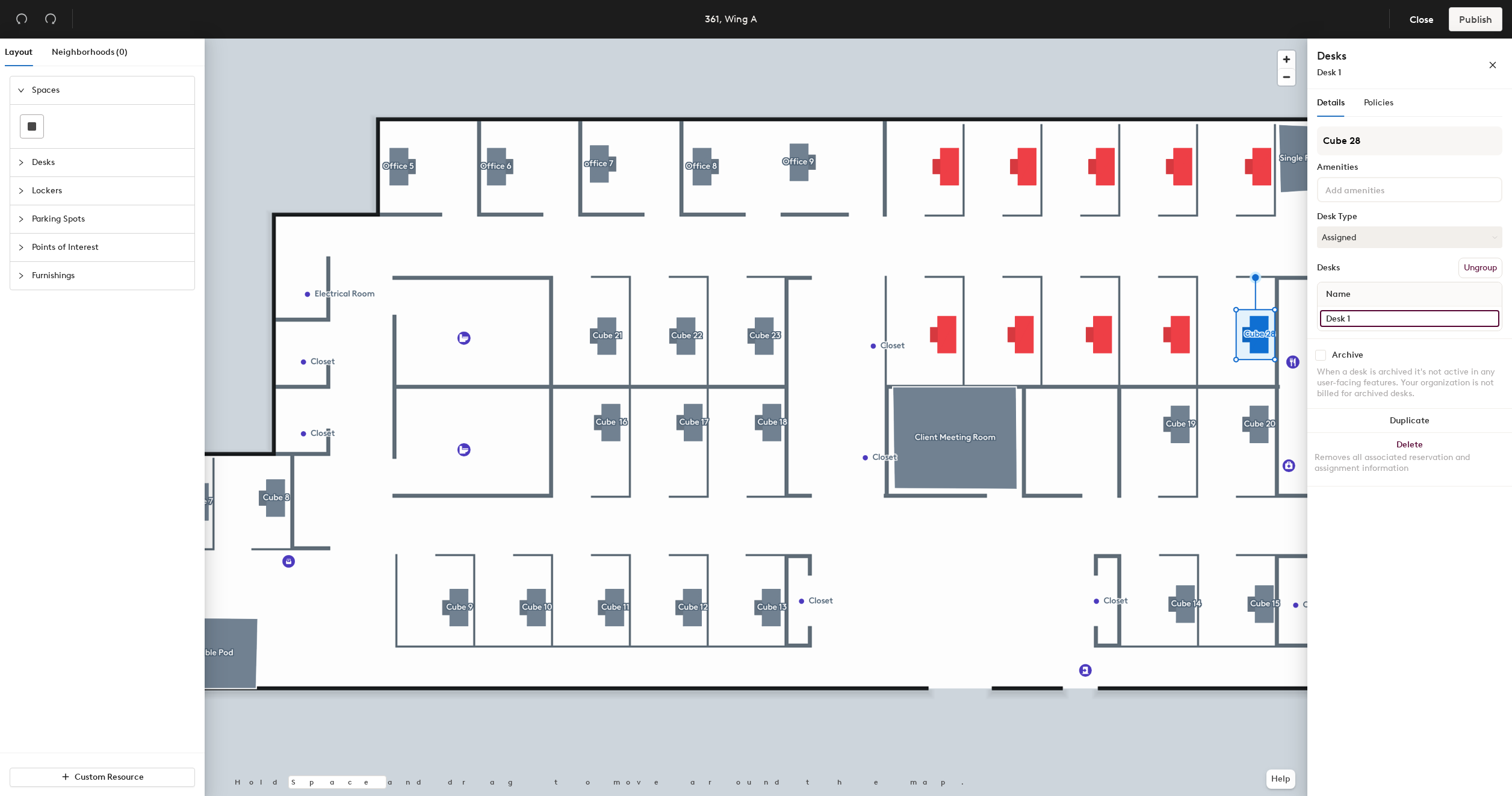
click at [1378, 318] on input "Desk 1" at bounding box center [1409, 318] width 179 height 17
type input "361 - Cube 28"
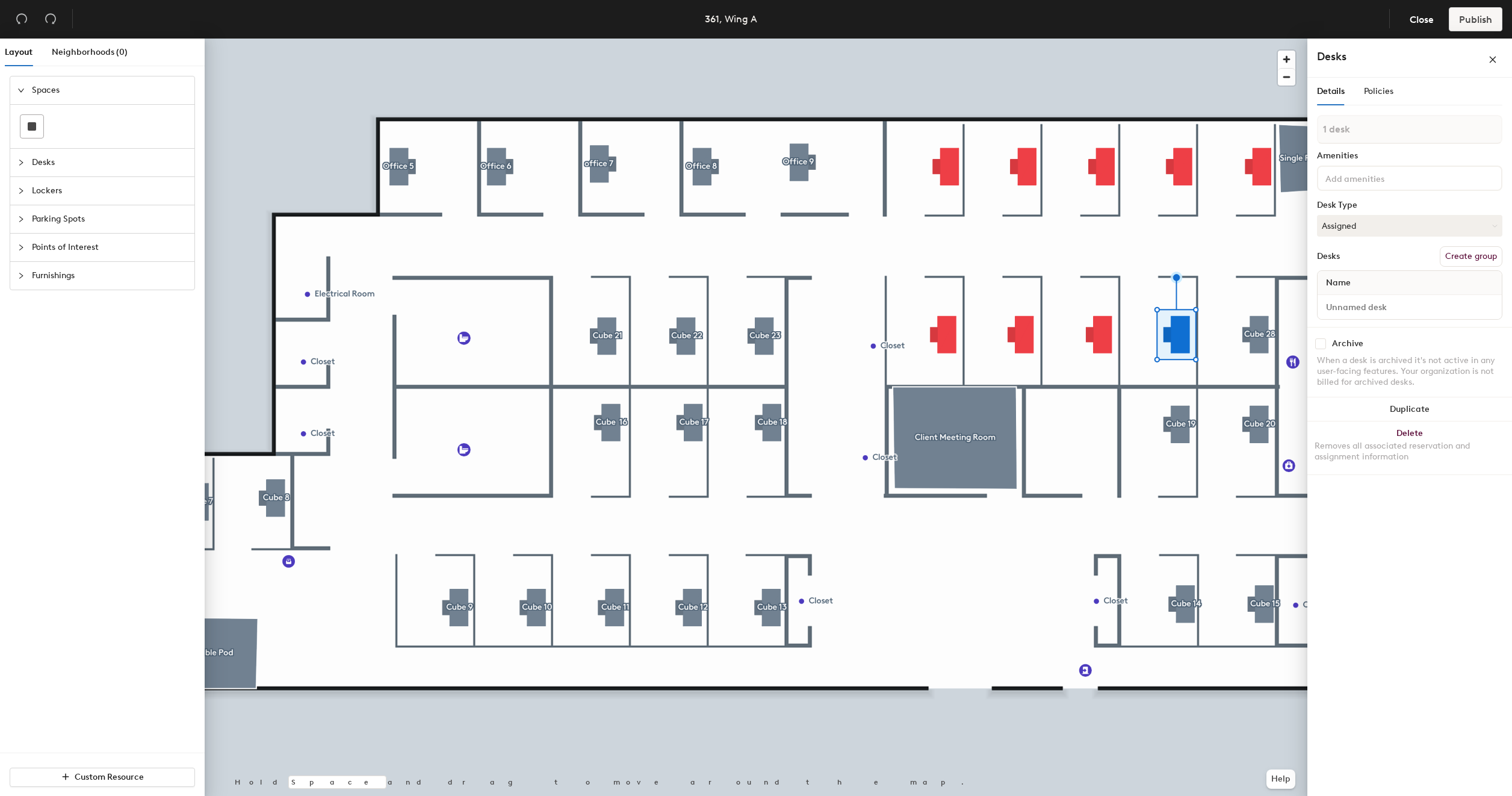
click at [1472, 253] on button "Create group" at bounding box center [1471, 257] width 63 height 21
click at [1374, 138] on input "Pod 34" at bounding box center [1409, 141] width 185 height 29
type input "Cube 27"
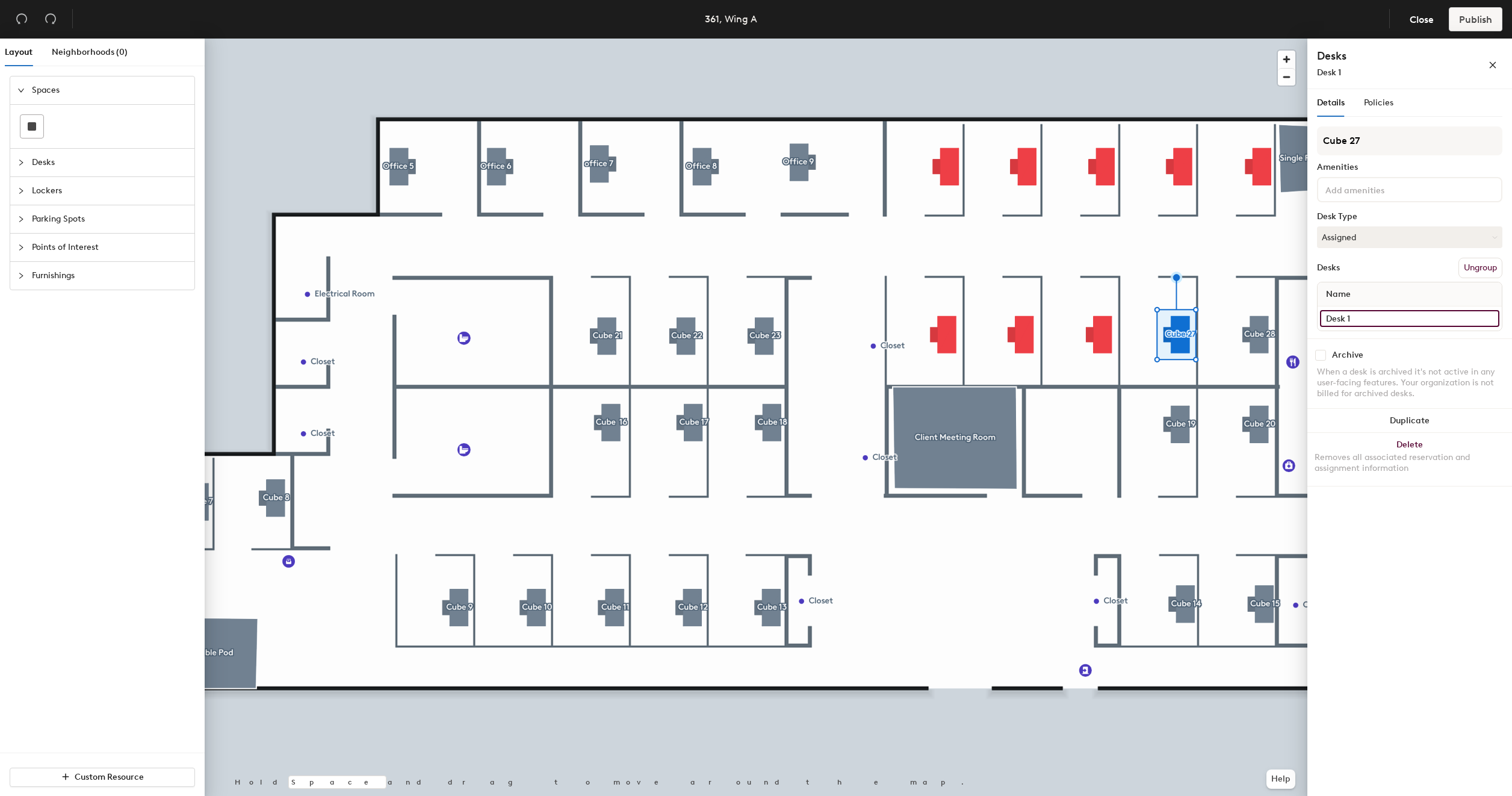
click at [1377, 321] on input "Desk 1" at bounding box center [1409, 318] width 179 height 17
click at [1376, 313] on input "Desk 1" at bounding box center [1409, 318] width 179 height 17
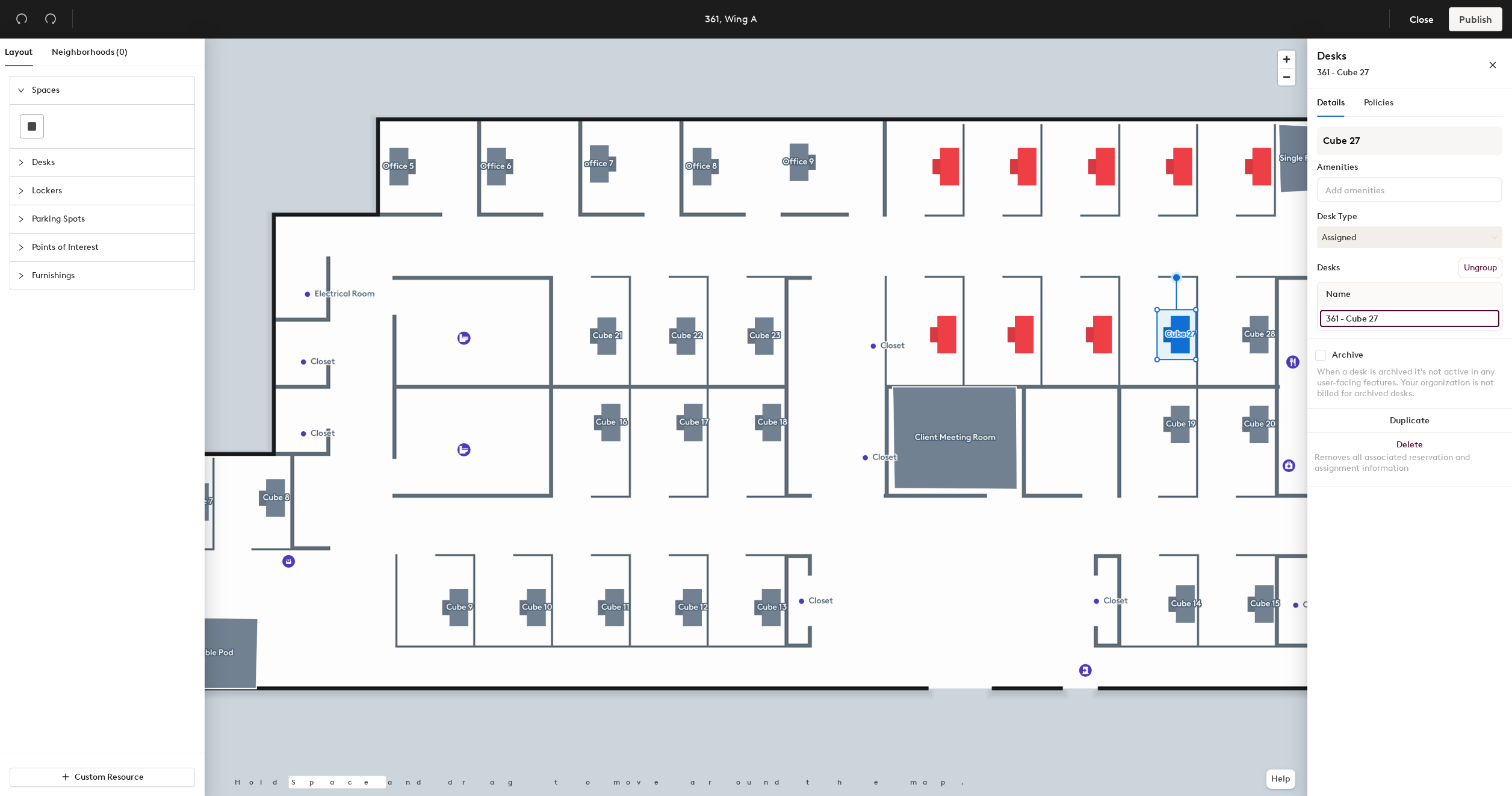
type input "361 - Cube 27"
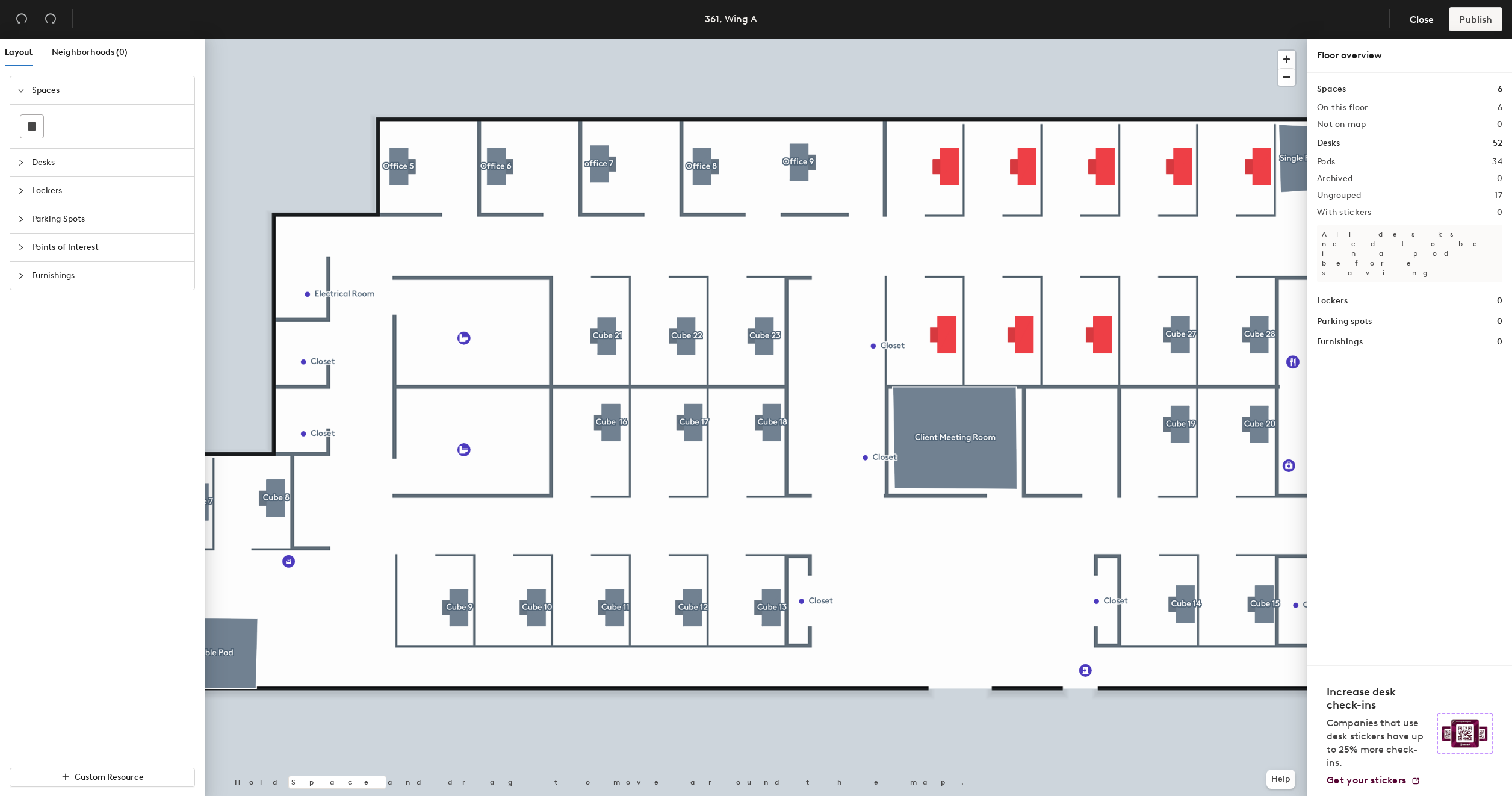
click at [1098, 39] on div at bounding box center [756, 39] width 1103 height 0
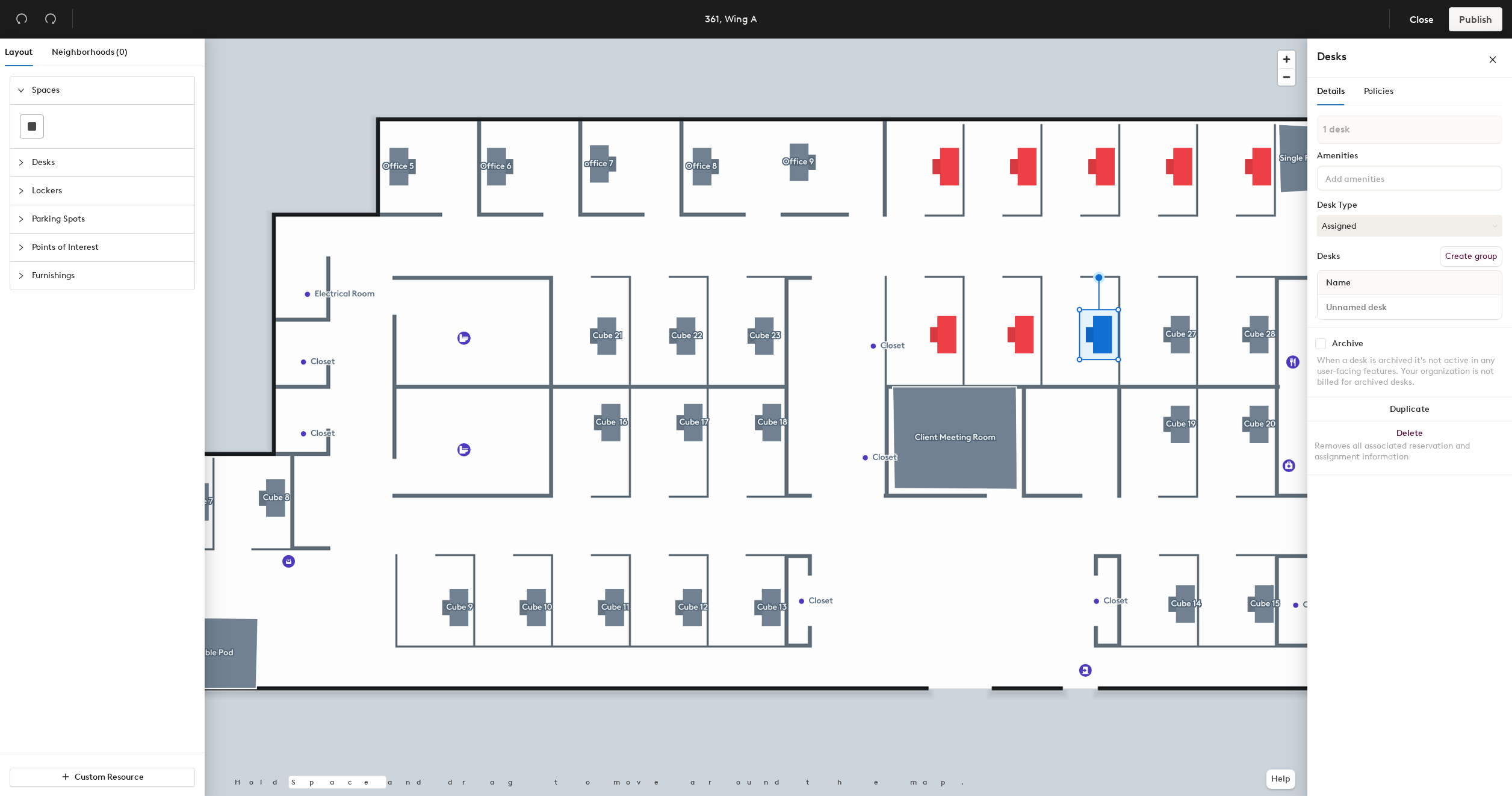
click at [1472, 259] on button "Create group" at bounding box center [1471, 257] width 63 height 21
click at [1382, 140] on input "Pod 35" at bounding box center [1409, 141] width 185 height 29
type input "Cube 26"
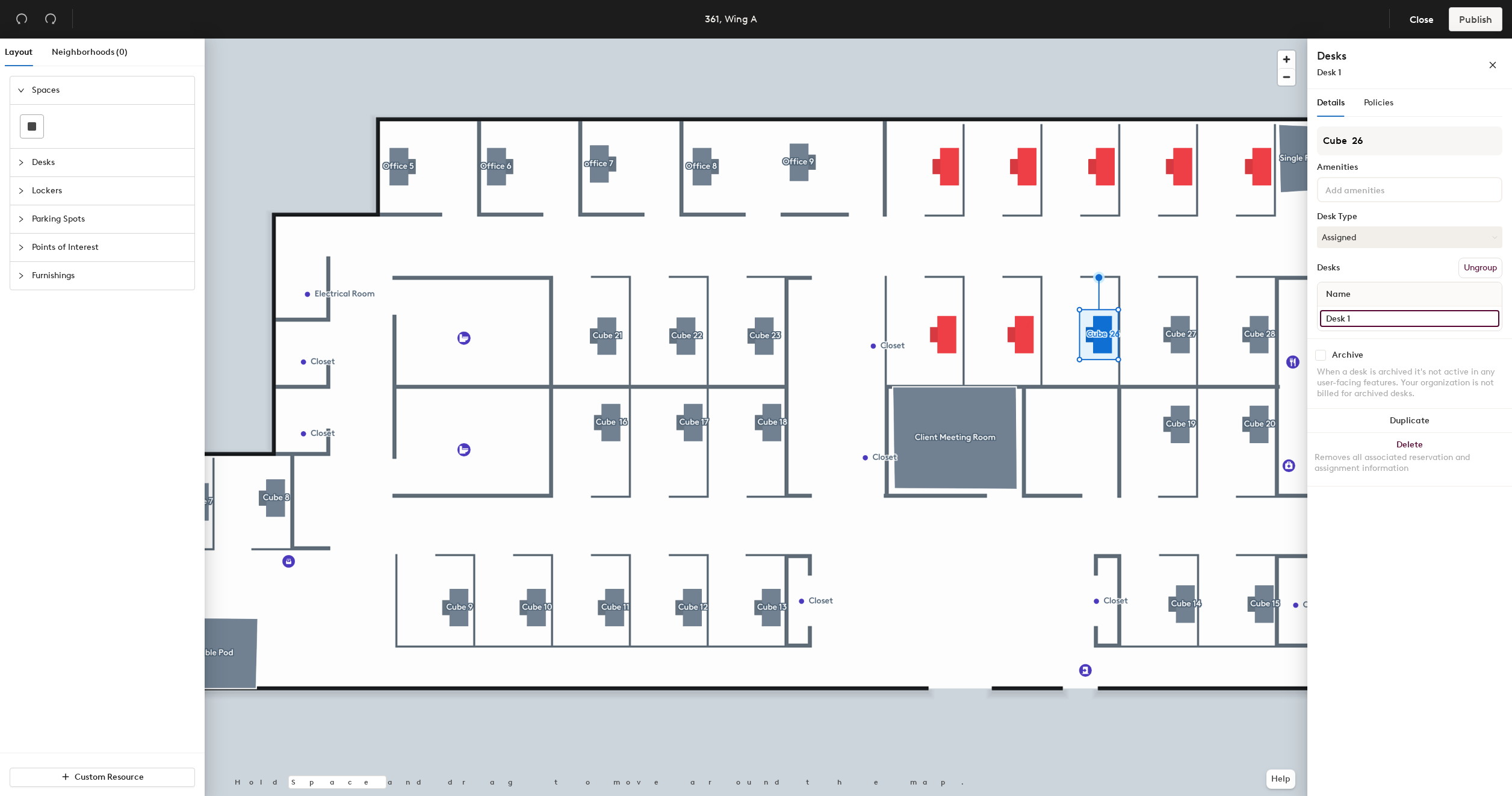
click at [1388, 316] on input "Desk 1" at bounding box center [1409, 318] width 179 height 17
type input "361 - Cu"
type input "361 - Cube 26"
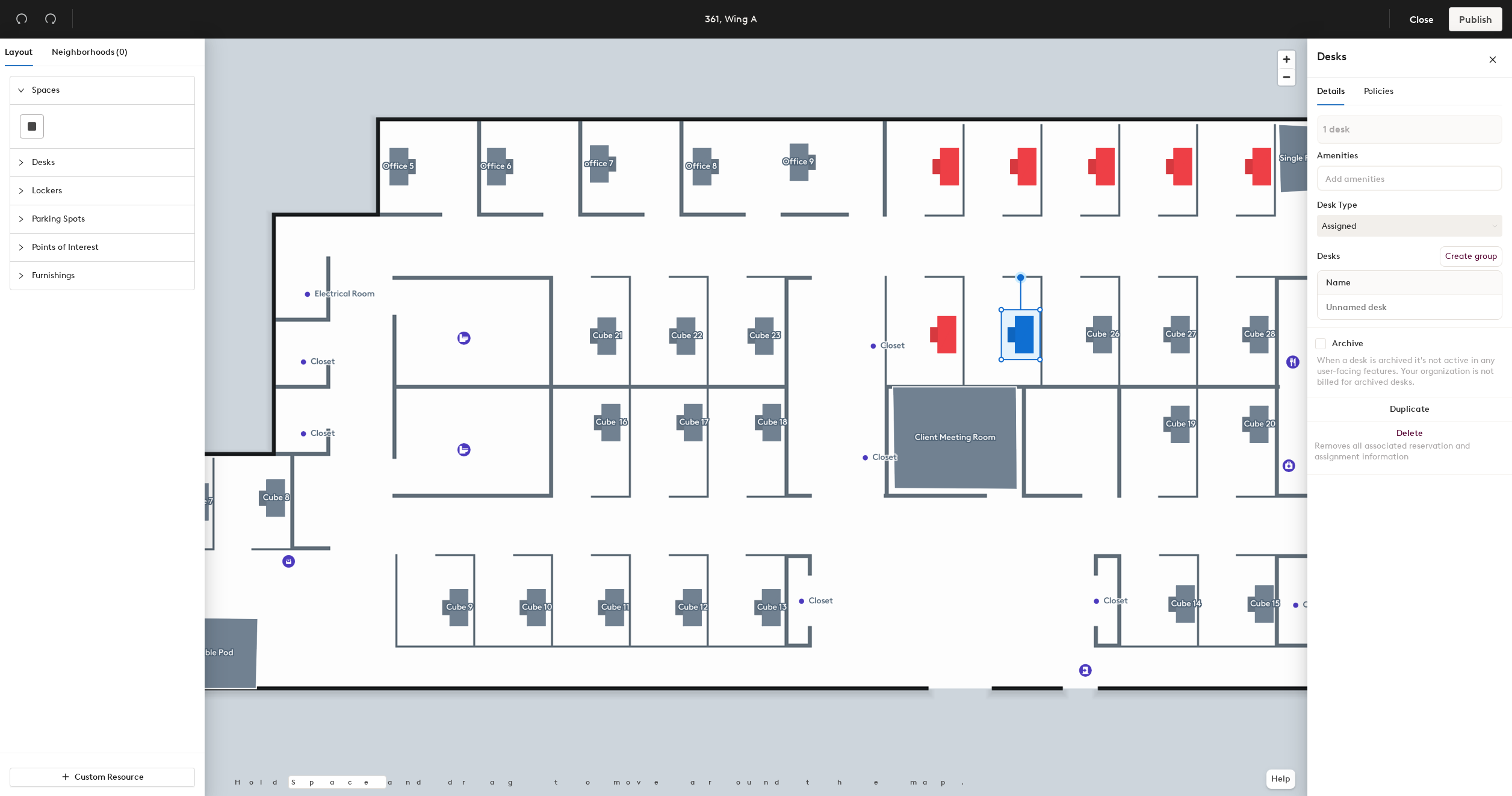
click at [1482, 252] on button "Create group" at bounding box center [1471, 257] width 63 height 21
click at [1374, 147] on input "Pod 36" at bounding box center [1409, 141] width 185 height 29
type input "Cube 25"
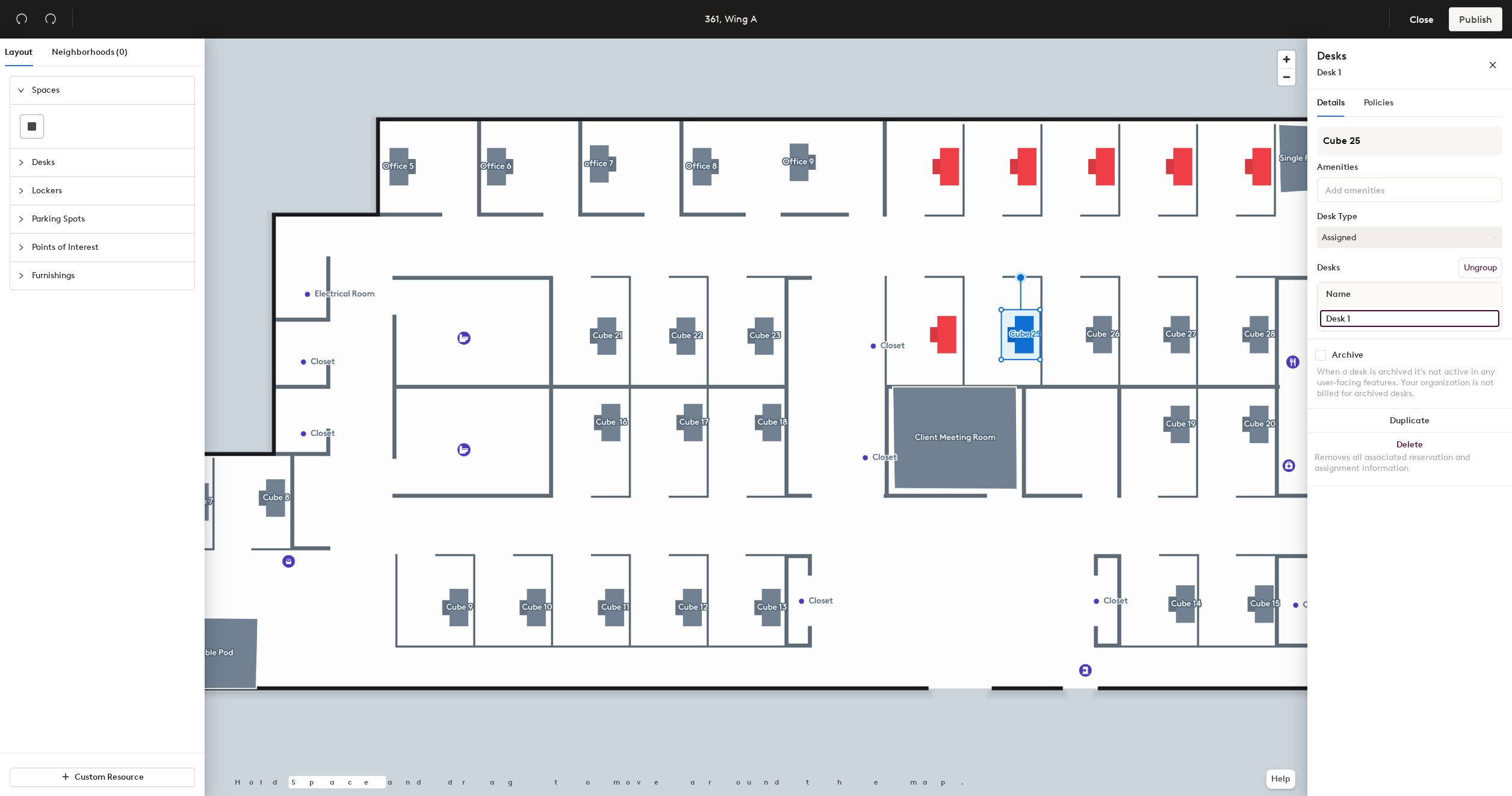
click at [1399, 321] on input "Desk 1" at bounding box center [1409, 318] width 179 height 17
type input "361 - Cube 25"
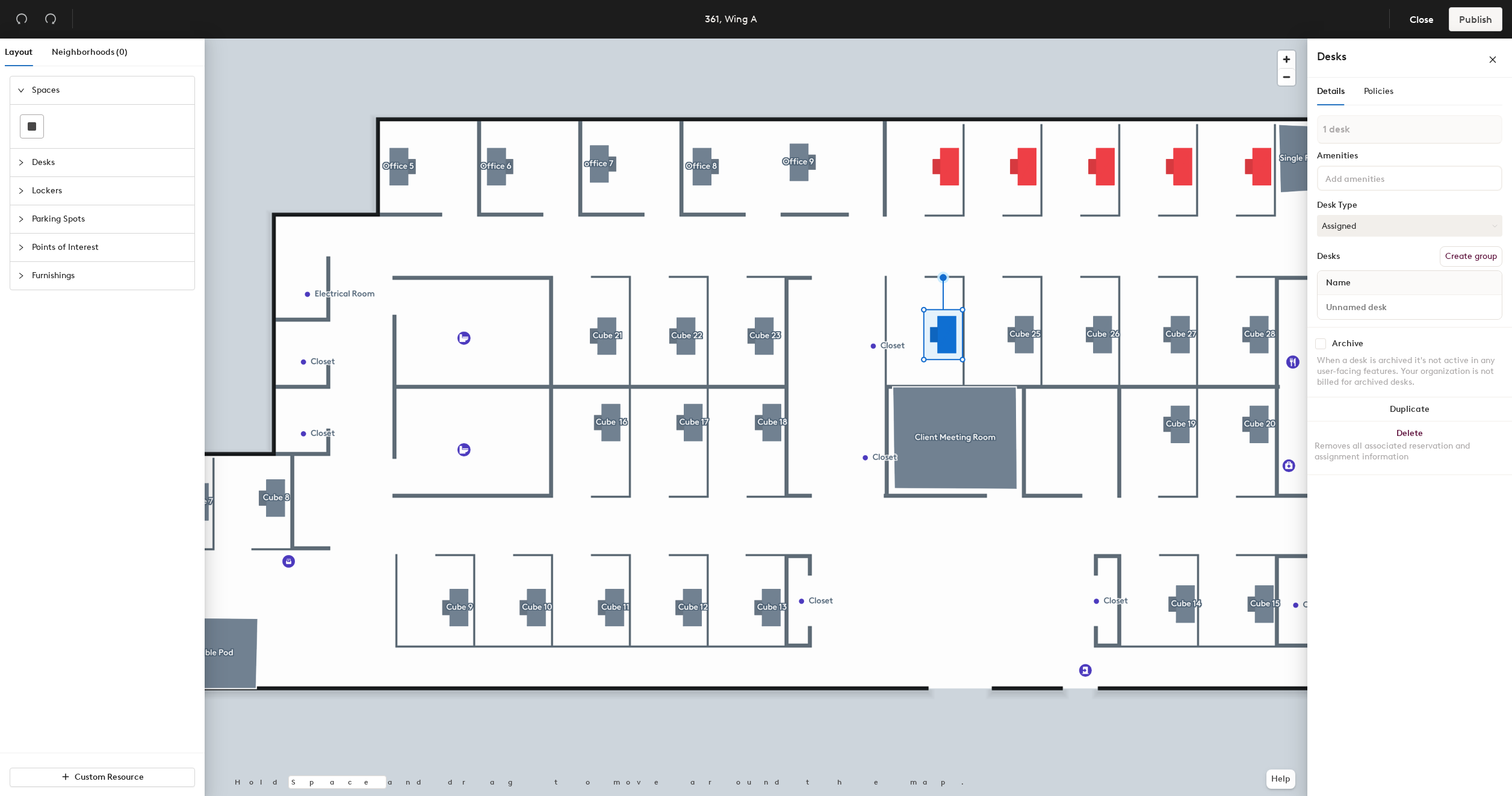
click at [1481, 259] on button "Create group" at bounding box center [1471, 257] width 63 height 21
click at [1384, 140] on input "Pod 37" at bounding box center [1409, 141] width 185 height 29
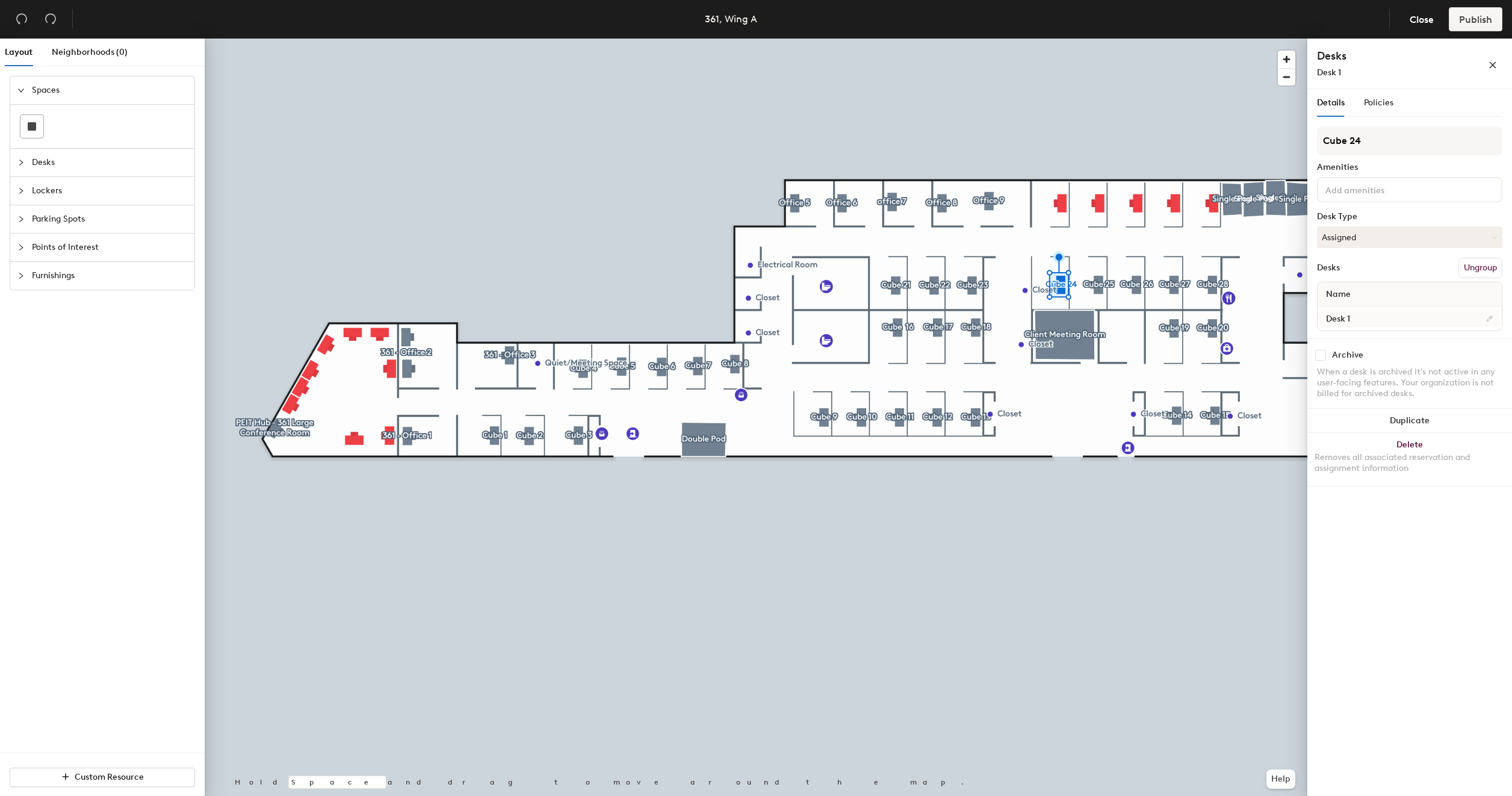
type input "Cube 24"
click at [1363, 319] on input "Desk 1" at bounding box center [1409, 318] width 179 height 17
type input "361 - Cube 24"
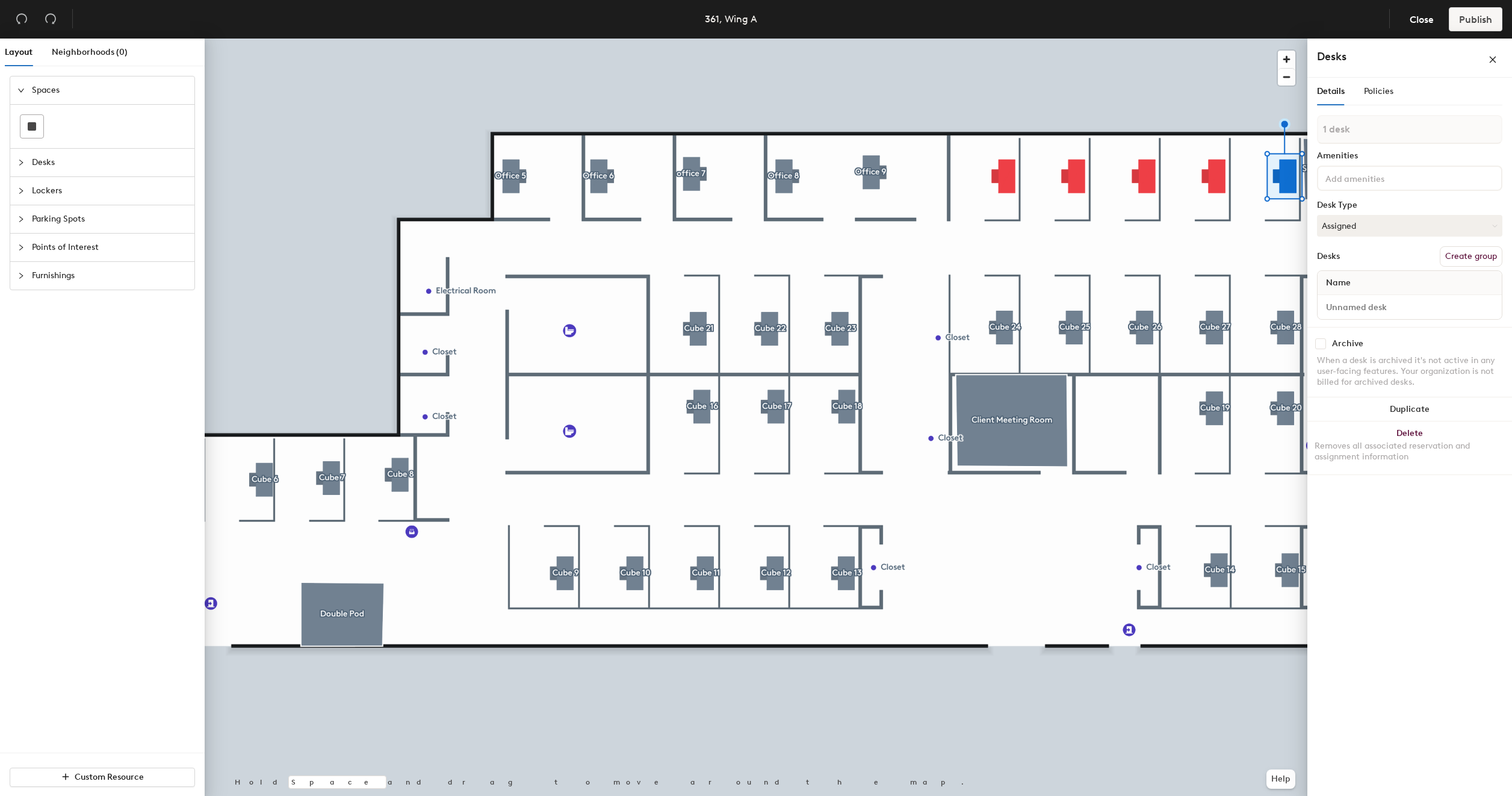
click at [1460, 256] on button "Create group" at bounding box center [1471, 257] width 63 height 21
click at [1381, 321] on input "Desk 1" at bounding box center [1409, 318] width 179 height 17
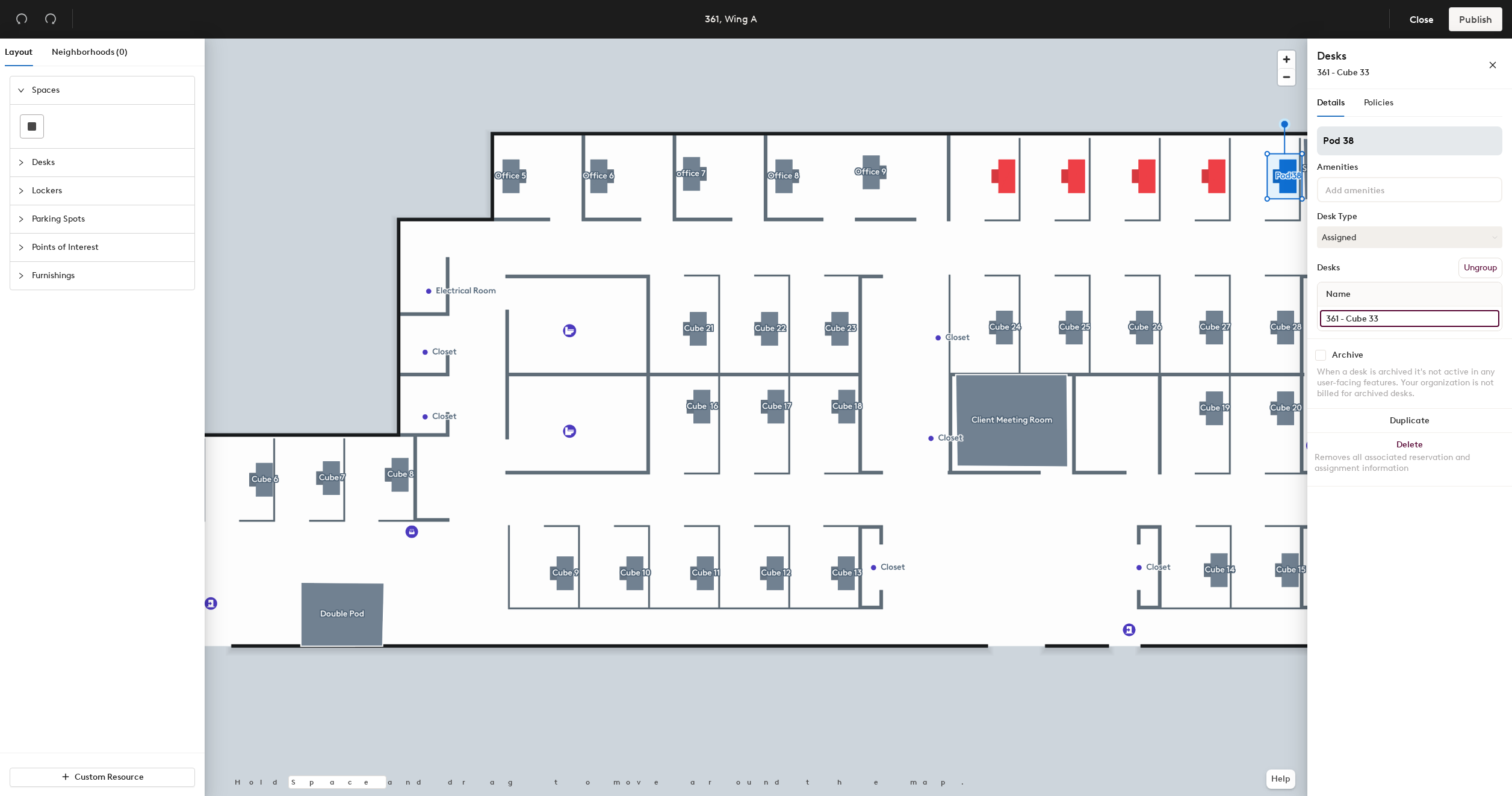
type input "361 - Cube 33"
click at [1366, 141] on input "Pod 38" at bounding box center [1409, 141] width 185 height 29
type input "P"
type input "Cube 33"
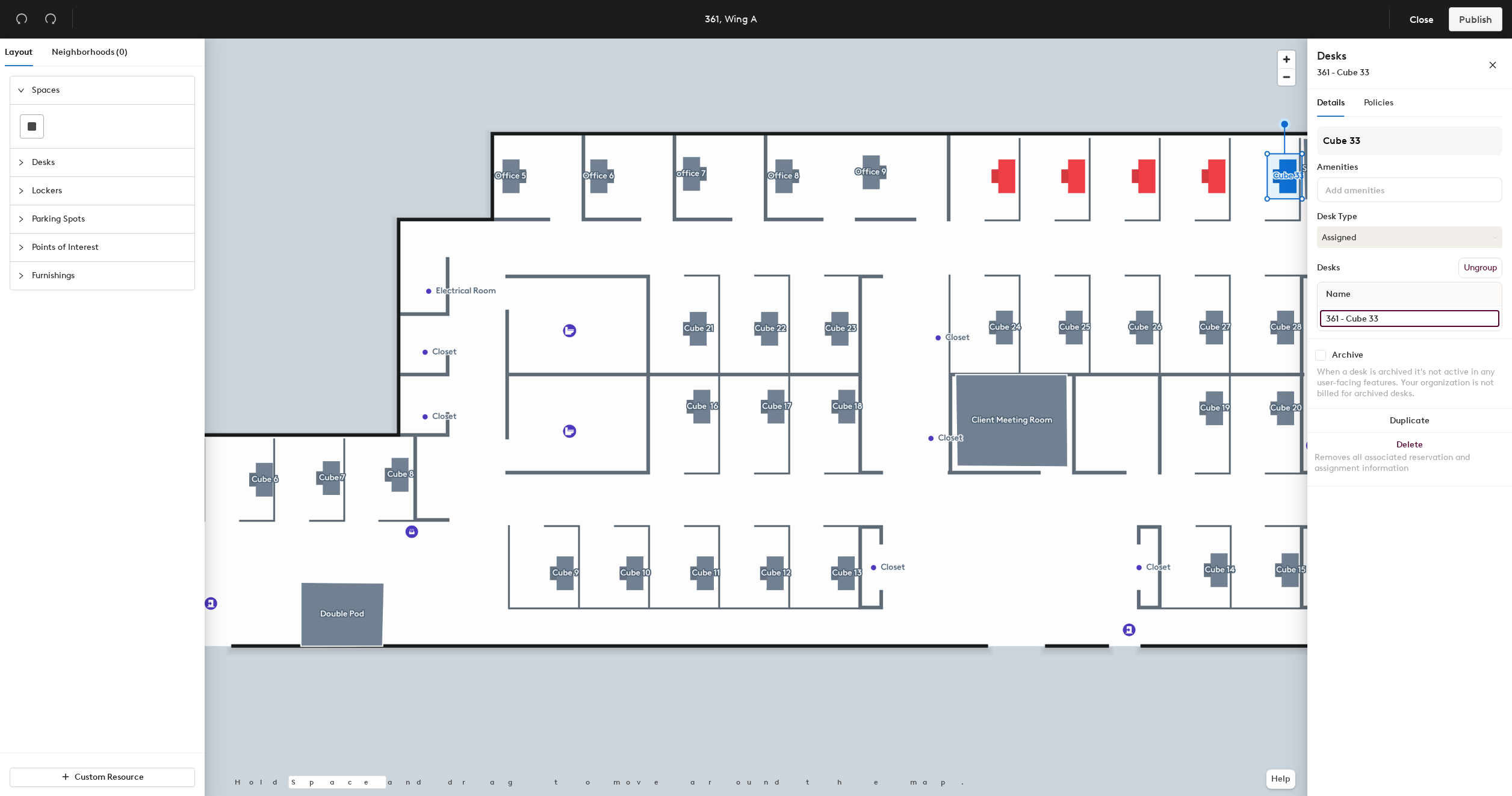
drag, startPoint x: 1385, startPoint y: 315, endPoint x: 1318, endPoint y: 318, distance: 67.1
click at [1318, 318] on div "361 - Cube 33" at bounding box center [1409, 318] width 184 height 24
drag, startPoint x: 1340, startPoint y: 314, endPoint x: 1404, endPoint y: 290, distance: 68.4
click at [1404, 290] on div "Name" at bounding box center [1409, 294] width 184 height 24
click at [1365, 318] on input "361 - Cube 33" at bounding box center [1409, 318] width 179 height 17
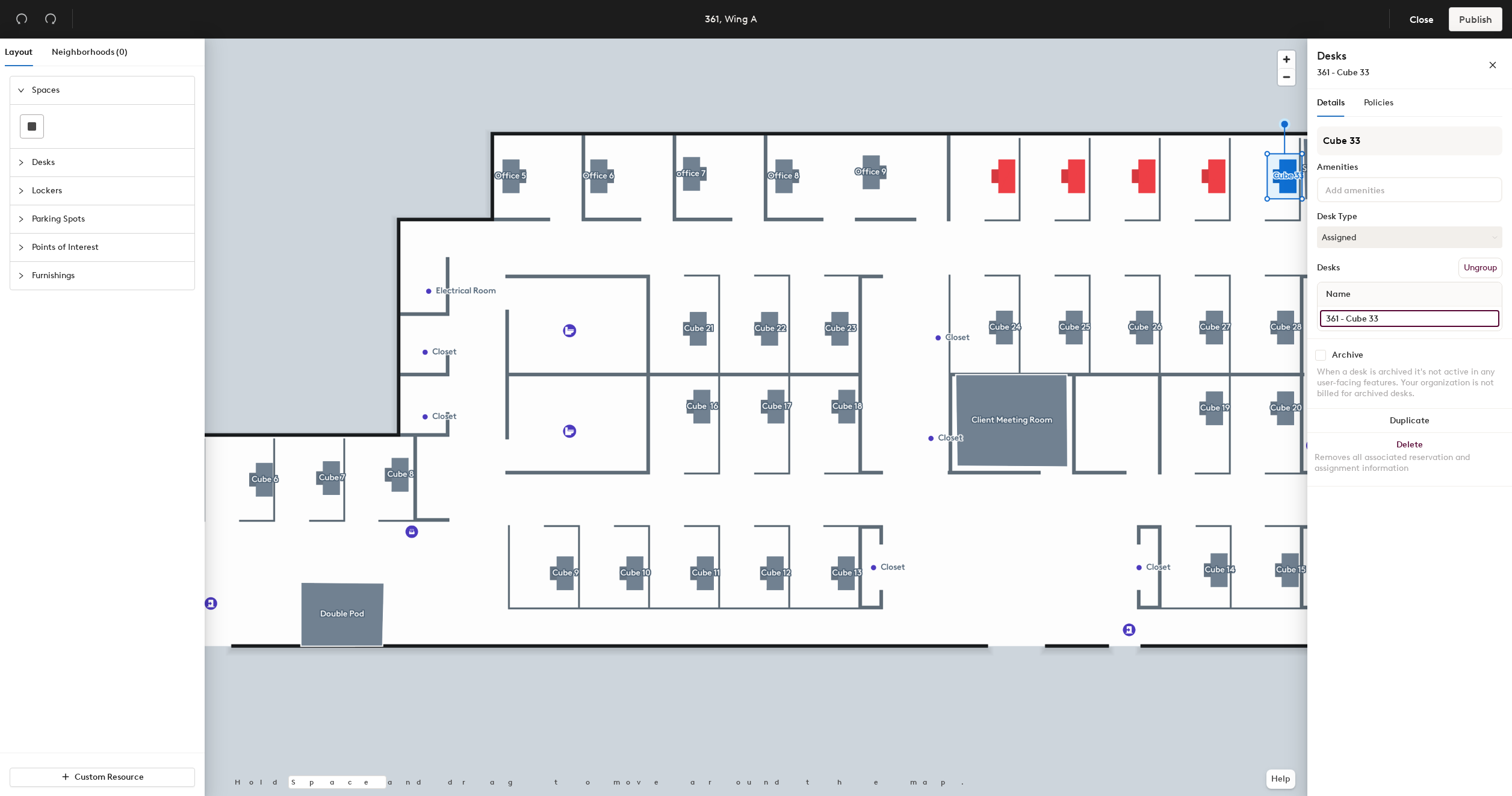
click at [1333, 321] on input "361 - Cube 33" at bounding box center [1409, 318] width 179 height 17
drag, startPoint x: 1363, startPoint y: 318, endPoint x: 1328, endPoint y: 319, distance: 35.0
click at [1328, 319] on input "361 - Cube 33" at bounding box center [1409, 318] width 179 height 17
click at [1365, 316] on input "361 - Cube 33" at bounding box center [1409, 318] width 179 height 17
drag, startPoint x: 1365, startPoint y: 316, endPoint x: 1329, endPoint y: 318, distance: 36.1
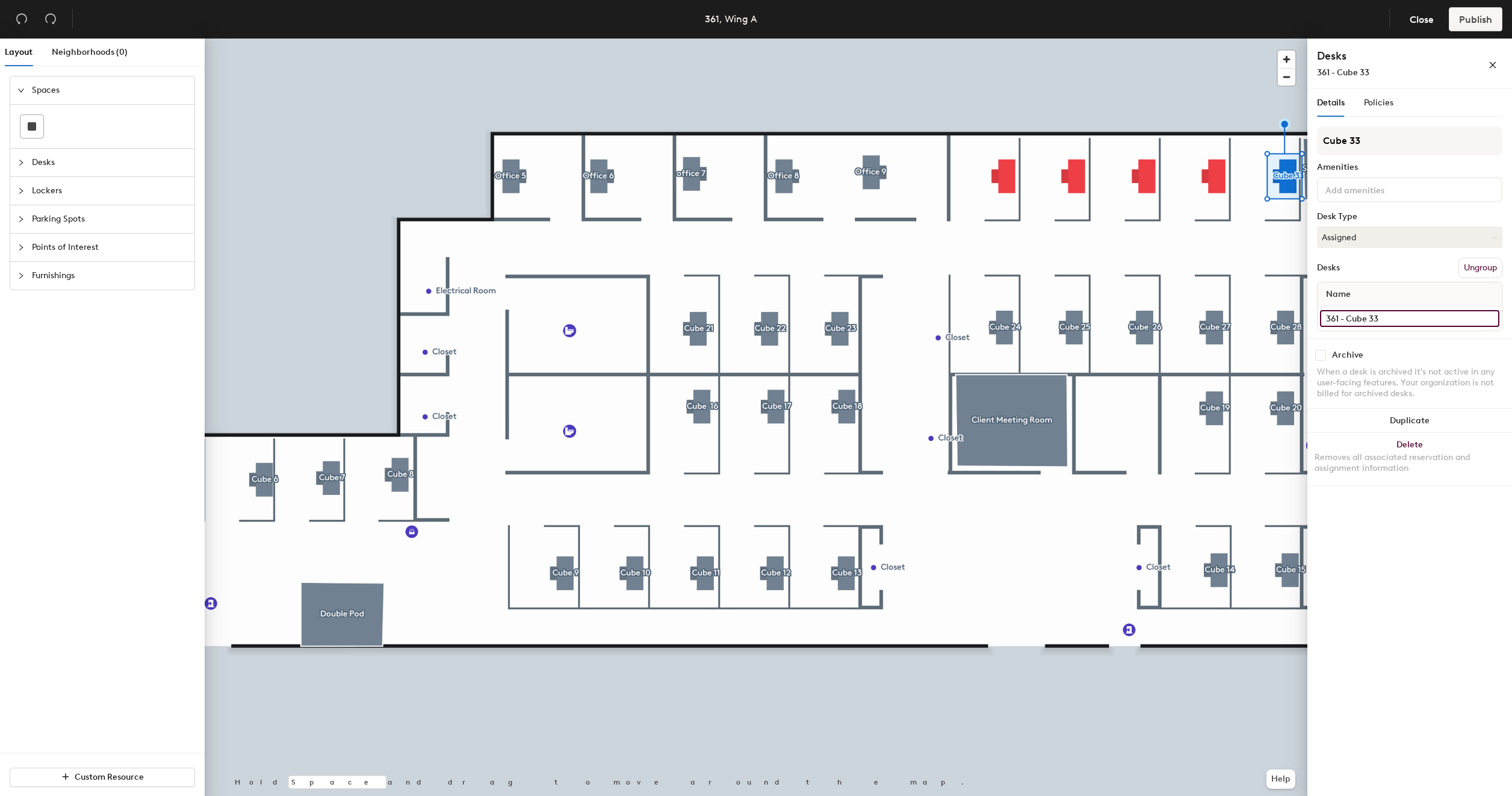
click at [1329, 318] on input "361 - Cube 33" at bounding box center [1409, 318] width 179 height 17
click at [1337, 318] on input "361 - Cube 33" at bounding box center [1409, 318] width 179 height 17
click at [1328, 318] on input "361 - Cube 33" at bounding box center [1409, 318] width 179 height 17
drag, startPoint x: 1328, startPoint y: 318, endPoint x: 1357, endPoint y: 318, distance: 29.0
click at [1362, 318] on input "361 - Cube 33" at bounding box center [1409, 318] width 179 height 17
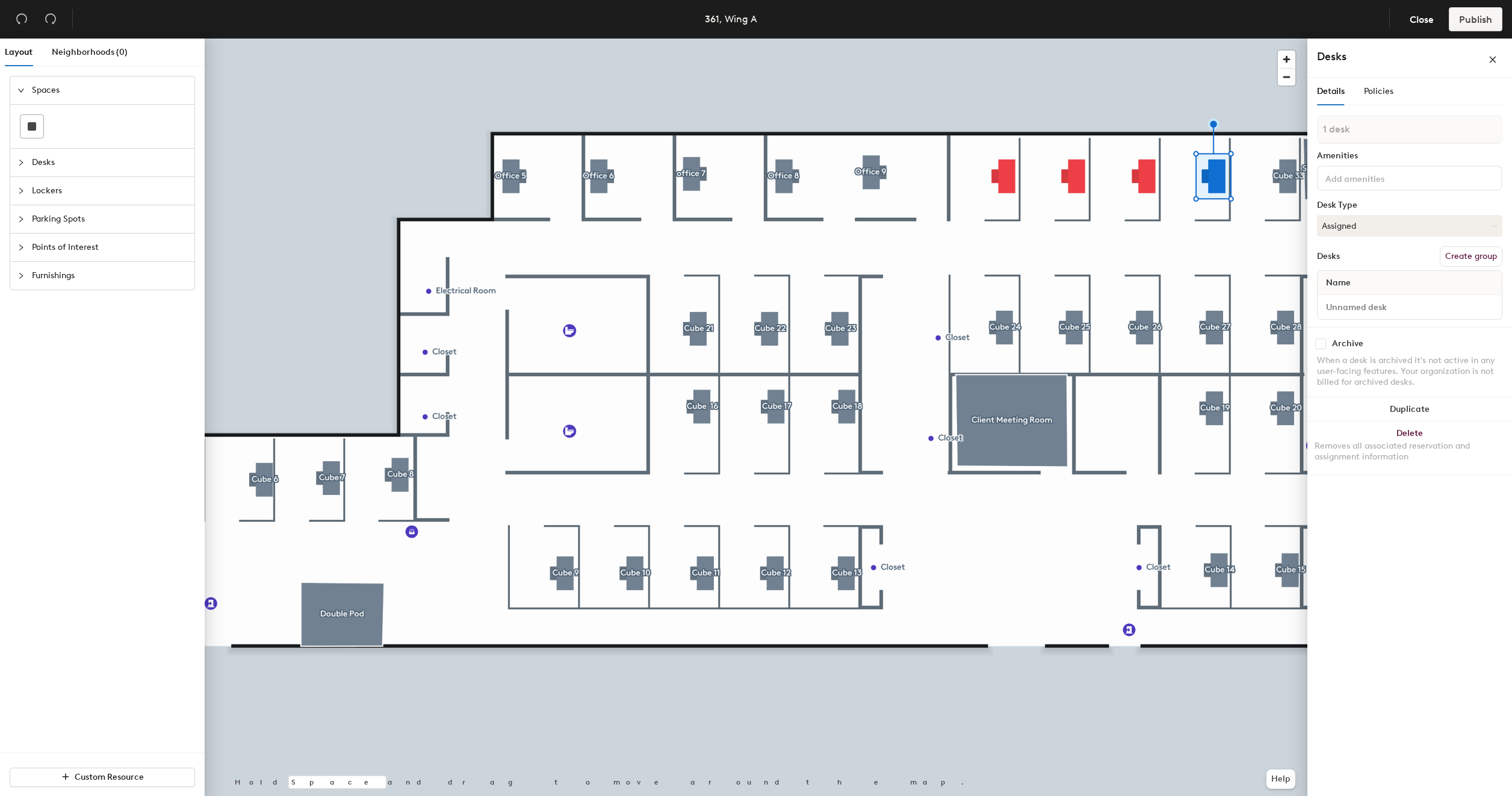
click at [1465, 249] on button "Create group" at bounding box center [1471, 257] width 63 height 21
click at [1377, 145] on input "Pod 39" at bounding box center [1409, 141] width 185 height 29
click at [1359, 315] on input "Desk 1" at bounding box center [1409, 318] width 179 height 17
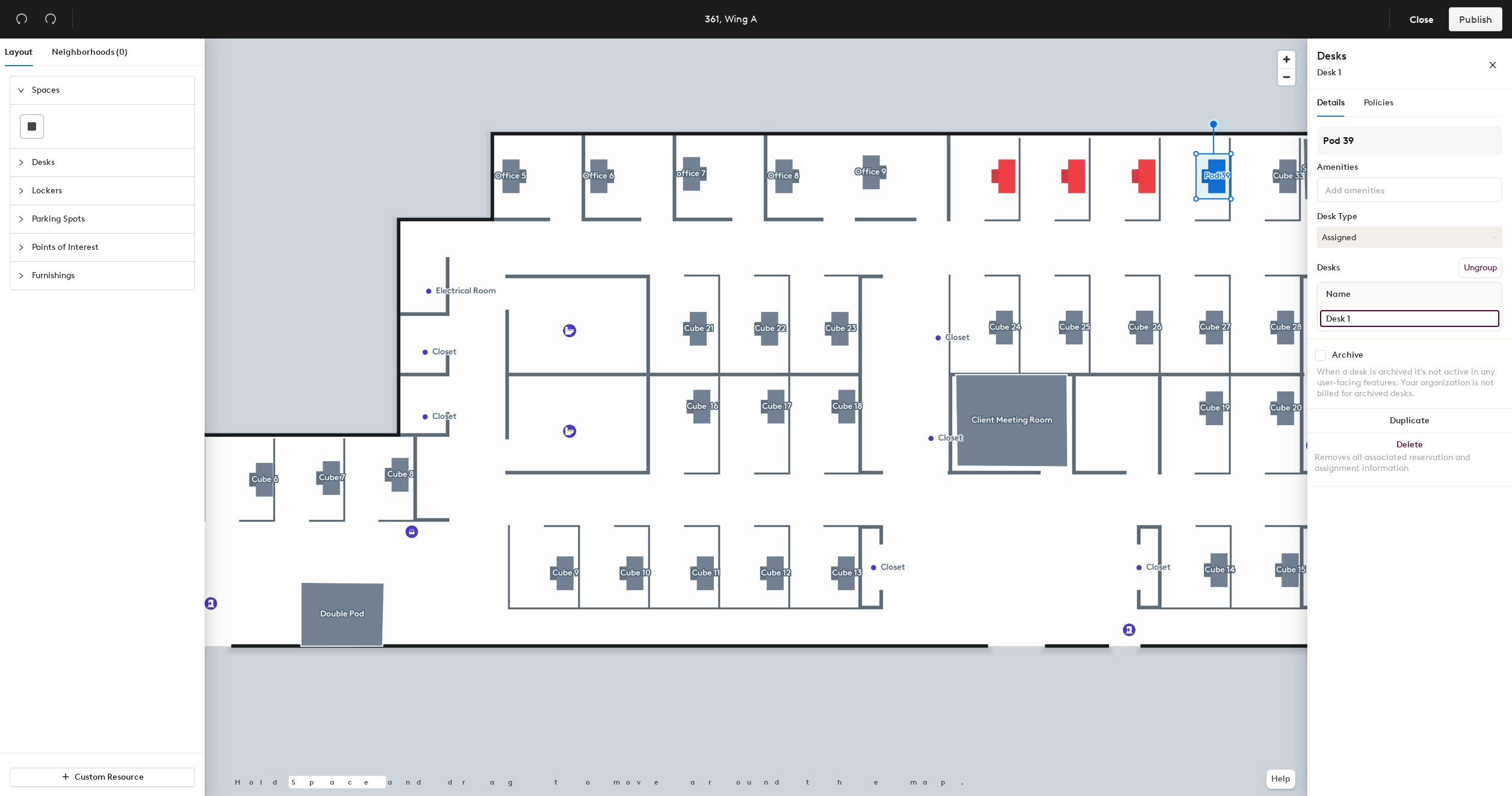
click at [1359, 315] on input "Desk 1" at bounding box center [1409, 318] width 179 height 17
paste input "361 - Cube 33"
type input "361 - Cube 32"
click at [1378, 143] on input "Pod 39" at bounding box center [1409, 141] width 185 height 29
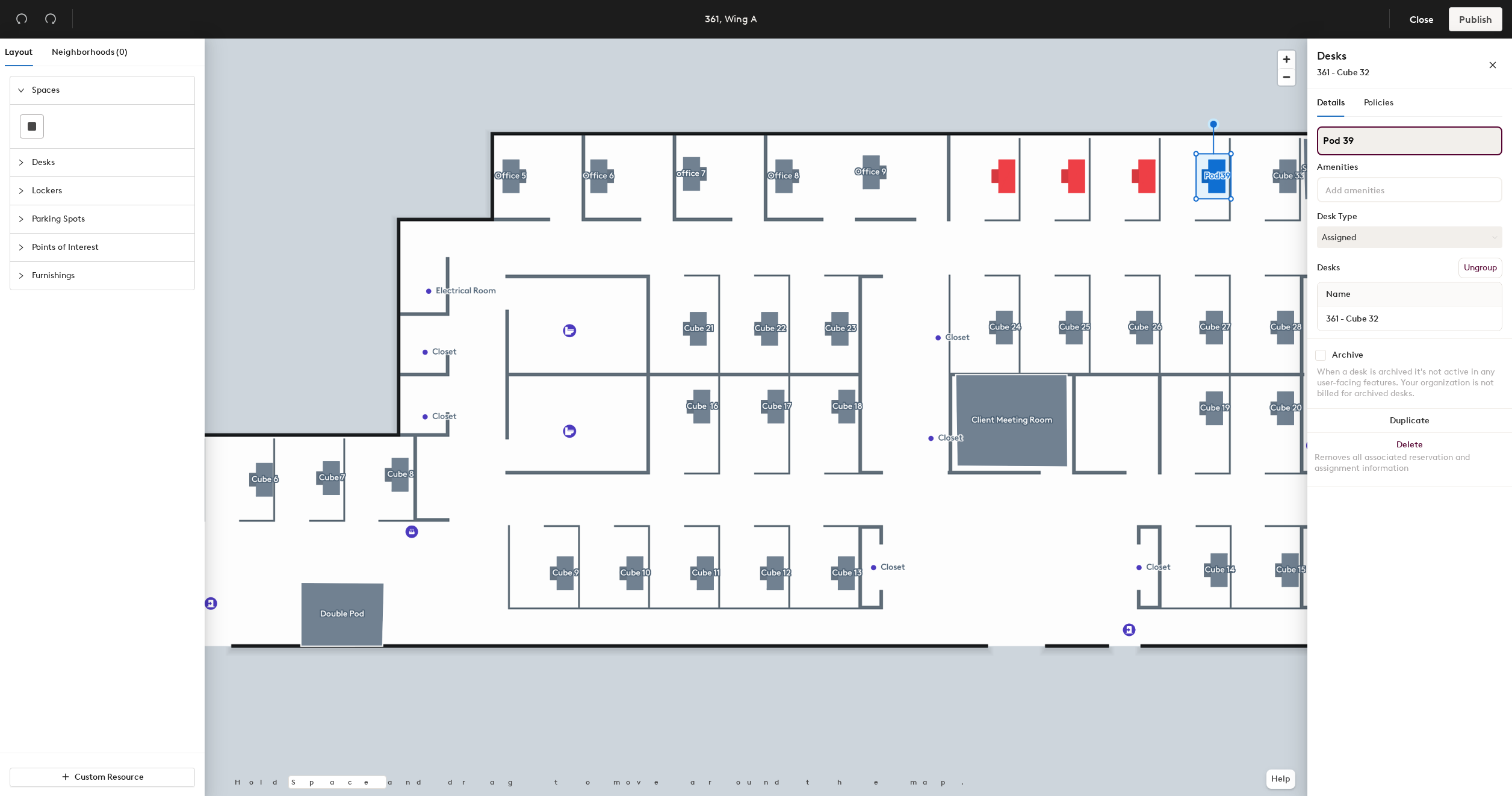
click at [1378, 143] on input "Pod 39" at bounding box center [1409, 141] width 185 height 29
type input "Cube 32"
click at [1124, 39] on div at bounding box center [756, 39] width 1103 height 0
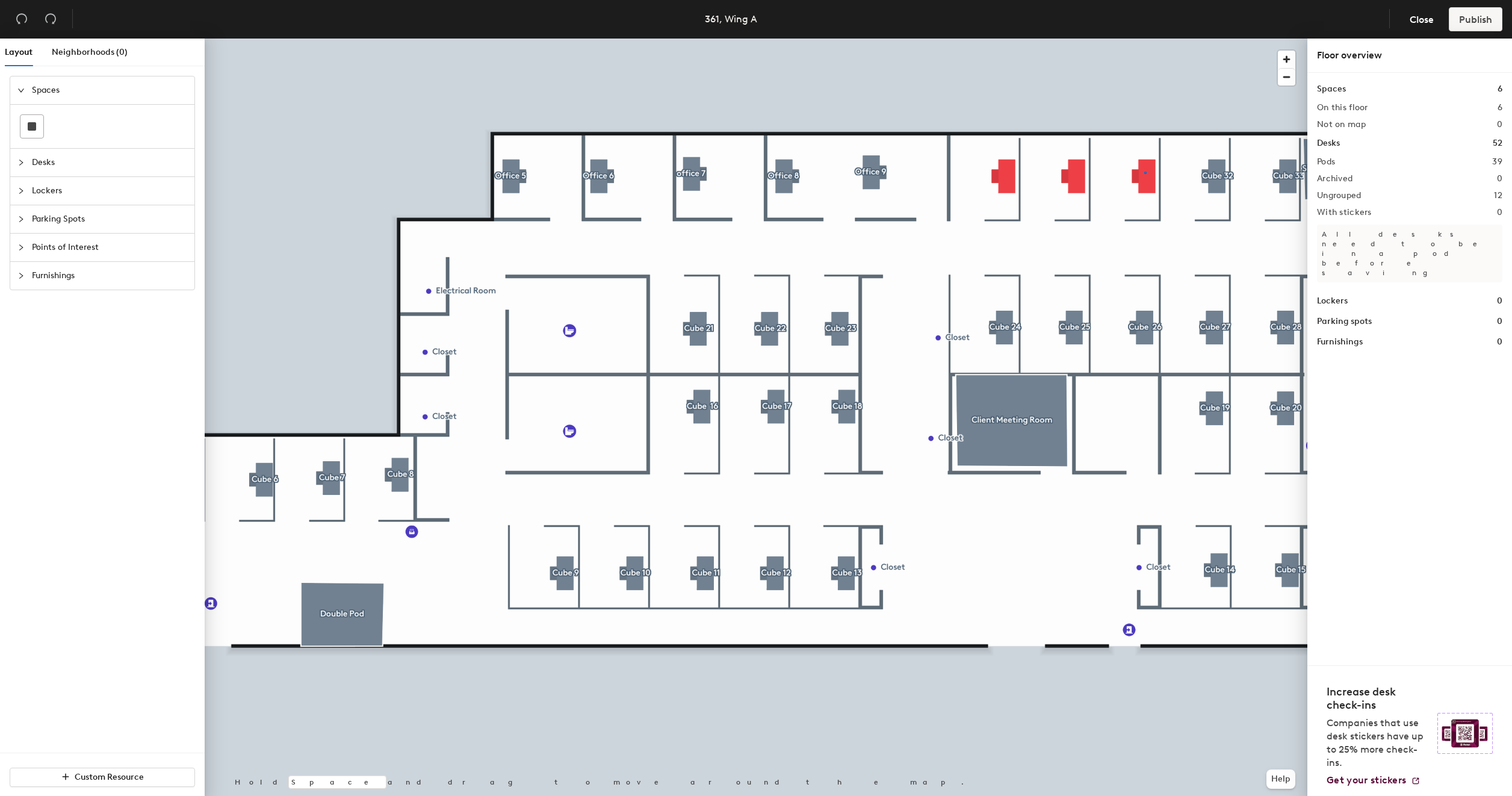
click at [1145, 39] on div at bounding box center [756, 39] width 1103 height 0
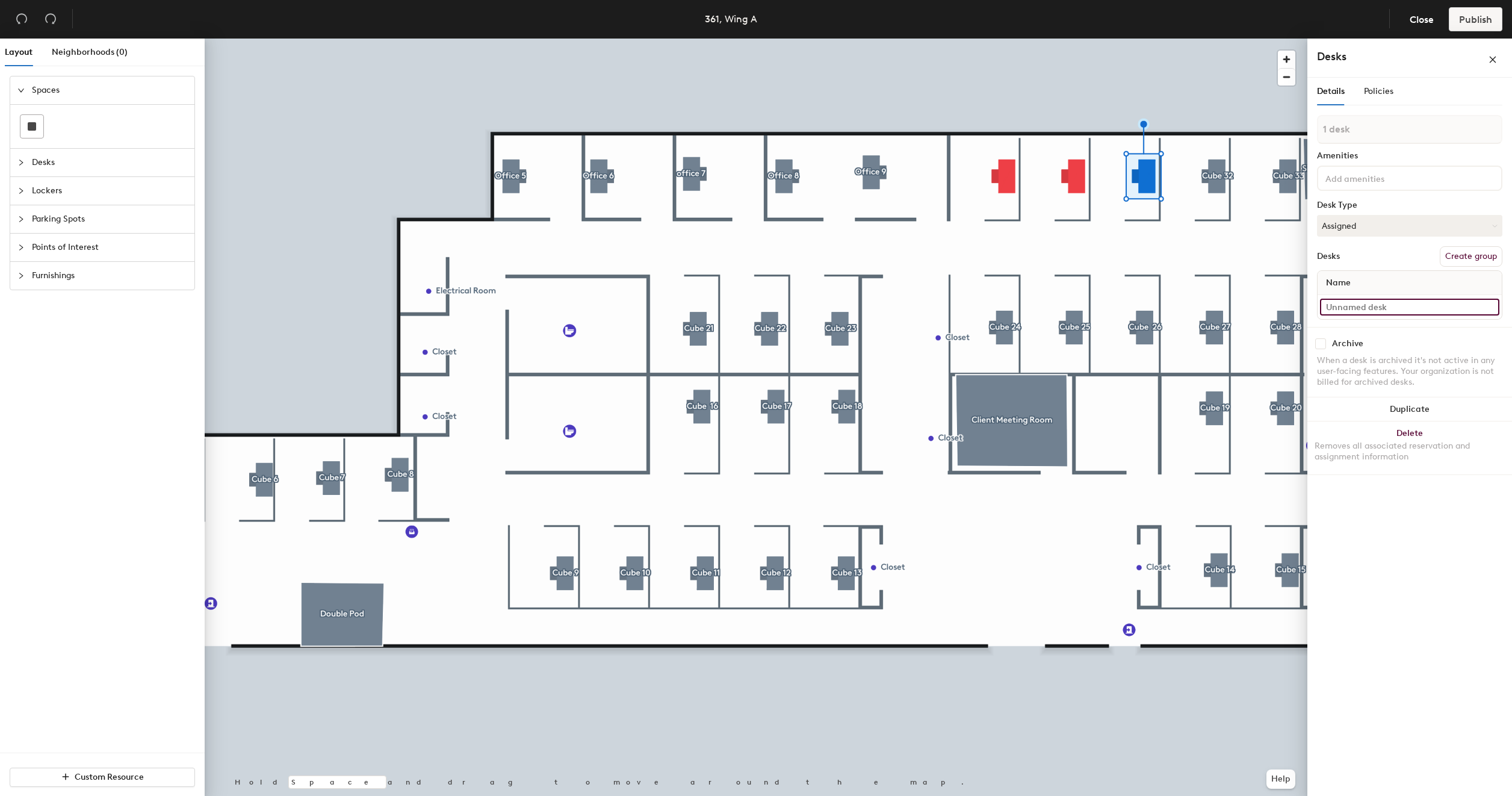
click at [1386, 308] on input at bounding box center [1409, 307] width 179 height 17
click at [1470, 258] on button "Create group" at bounding box center [1471, 257] width 63 height 21
click at [1366, 321] on input "Desk 1" at bounding box center [1409, 318] width 179 height 17
paste input "361 - Cube 33"
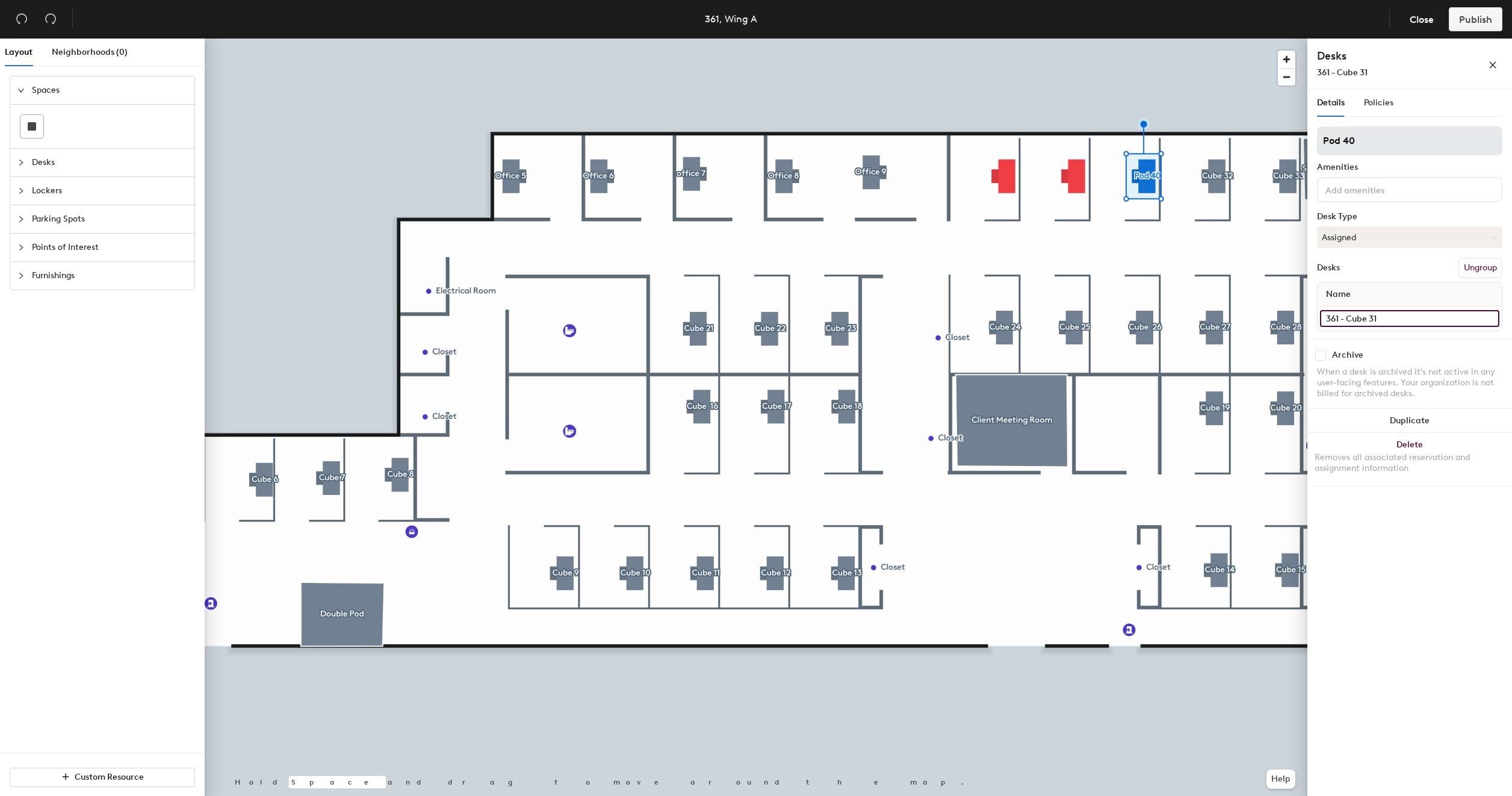
type input "361 - Cube 31"
click at [1371, 144] on input "Pod 40" at bounding box center [1409, 141] width 185 height 29
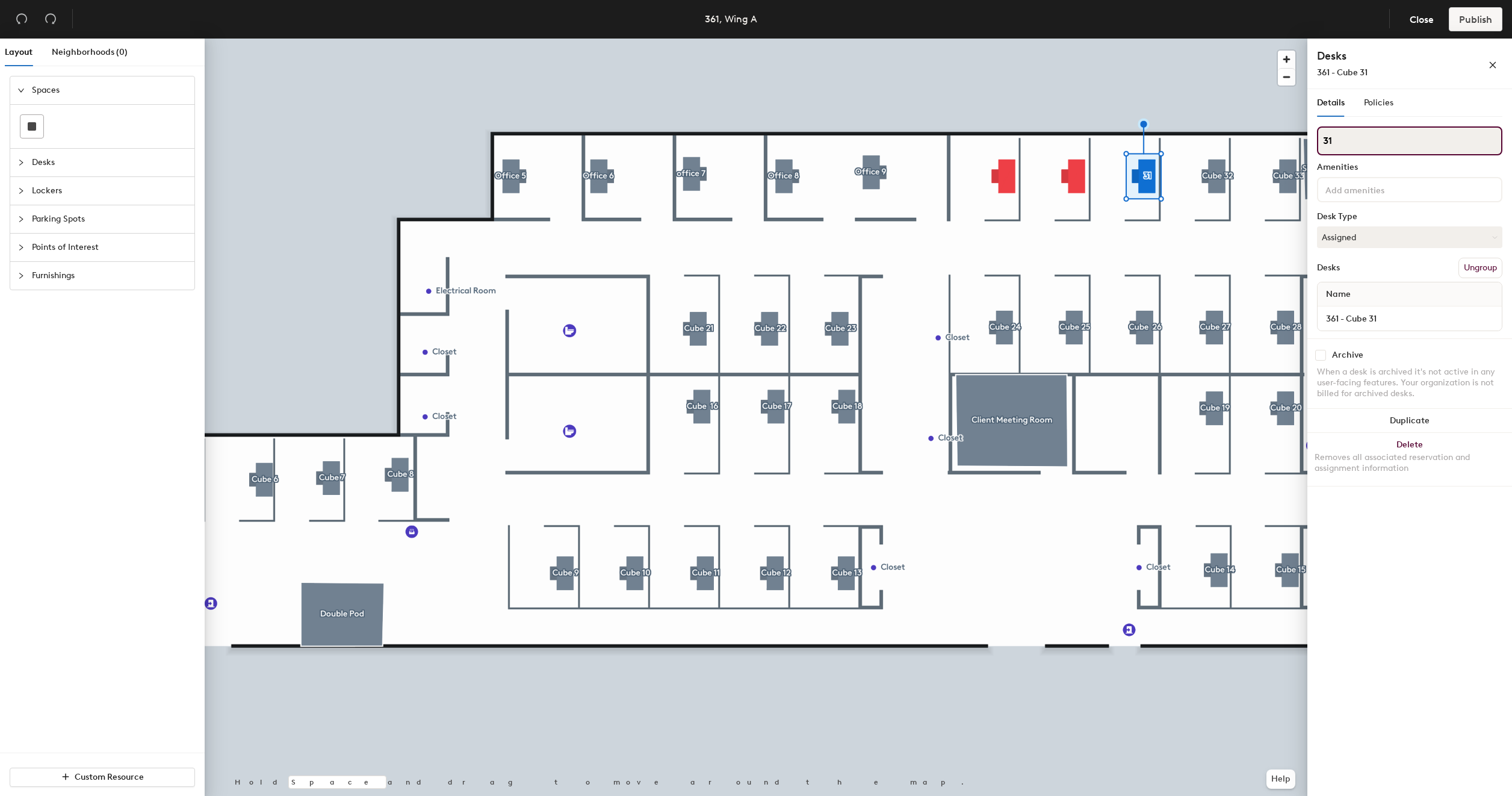
type input "3"
type input "Cube 31"
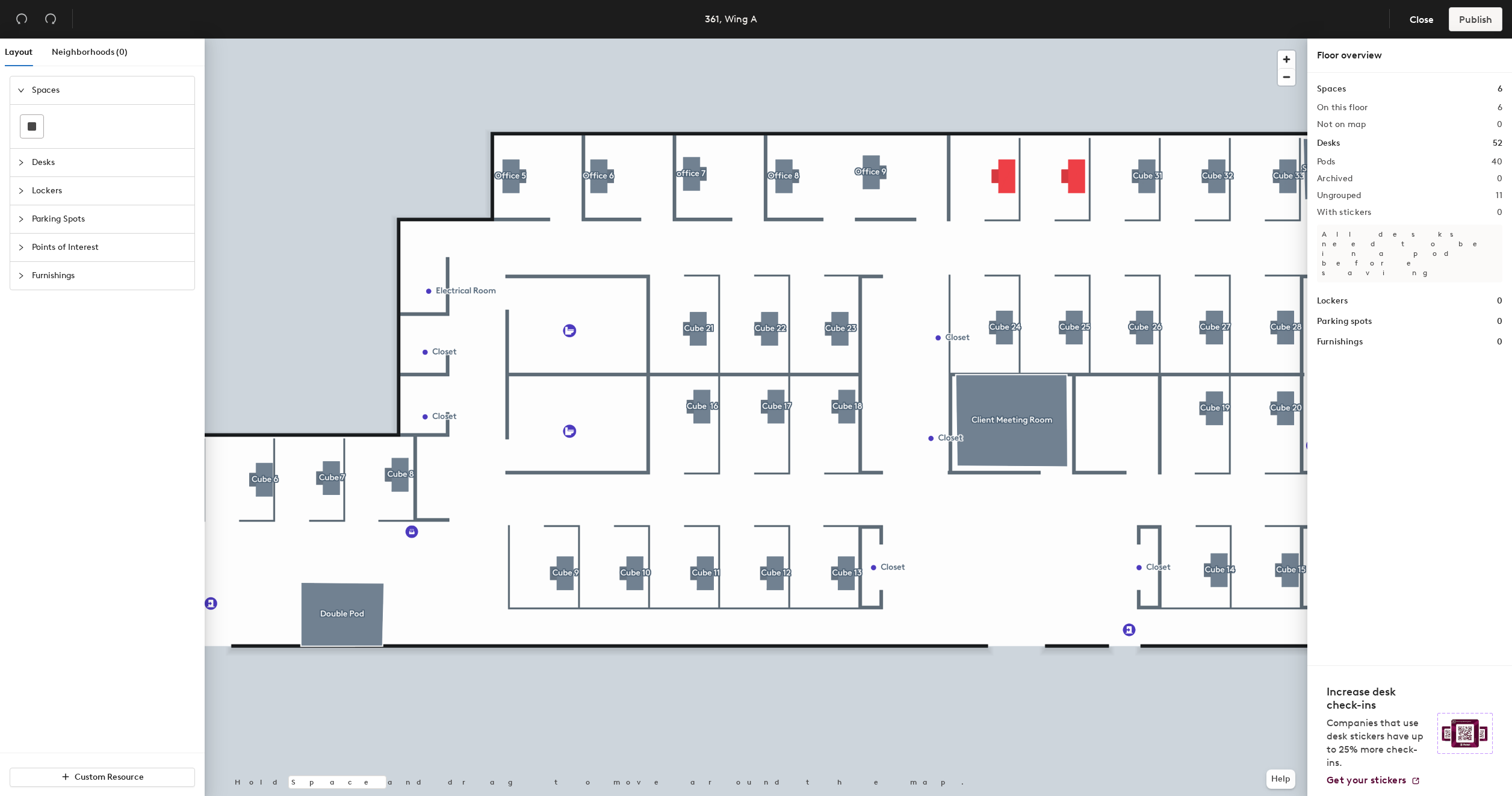
click at [1074, 39] on div at bounding box center [756, 39] width 1103 height 0
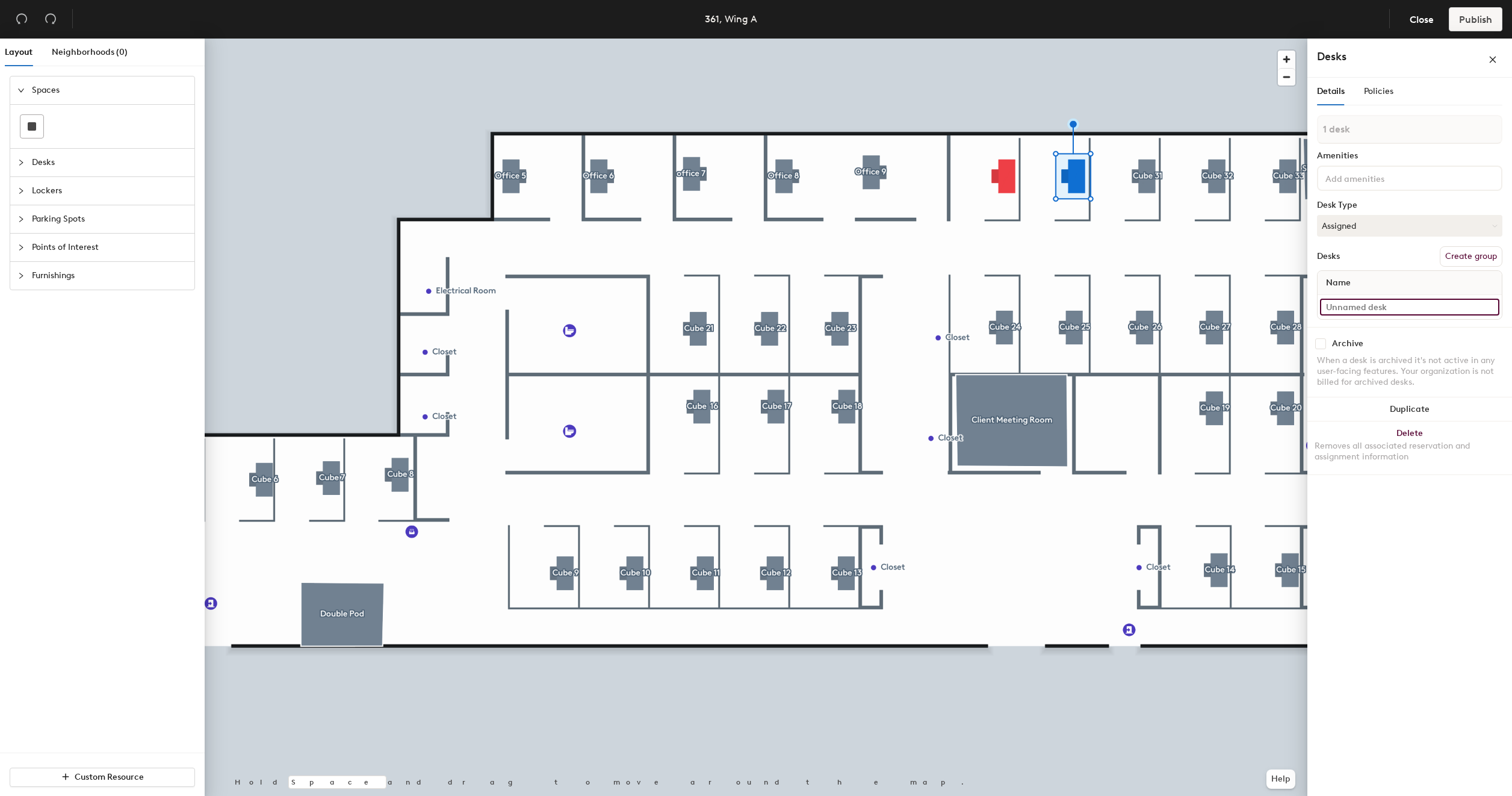
click at [1386, 304] on input at bounding box center [1409, 307] width 179 height 17
click at [1466, 263] on button "Create group" at bounding box center [1471, 257] width 63 height 21
click at [1385, 315] on input "Desk 1" at bounding box center [1409, 318] width 179 height 17
paste input "361 - Cube 33"
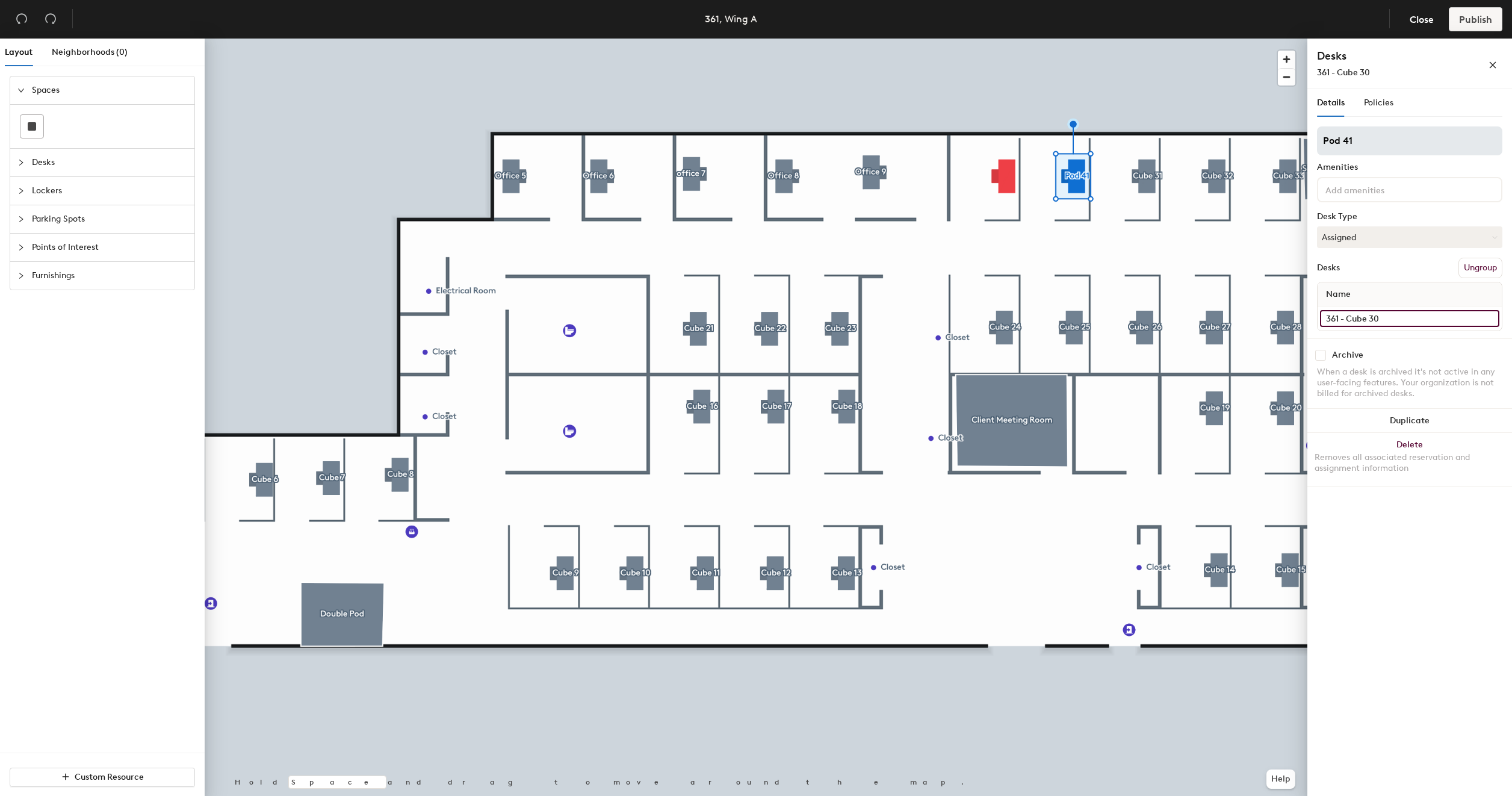
type input "361 - Cube 30"
click at [1377, 143] on input "Pod 41" at bounding box center [1409, 141] width 185 height 29
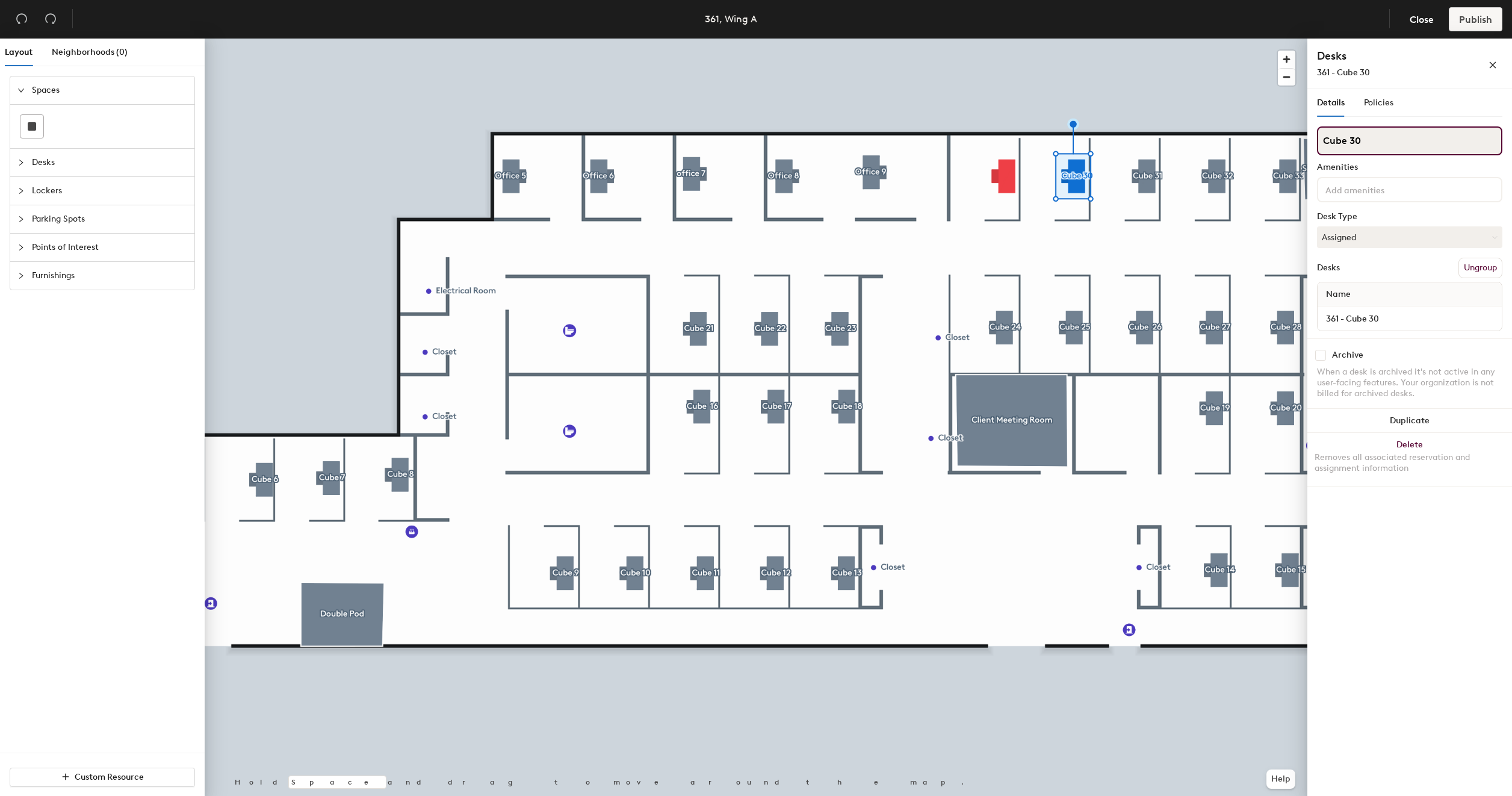
type input "Cube 30"
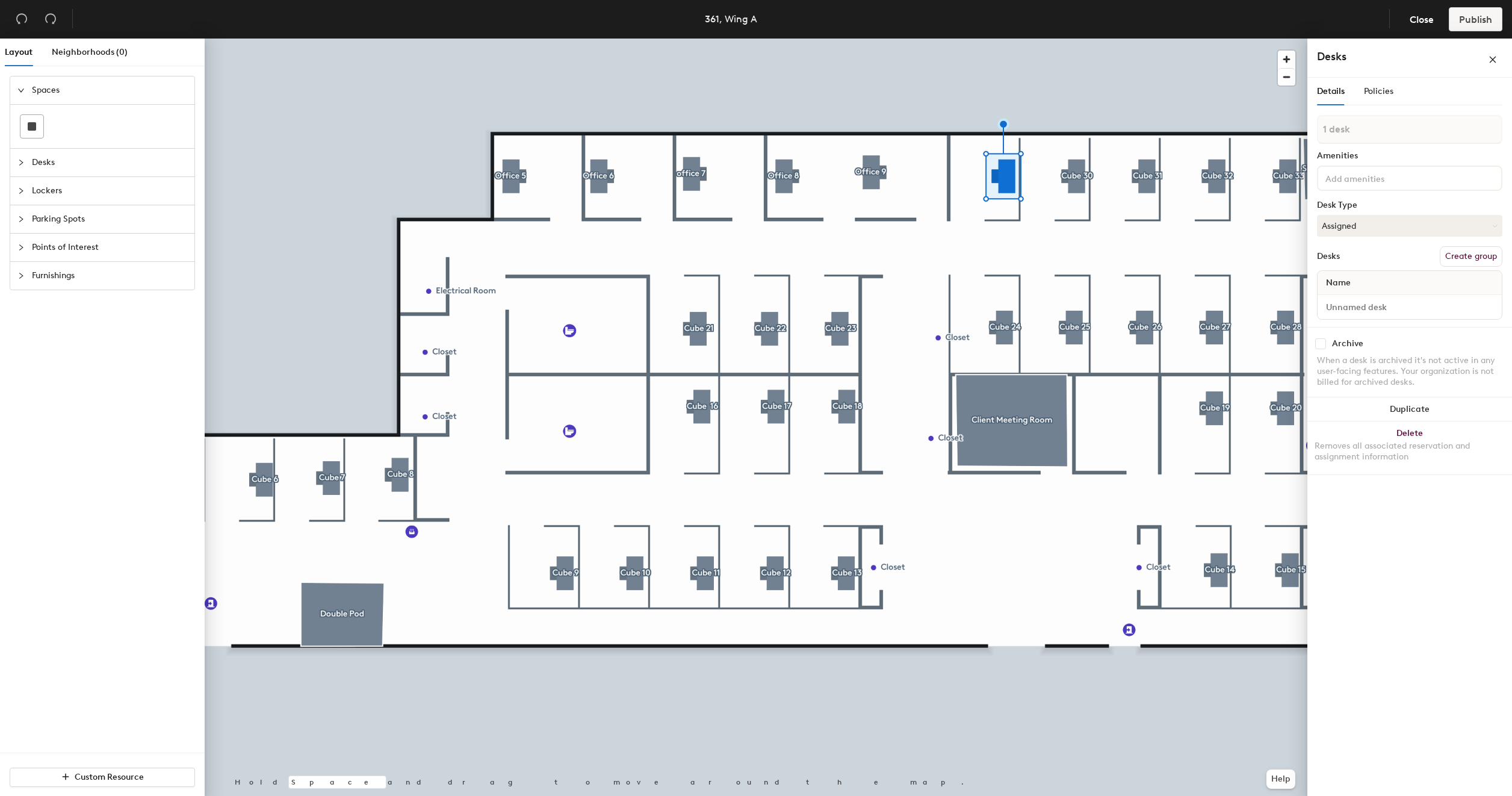
click at [1459, 253] on button "Create group" at bounding box center [1471, 257] width 63 height 21
click at [1377, 314] on input "Desk 1" at bounding box center [1409, 318] width 179 height 17
type input "361 - Cube 29"
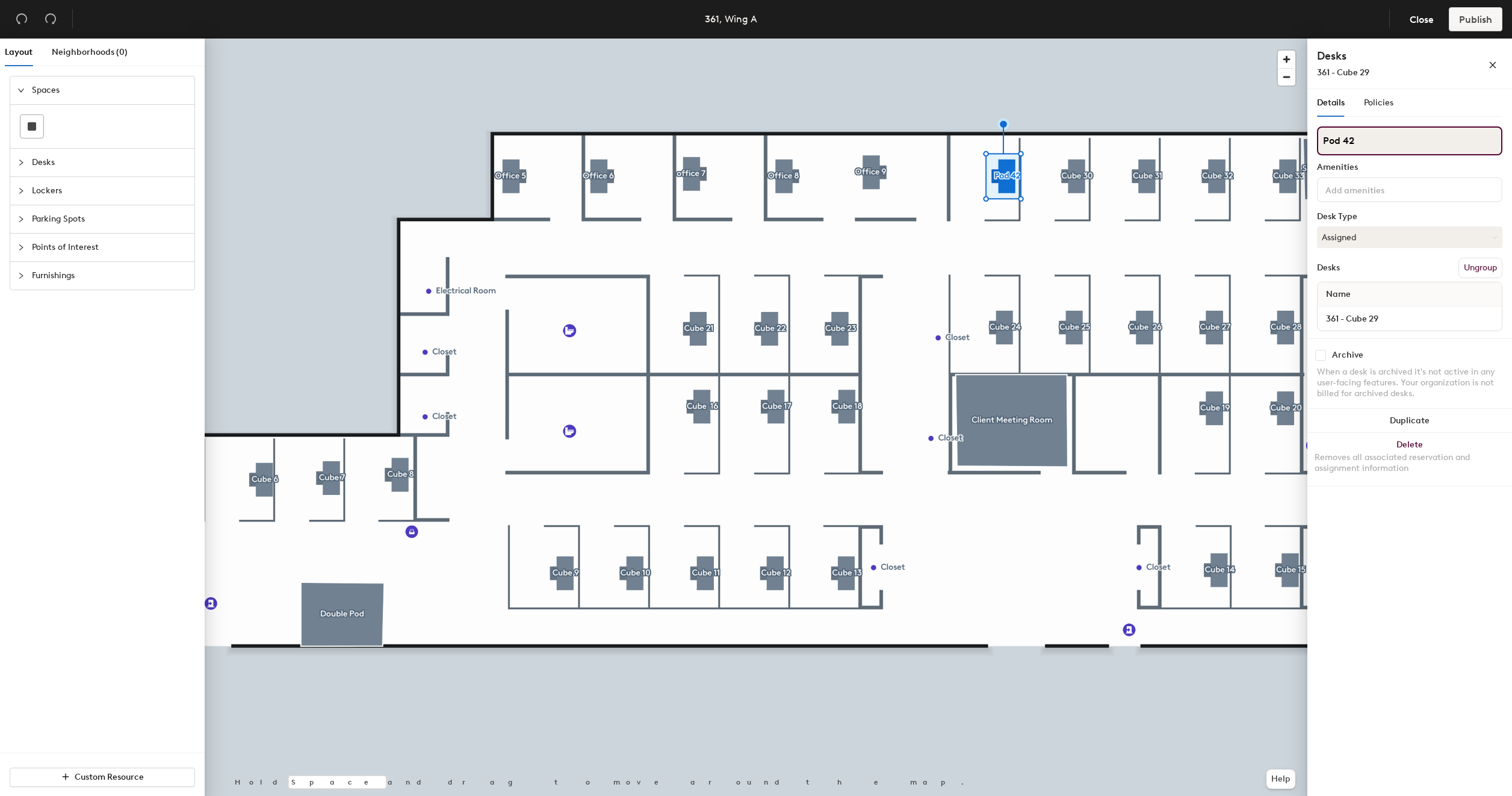
click at [1386, 148] on input "Pod 42" at bounding box center [1409, 141] width 185 height 29
type input "Cube 29"
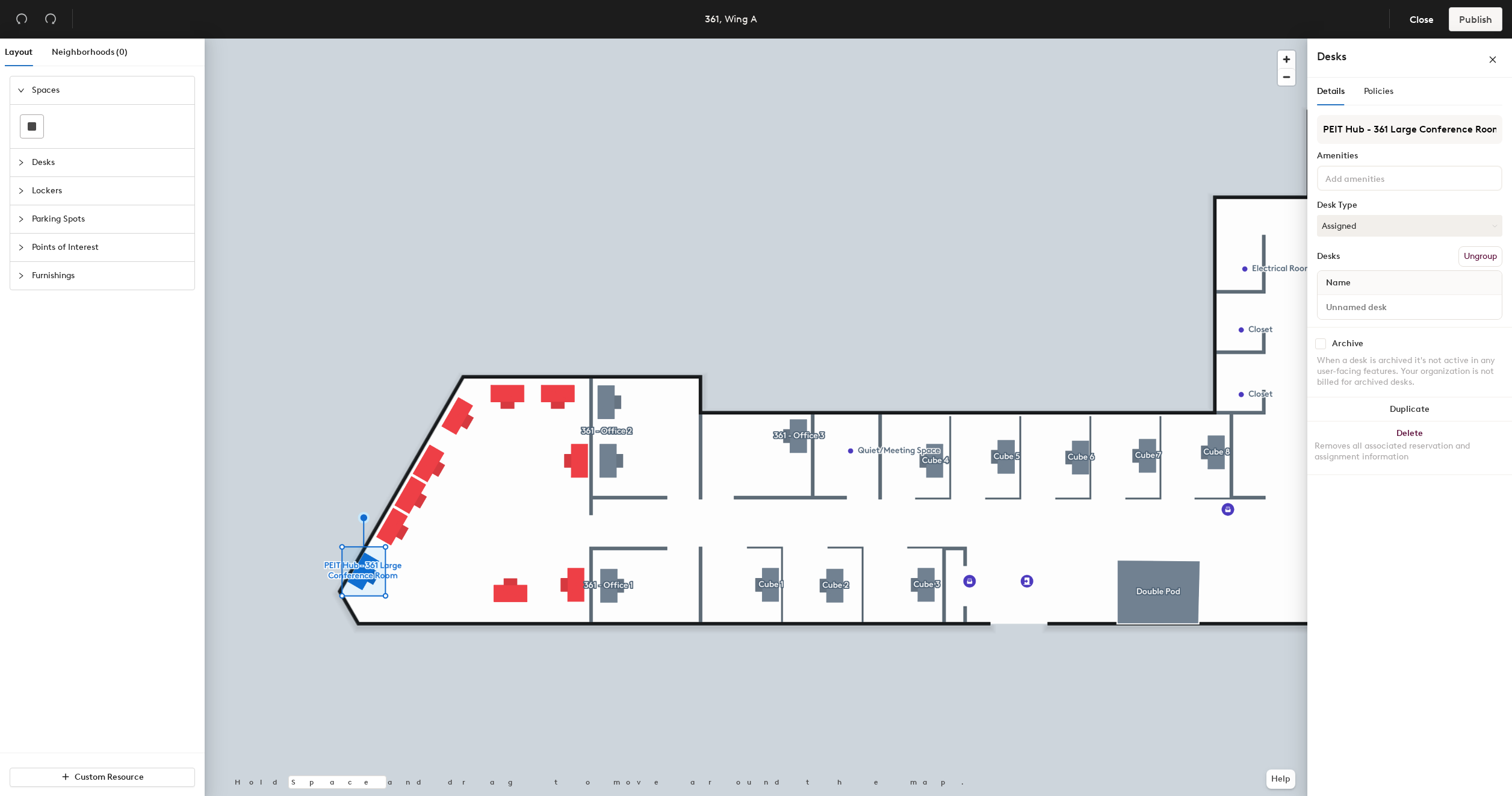
click at [1467, 258] on button "Ungroup" at bounding box center [1480, 257] width 44 height 21
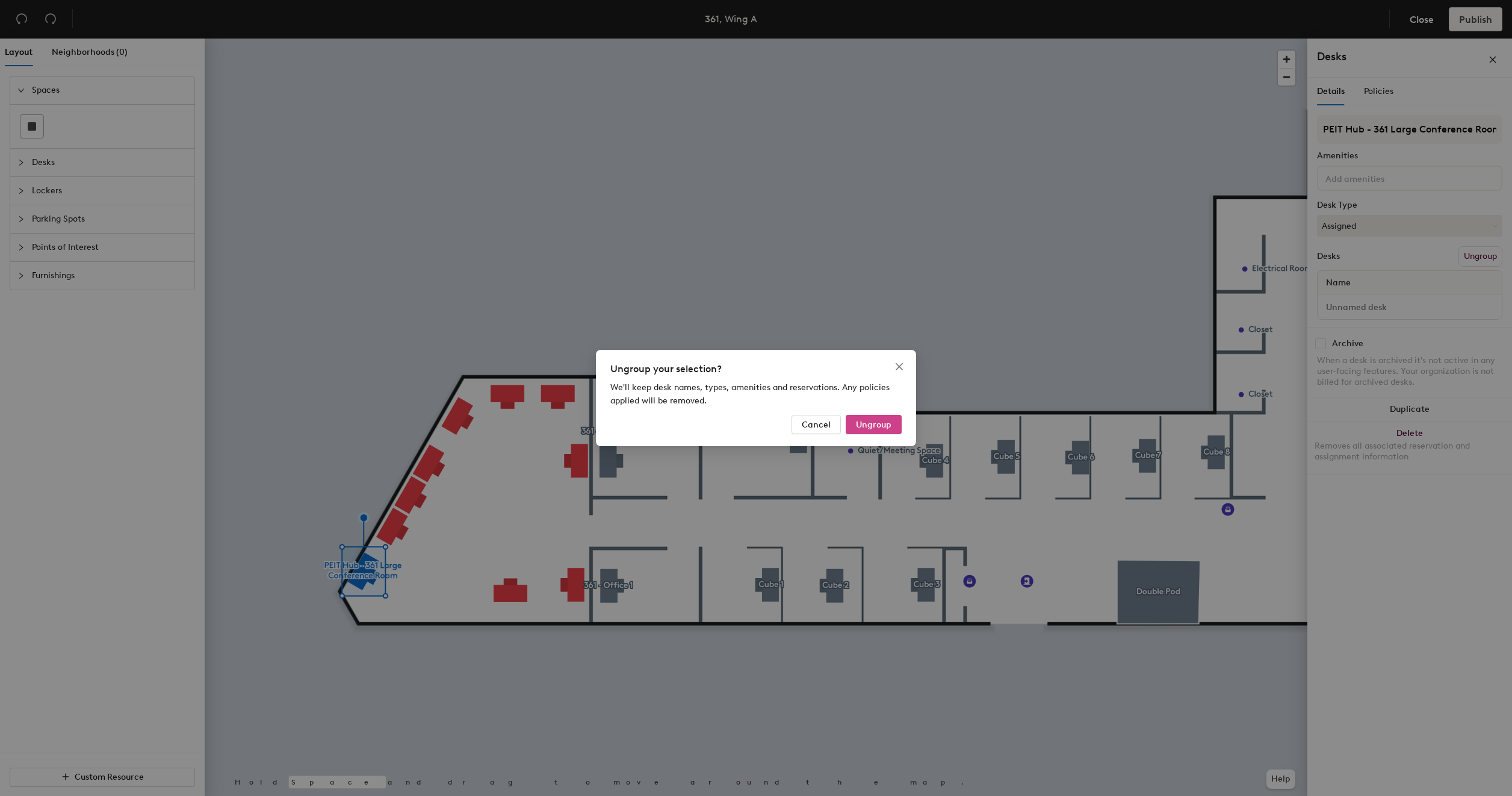
click at [854, 425] on button "Ungroup" at bounding box center [873, 425] width 56 height 19
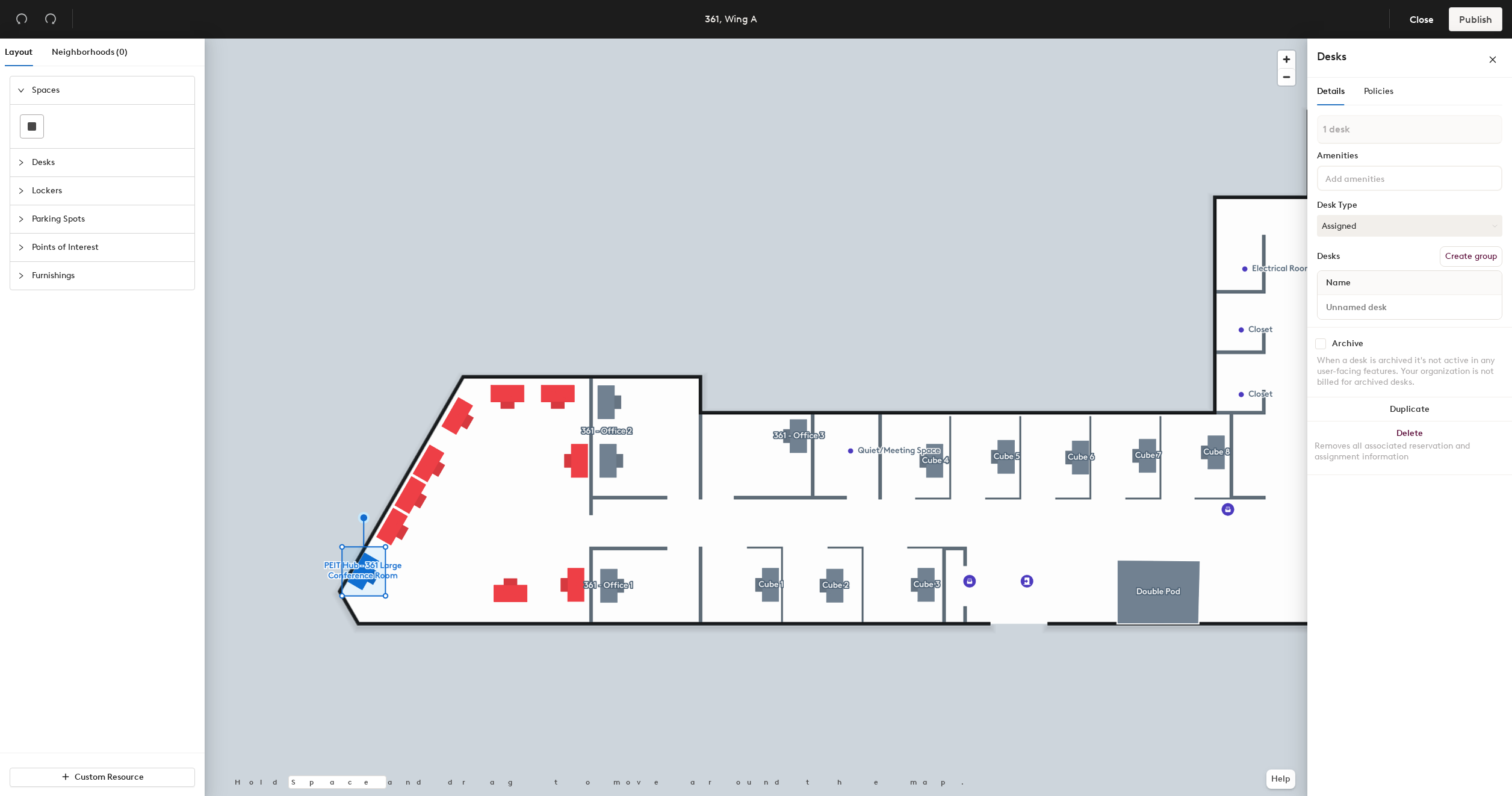
click at [364, 39] on div at bounding box center [756, 39] width 1103 height 0
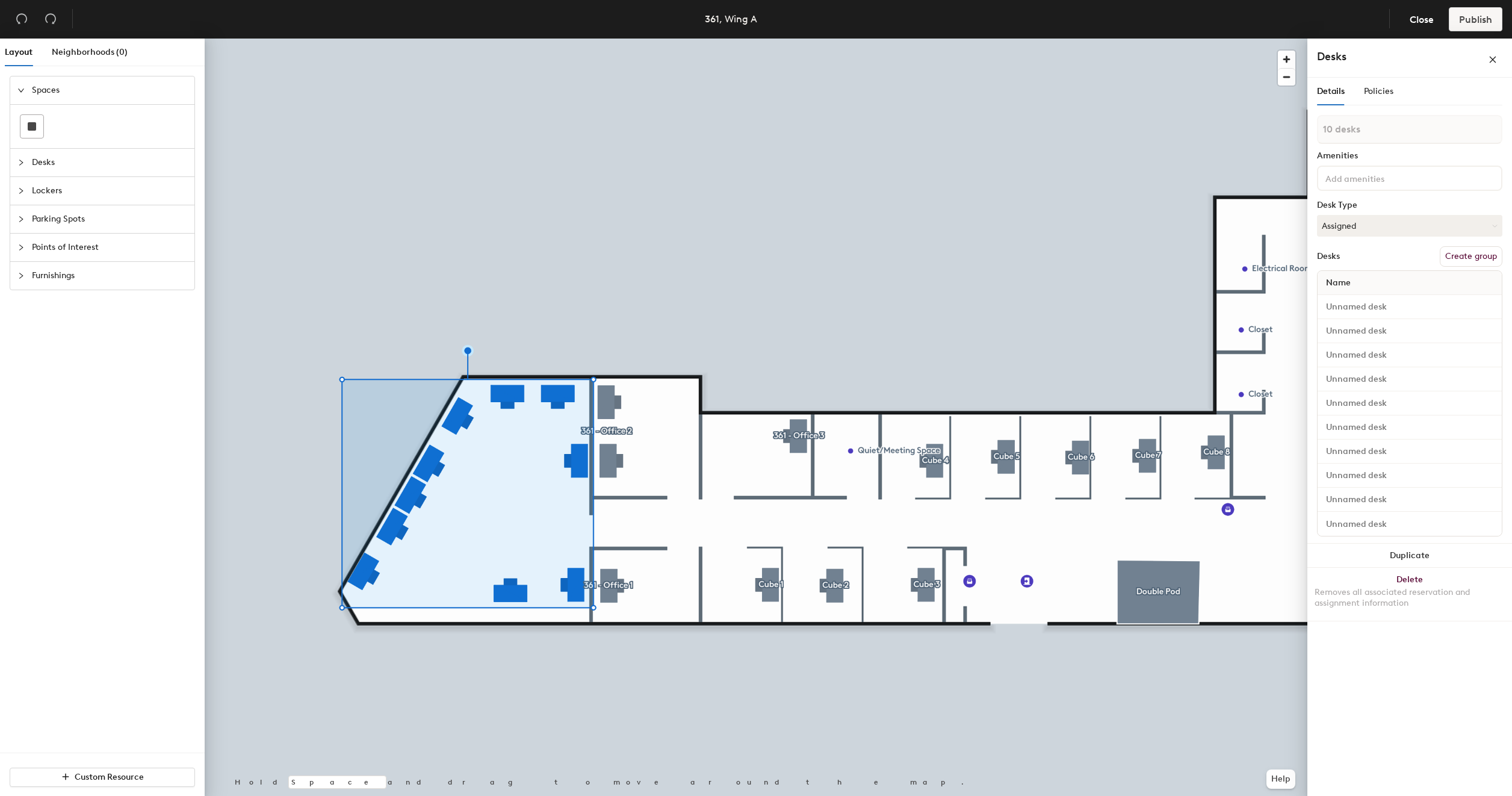
click at [1462, 256] on button "Create group" at bounding box center [1471, 257] width 63 height 21
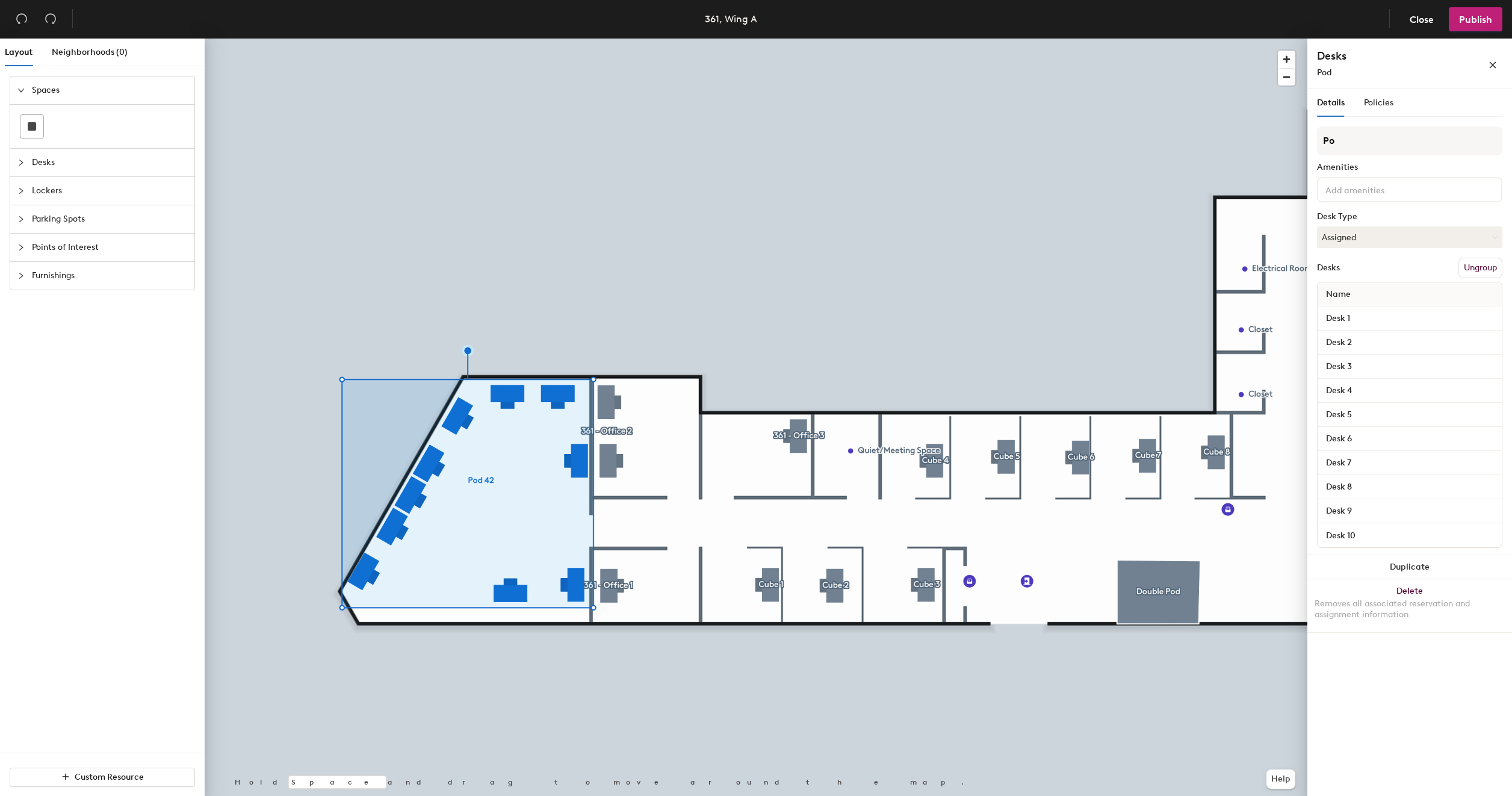
type input "P"
click at [1357, 147] on input "PEIT HUB" at bounding box center [1409, 141] width 185 height 29
click at [1374, 138] on input "PEIT HUB" at bounding box center [1409, 141] width 185 height 29
type input "PEIT HUB - 361 Large Conference room"
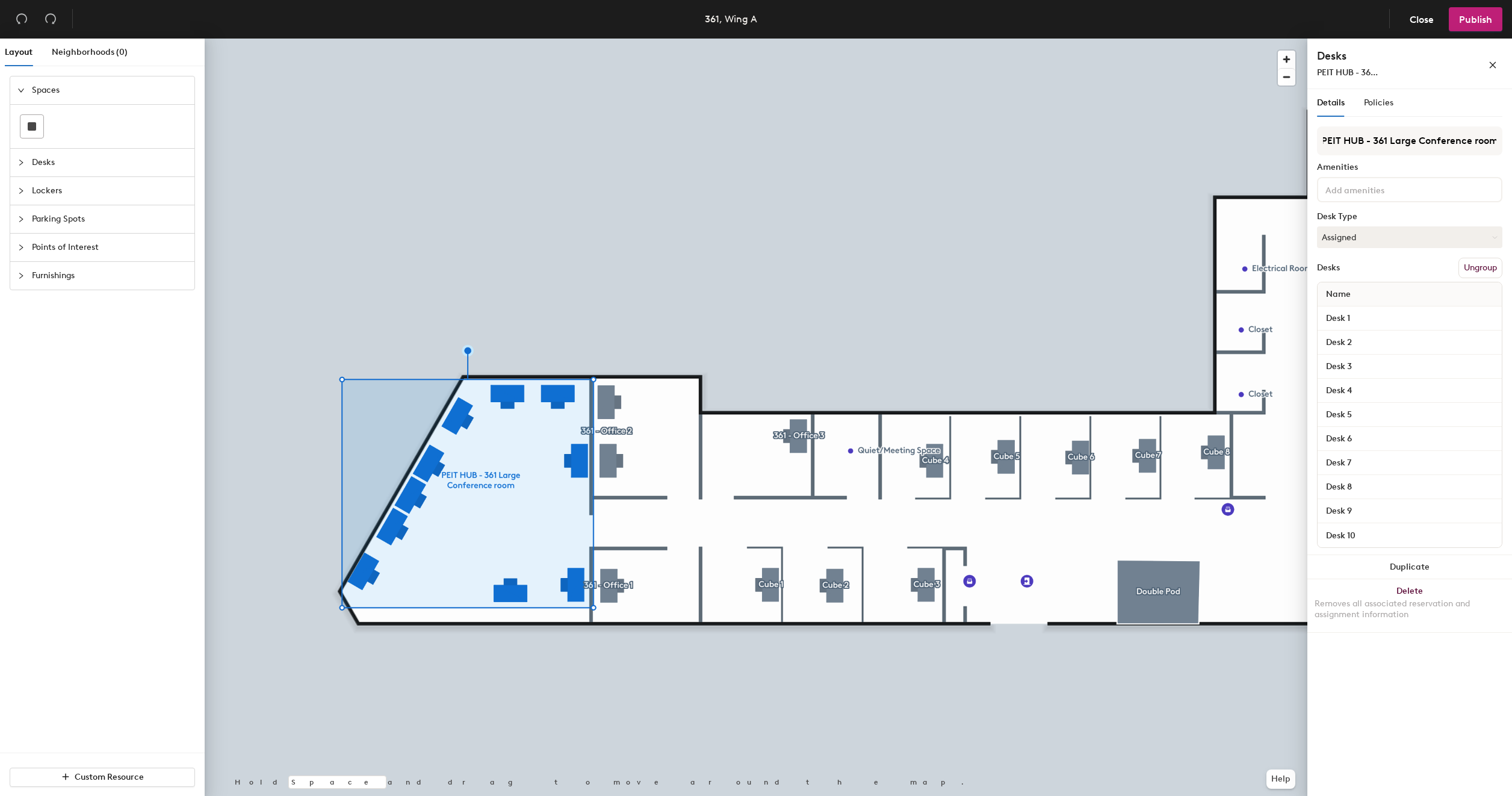
scroll to position [0, 0]
click at [1350, 323] on input "Desk 1" at bounding box center [1409, 318] width 179 height 17
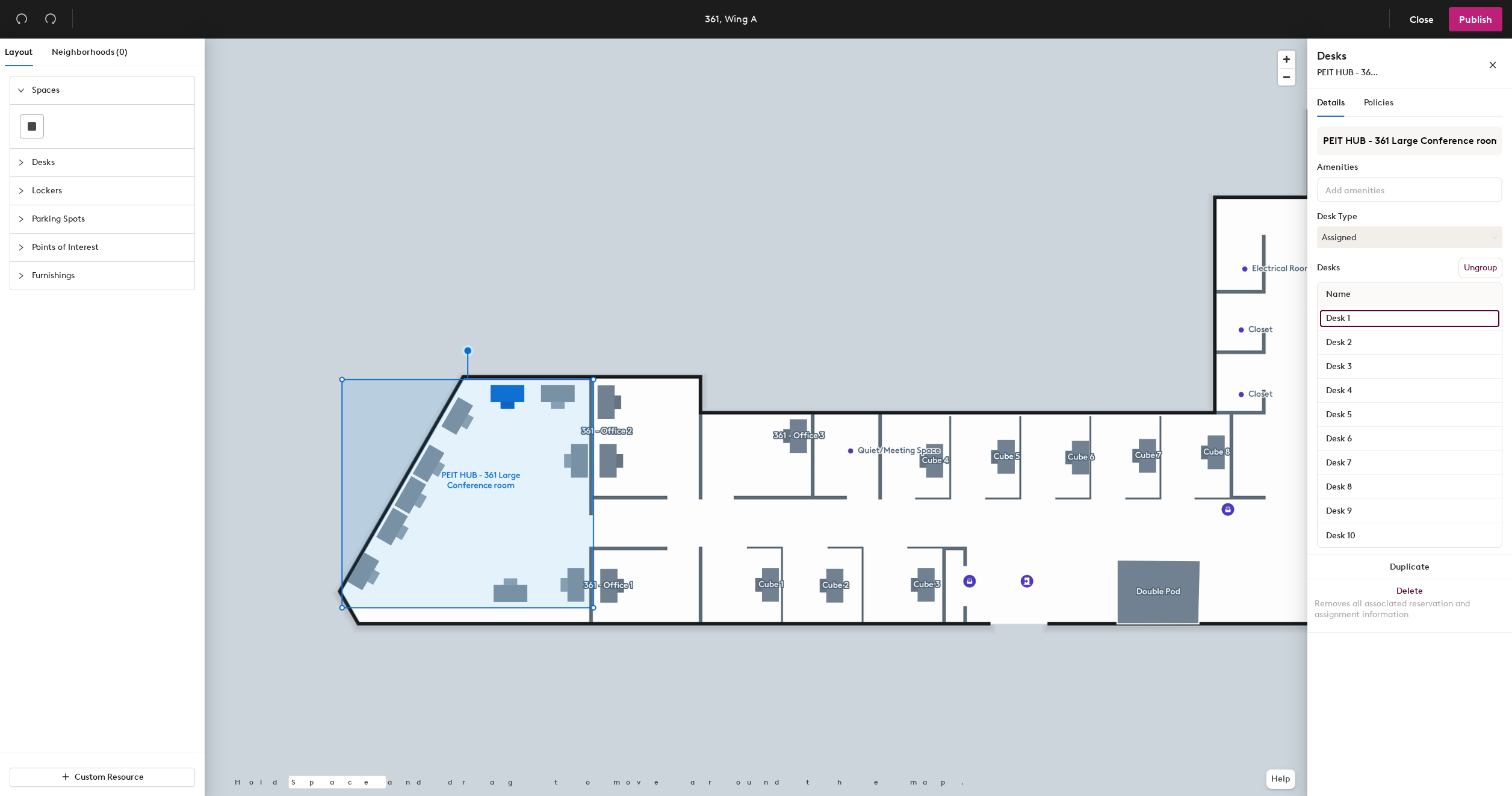
paste input "361 - Large Conference (A)"
type input "361 - Large Conference (A)"
click at [1353, 338] on input "Desk 2" at bounding box center [1409, 342] width 179 height 17
paste input "361 - Large Conference (A)"
type input "361 - Large Conference (A)"
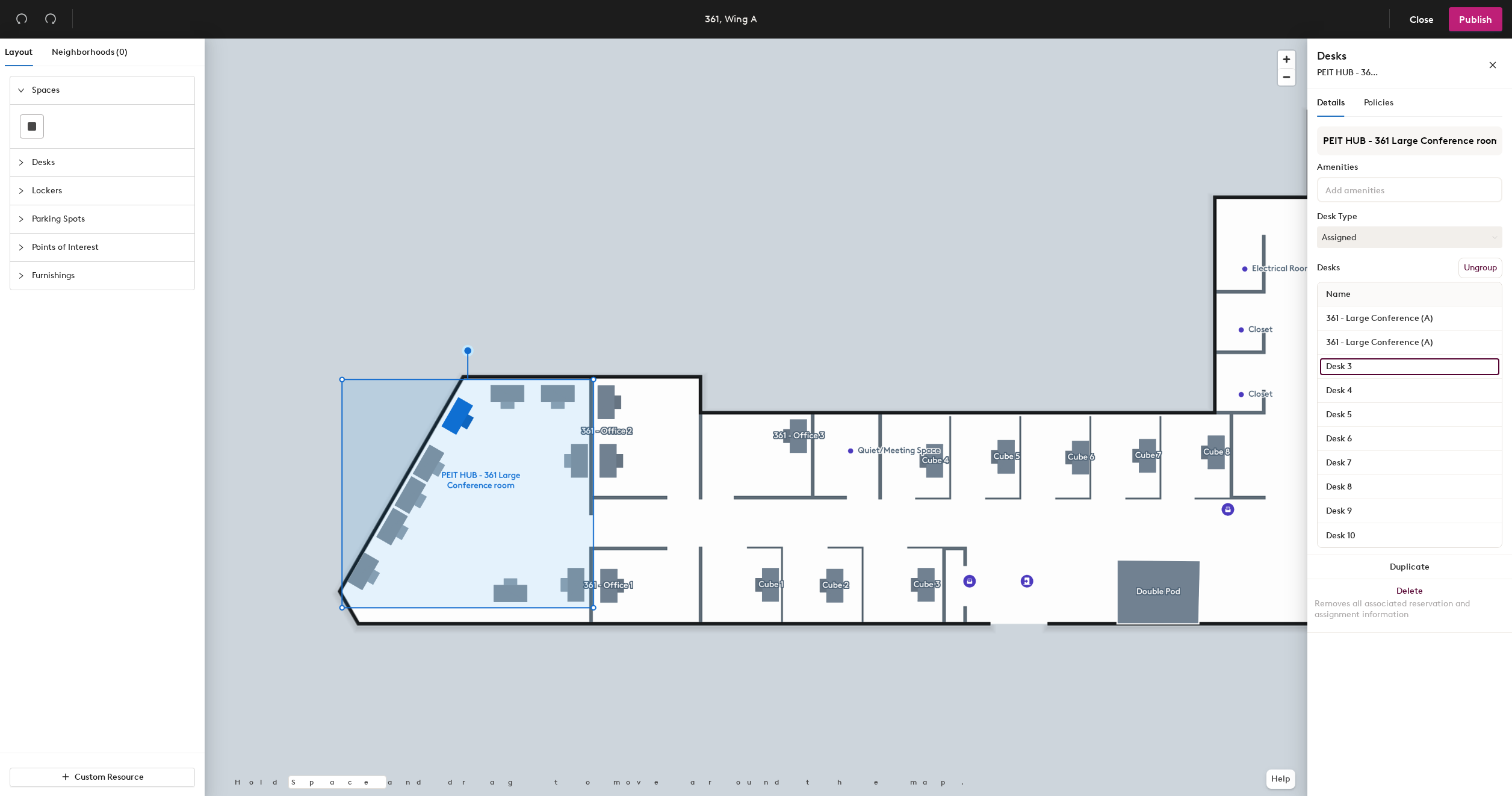
click at [1354, 367] on input "Desk 3" at bounding box center [1409, 367] width 179 height 17
paste input "361 - Large Conference (A)"
type input "361 - Large Conference (A)"
click at [1359, 389] on input "Desk 4" at bounding box center [1409, 391] width 179 height 17
paste input "361 - Large Conference (A)"
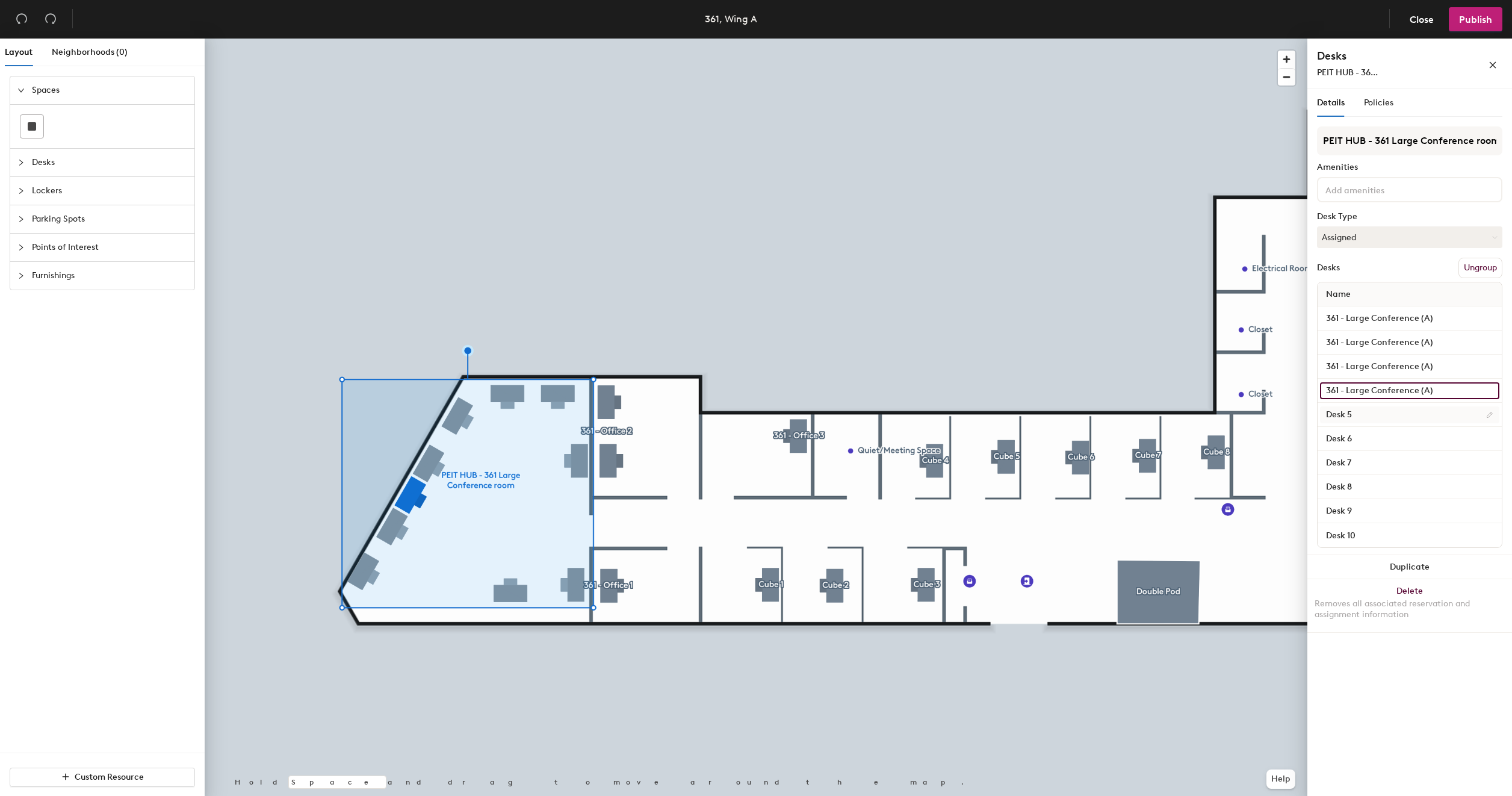
type input "361 - Large Conference (A)"
click at [1354, 416] on input "Desk 5" at bounding box center [1409, 415] width 179 height 17
paste input "361 - Large Conference (A)"
type input "361 - Large Conference (A)"
click at [1357, 441] on input "Desk 6" at bounding box center [1409, 439] width 179 height 17
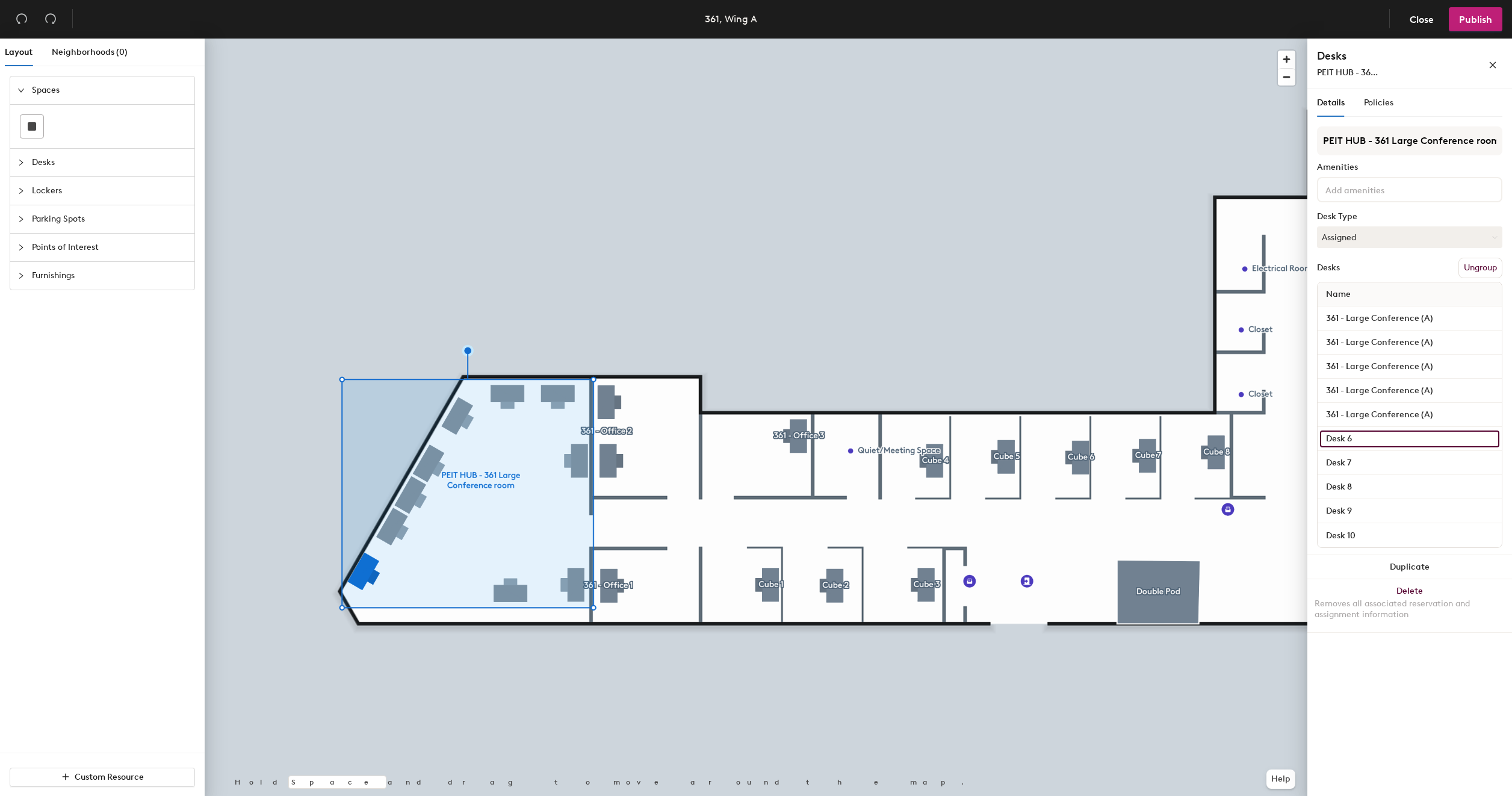
paste input "361 - Large Conference (A)"
type input "361 - Large Conference (A)"
click at [1362, 462] on input "Desk 7" at bounding box center [1409, 463] width 179 height 17
paste input "361 - Large Conference (A)"
type input "361 - Large Conference (A)"
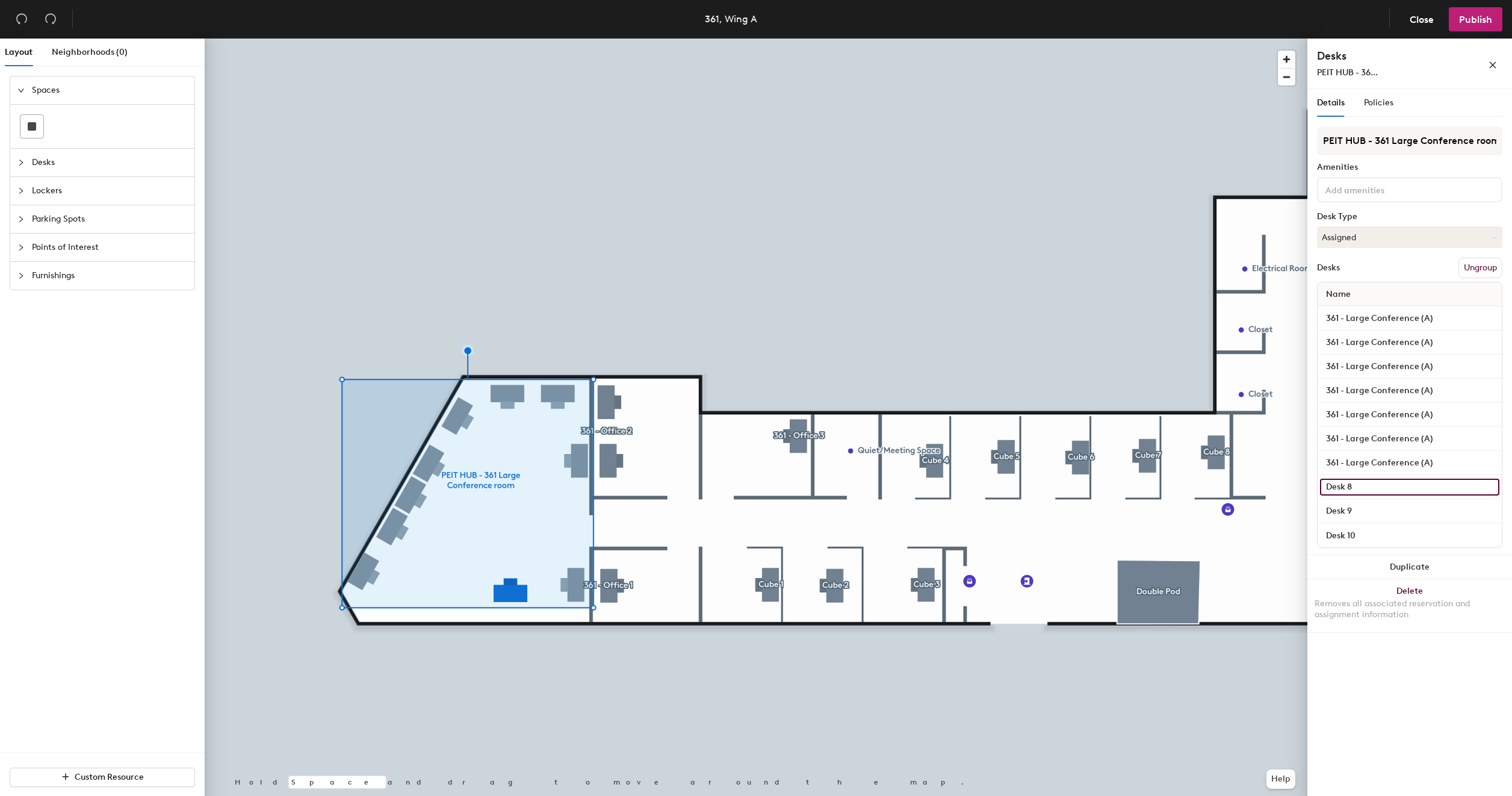
click at [1358, 490] on input "Desk 8" at bounding box center [1409, 487] width 179 height 17
paste input "361 - Large Conference (A)"
type input "361 - Large Conference (A)"
click at [1364, 507] on input "Desk 9" at bounding box center [1409, 511] width 179 height 17
paste input "361 - Large Conference (A)"
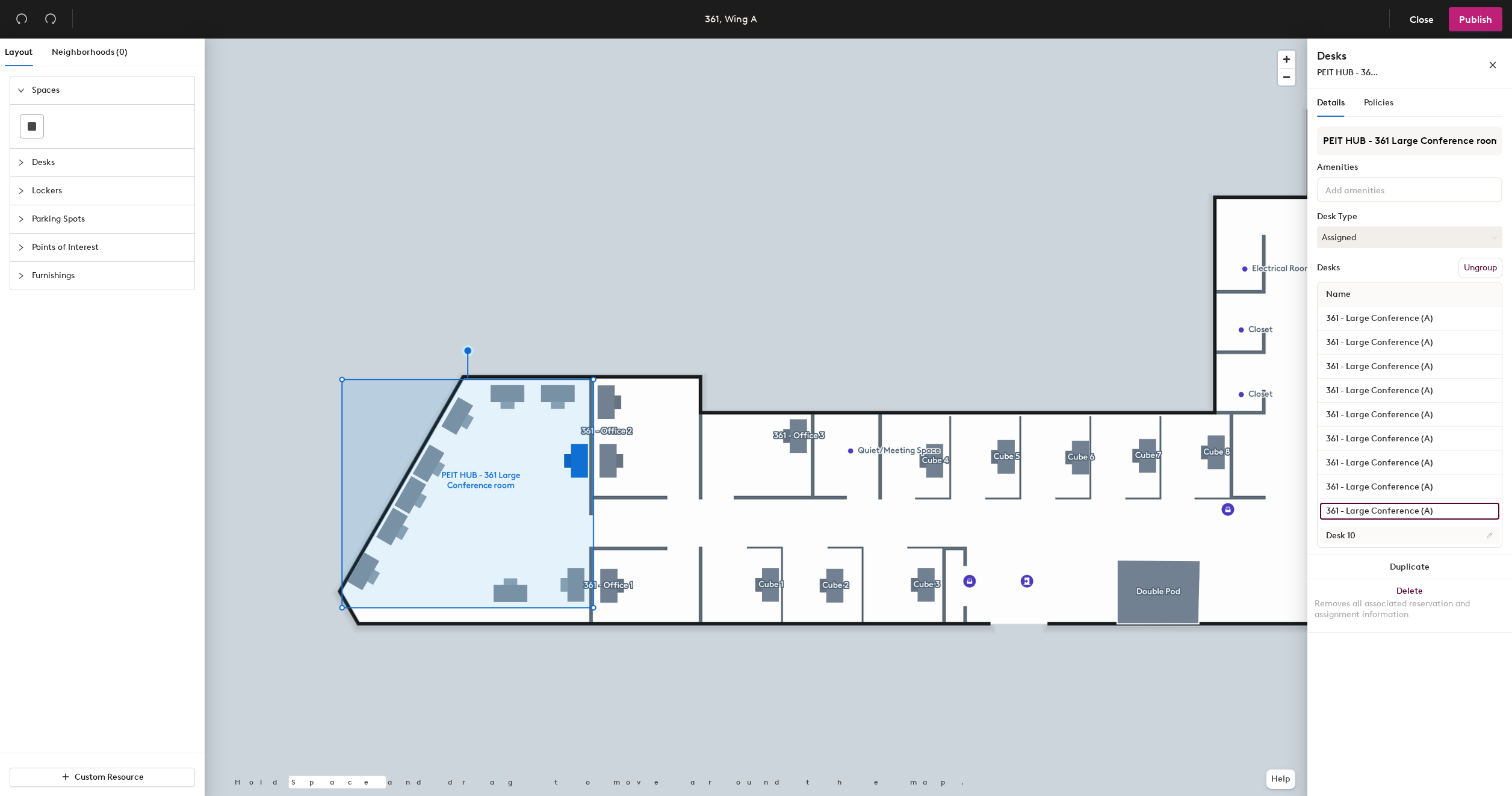
type input "361 - Large Conference (A)"
click at [1371, 532] on input "Desk 10" at bounding box center [1409, 535] width 179 height 17
paste input "361 - Large Conference (A)"
type input "361 - Large Conference (A)"
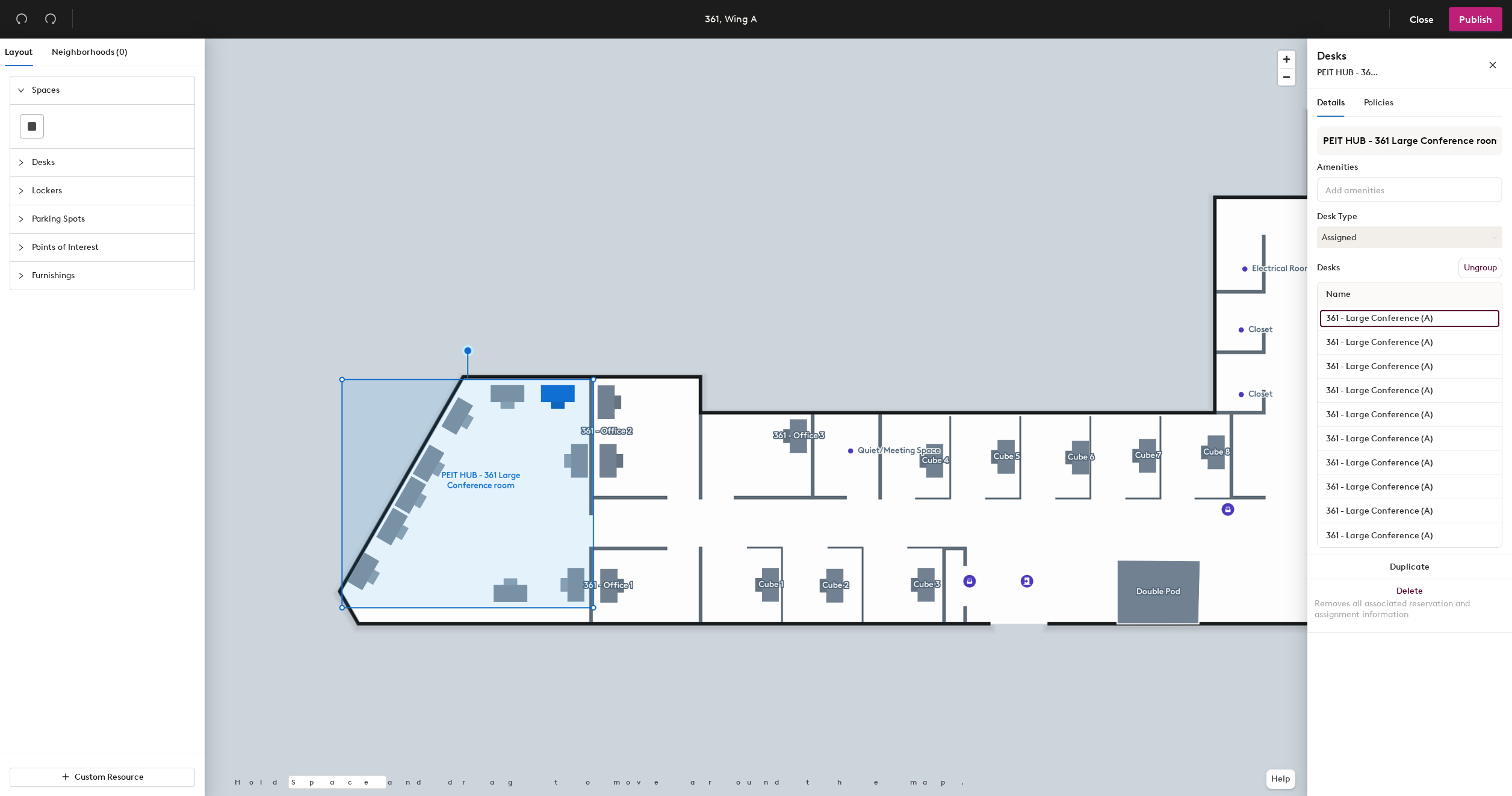
click at [1426, 319] on input "361 - Large Conference (A)" at bounding box center [1409, 318] width 179 height 17
click at [1427, 338] on input "361 - Large Conference (A)" at bounding box center [1409, 342] width 179 height 17
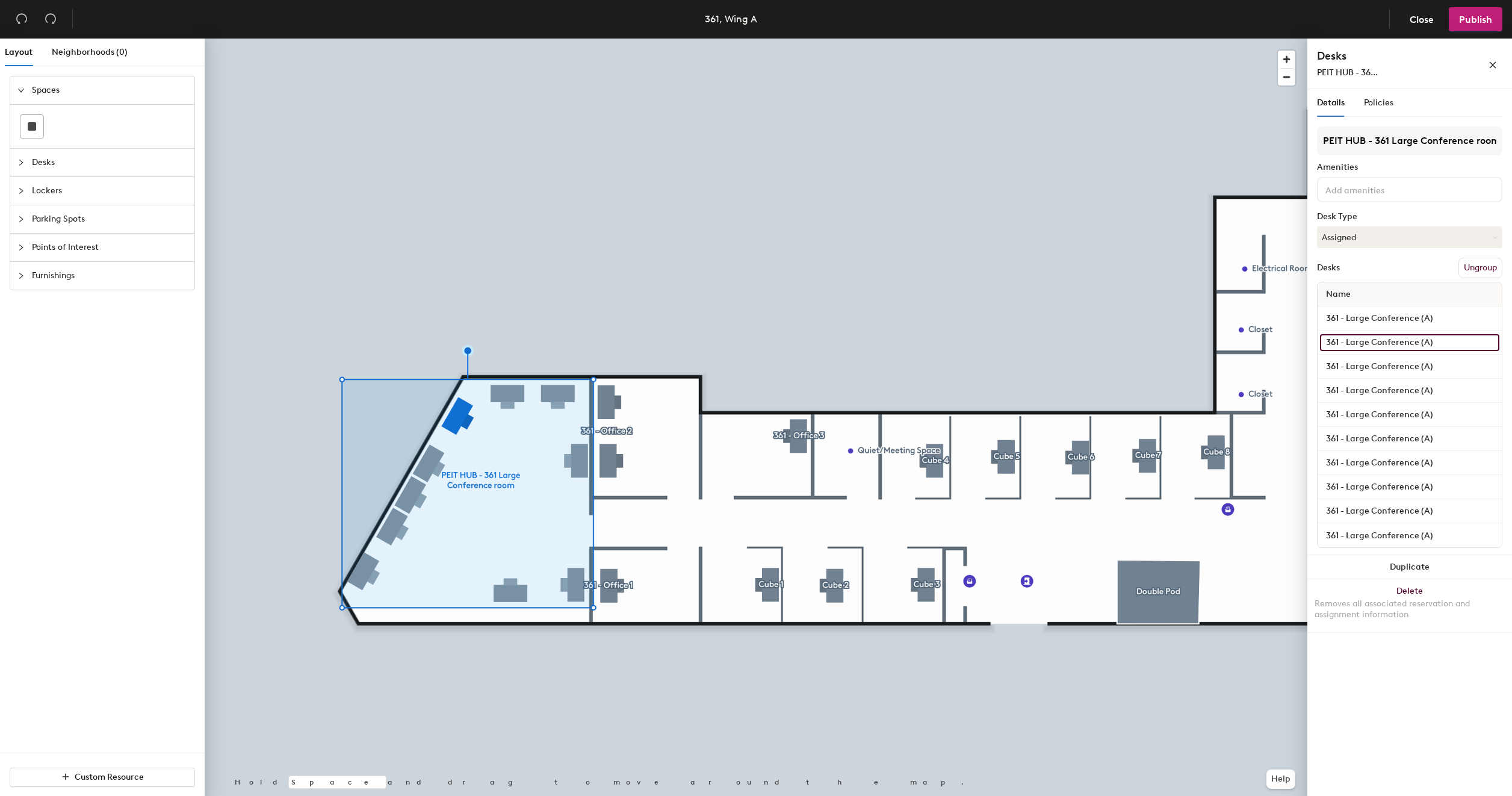
click at [1427, 338] on input "361 - Large Conference (A)" at bounding box center [1409, 342] width 179 height 17
type input "361 - Large Conference (B)"
click at [1426, 365] on input "361 - Large Conference (A)" at bounding box center [1409, 367] width 179 height 17
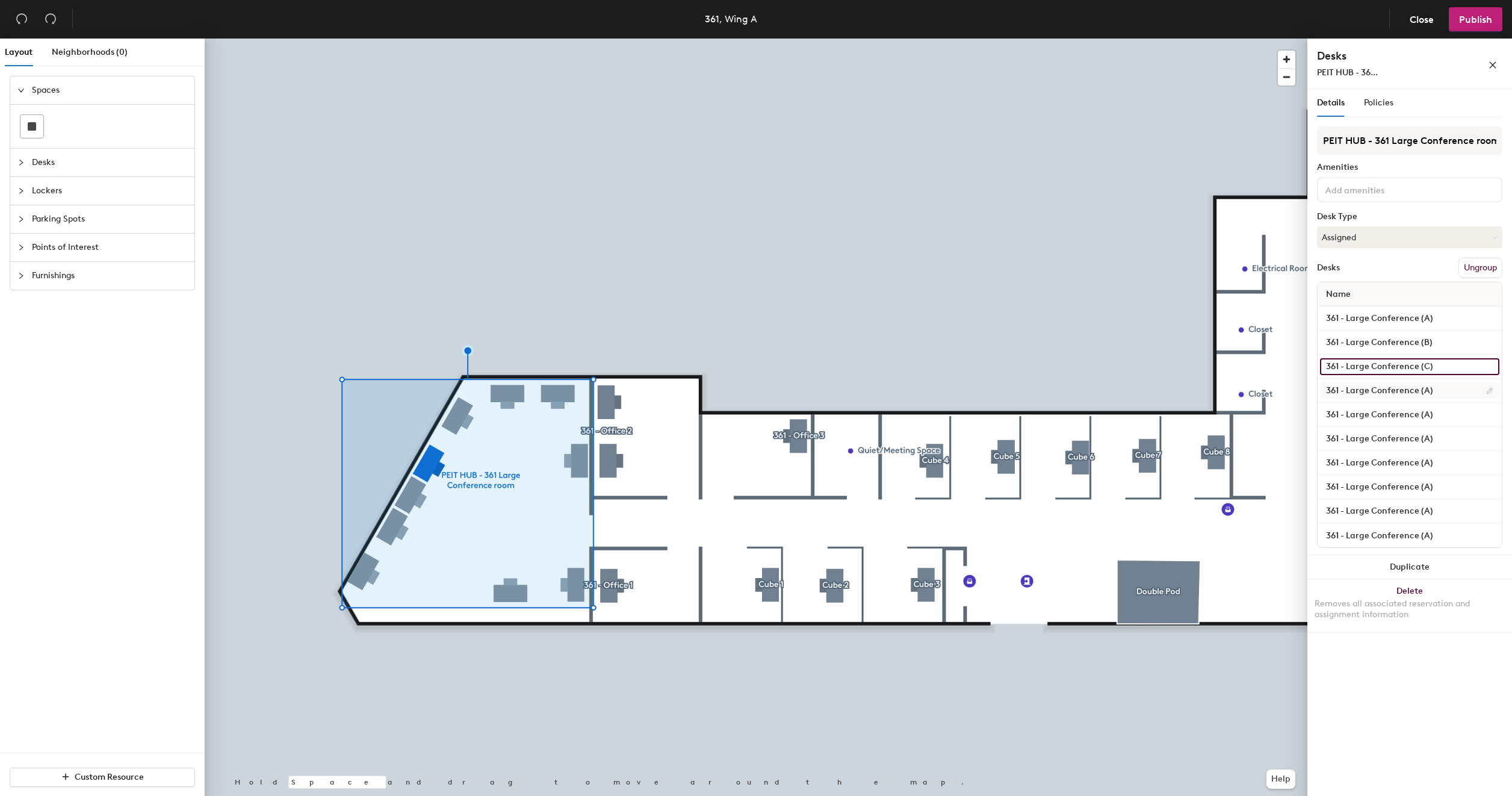
type input "361 - Large Conference (C)"
click at [1429, 391] on input "361 - Large Conference (A)" at bounding box center [1409, 391] width 179 height 17
click at [1425, 391] on input "361 - Large Conference (A)" at bounding box center [1409, 391] width 179 height 17
type input "361 - Large Conference (D)"
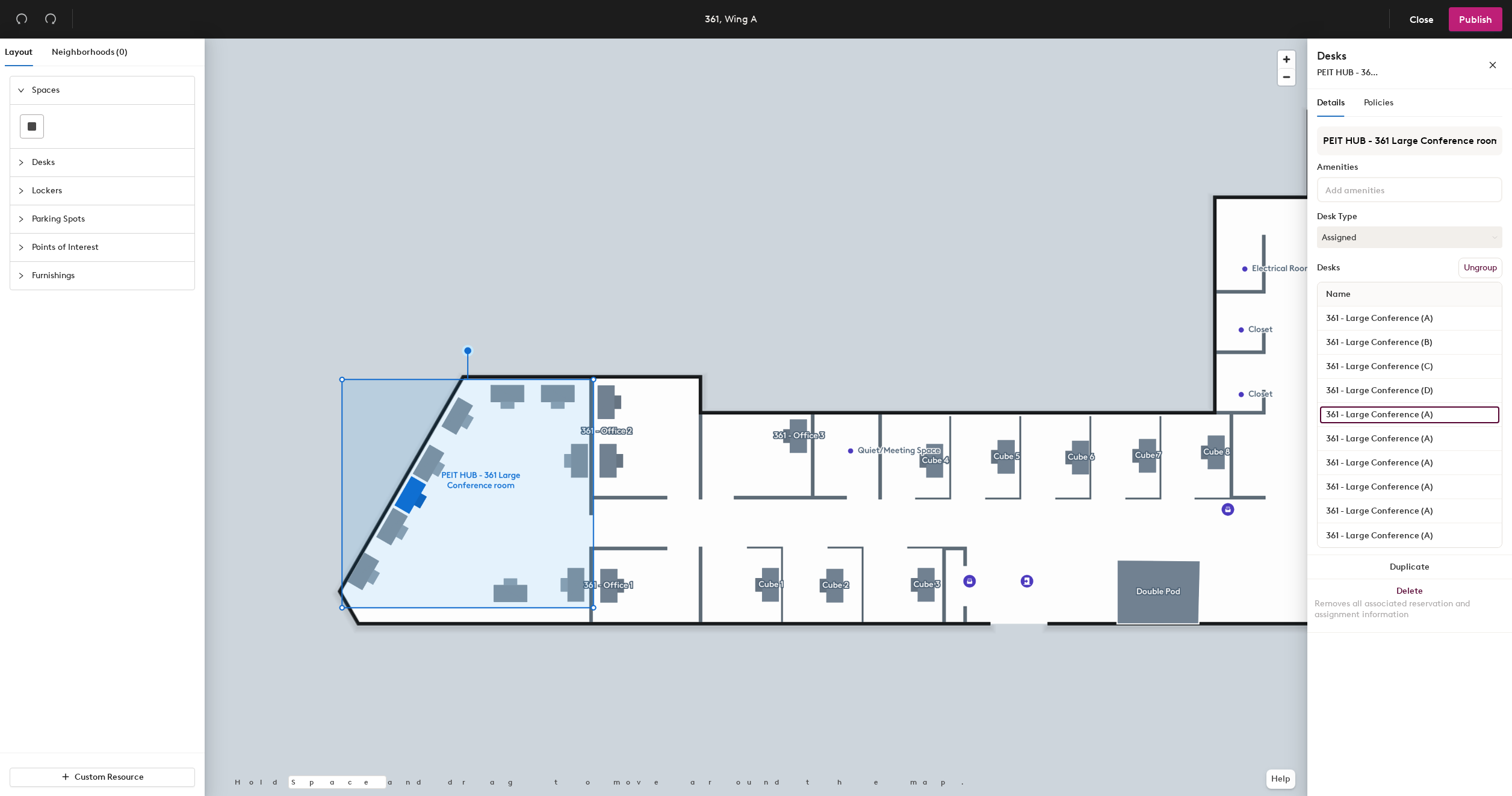
click at [1425, 414] on input "361 - Large Conference (A)" at bounding box center [1409, 415] width 179 height 17
click at [1427, 413] on input "361 - Large Conference (A)" at bounding box center [1409, 415] width 179 height 17
click at [1427, 414] on input "361 - Large Conference (A)" at bounding box center [1409, 415] width 179 height 17
type input "361 - Large Conference (E)"
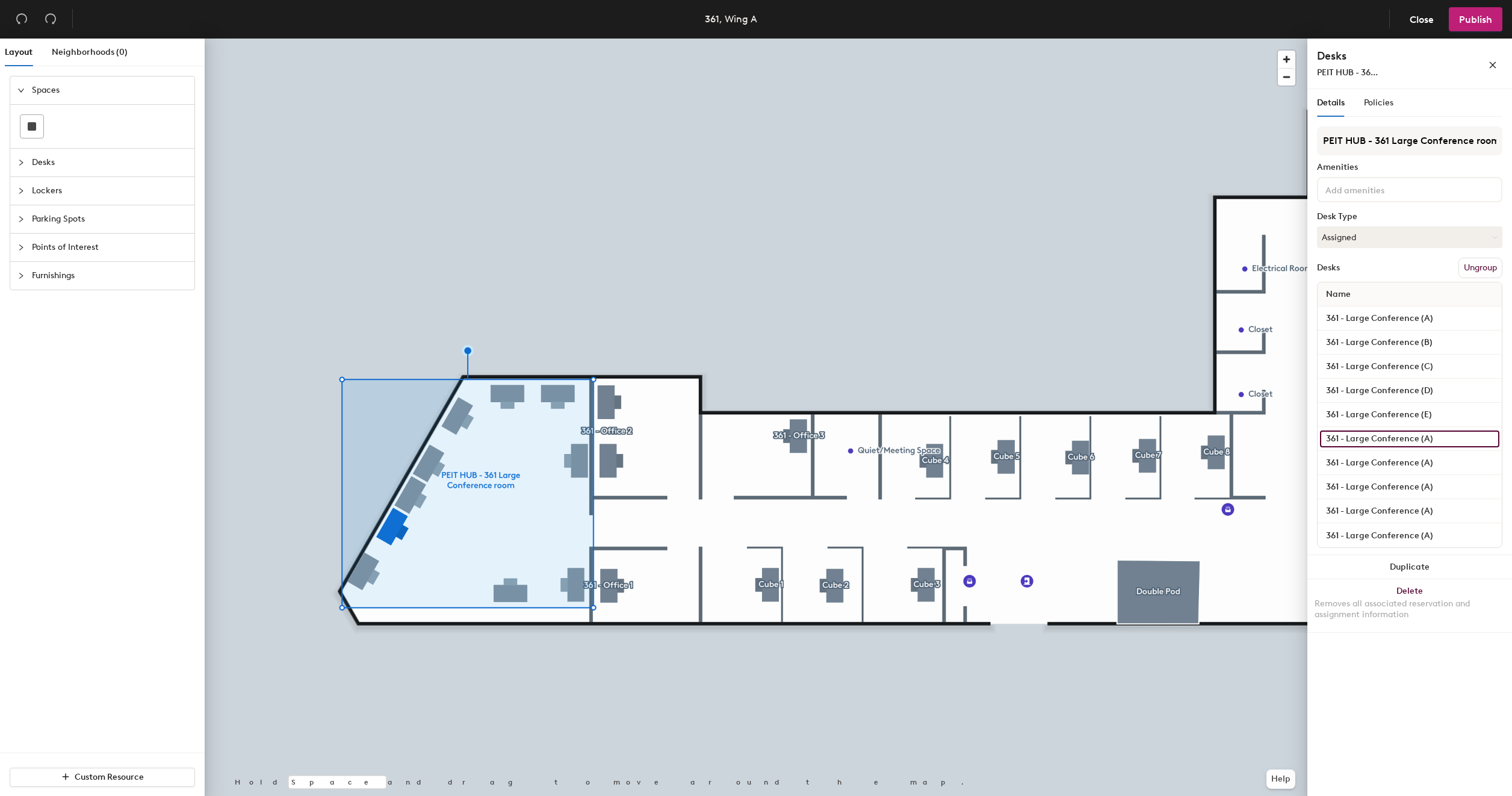
click at [1426, 437] on input "361 - Large Conference (A)" at bounding box center [1409, 439] width 179 height 17
type input "361 - Large Conference (F)"
click at [1428, 459] on input "361 - Large Conference (A)" at bounding box center [1409, 463] width 179 height 17
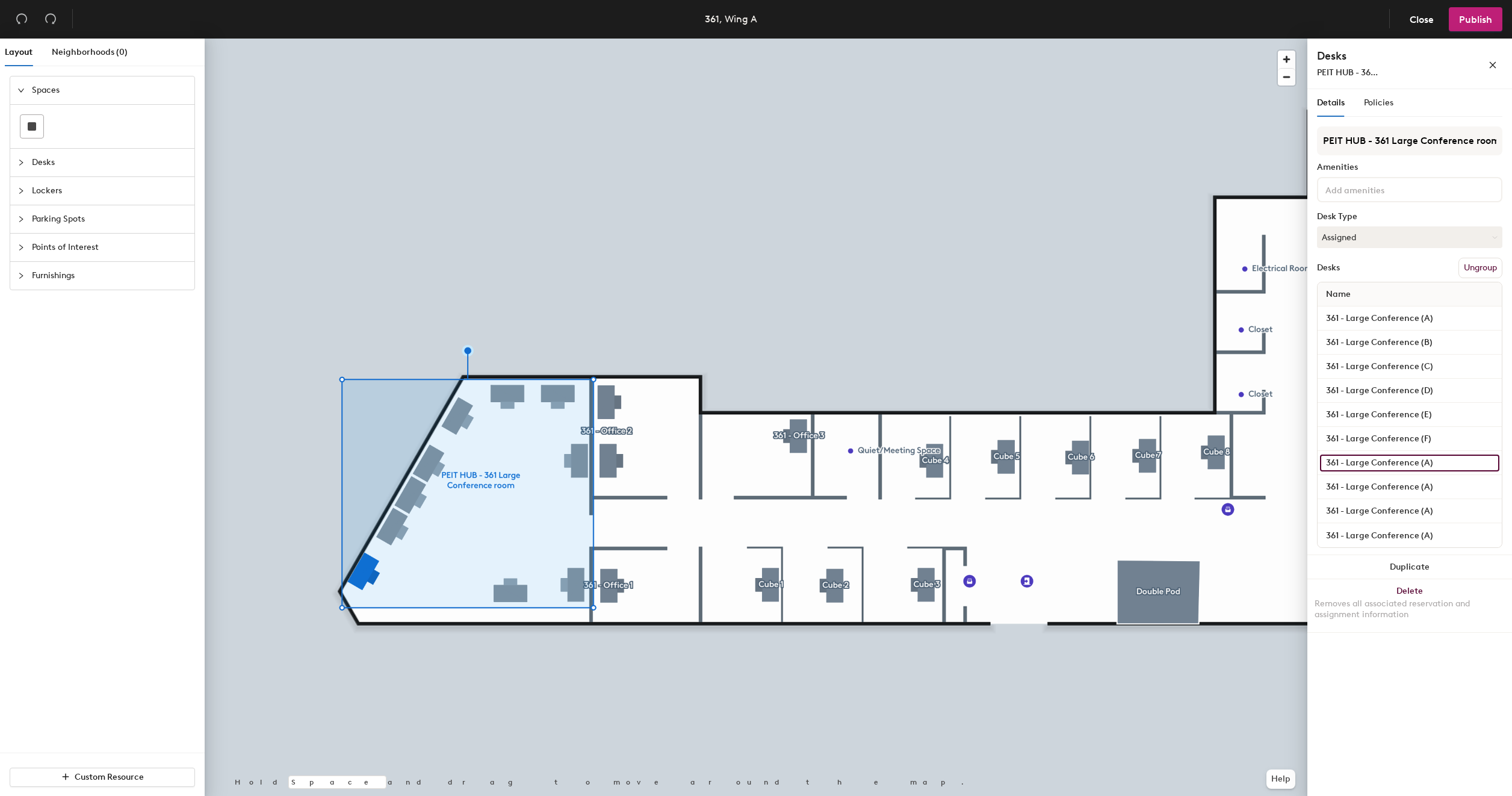
click at [1428, 459] on input "361 - Large Conference (A)" at bounding box center [1409, 463] width 179 height 17
click at [1426, 462] on input "361 - Large Conference (A)" at bounding box center [1409, 463] width 179 height 17
type input "361 - Large Conference (G)"
click at [1427, 484] on input "361 - Large Conference (A)" at bounding box center [1409, 487] width 179 height 17
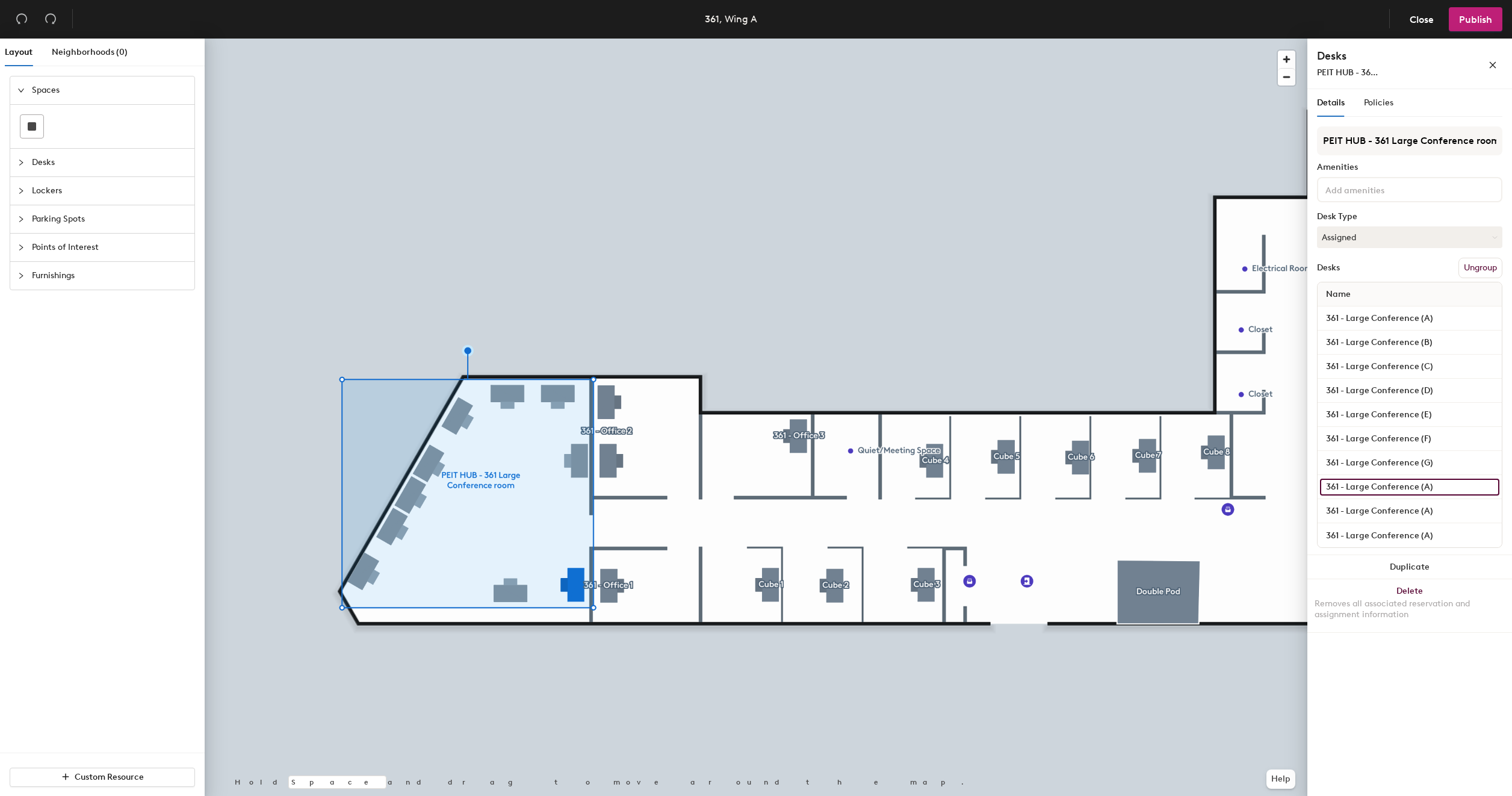
click at [1427, 489] on input "361 - Large Conference (A)" at bounding box center [1409, 487] width 179 height 17
type input "361 - Large Conference (H)"
click at [1426, 507] on input "361 - Large Conference (A)" at bounding box center [1409, 511] width 179 height 17
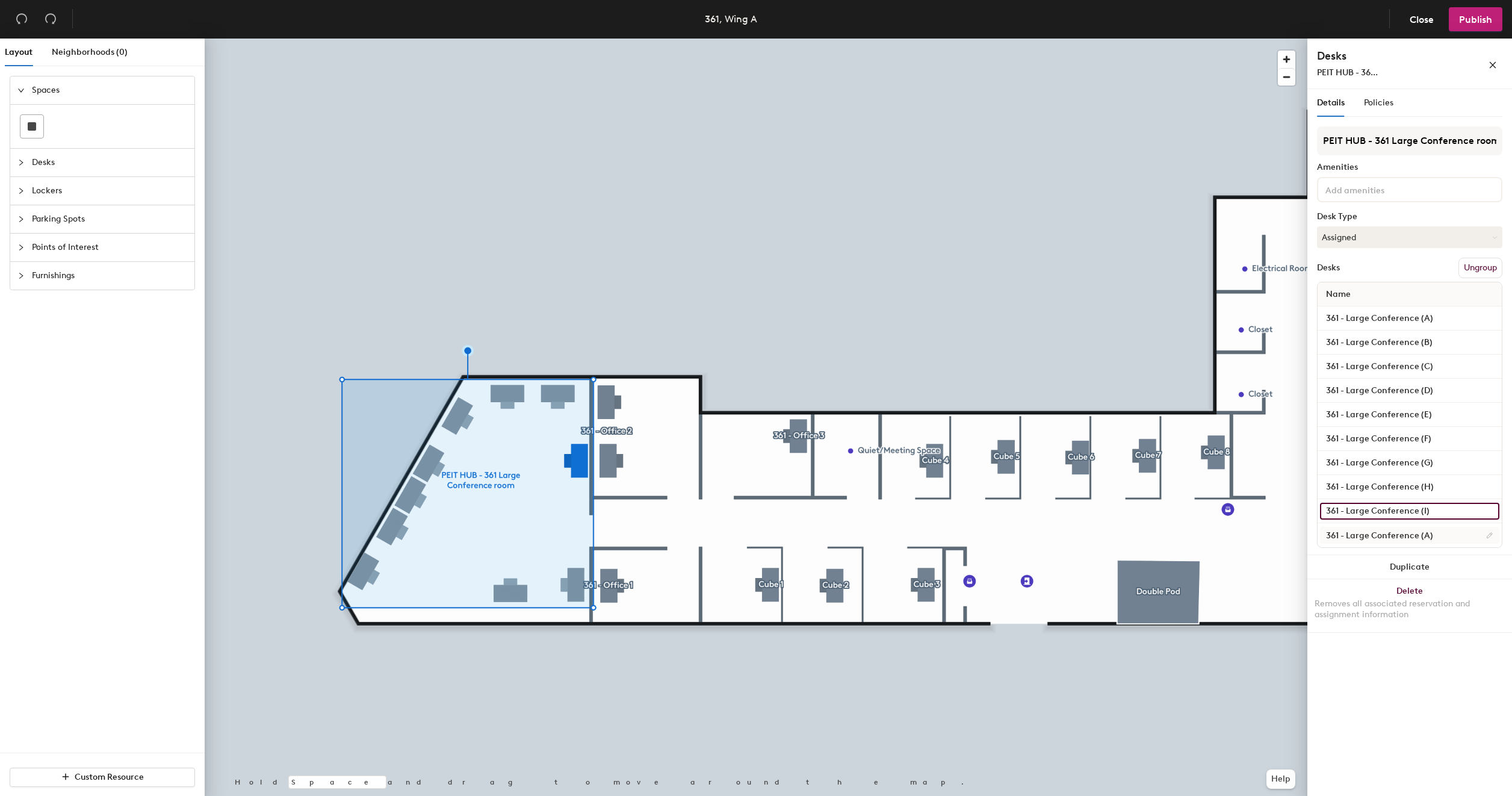
type input "361 - Large Conference (I)"
click at [1426, 533] on input "361 - Large Conference (A)" at bounding box center [1409, 535] width 179 height 17
click at [1426, 535] on input "361 - Large Conference (A)" at bounding box center [1409, 535] width 179 height 17
click at [1429, 534] on input "361 - Large Conference (A)" at bounding box center [1409, 535] width 179 height 17
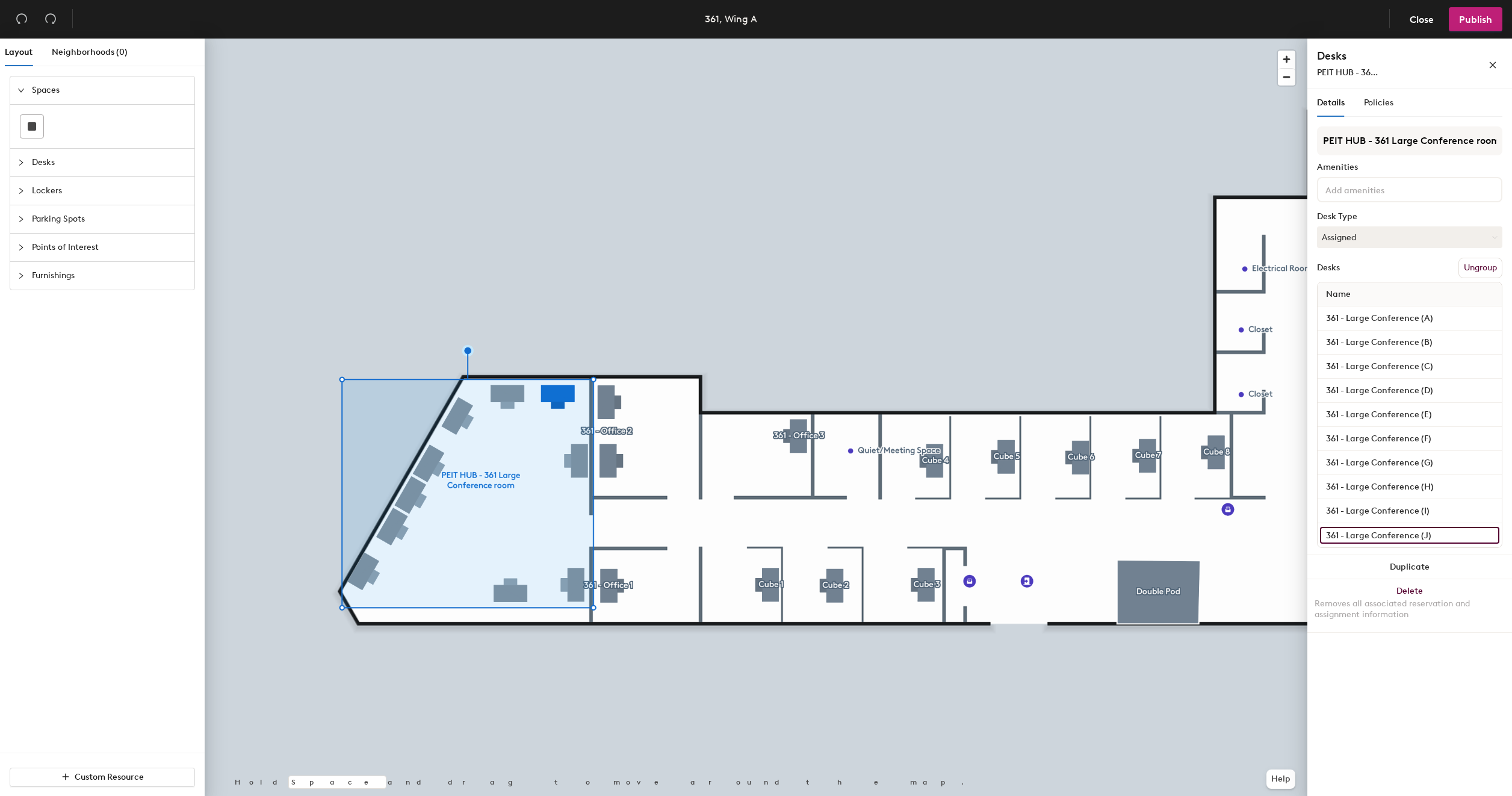
type input "361 - Large Conference (J)"
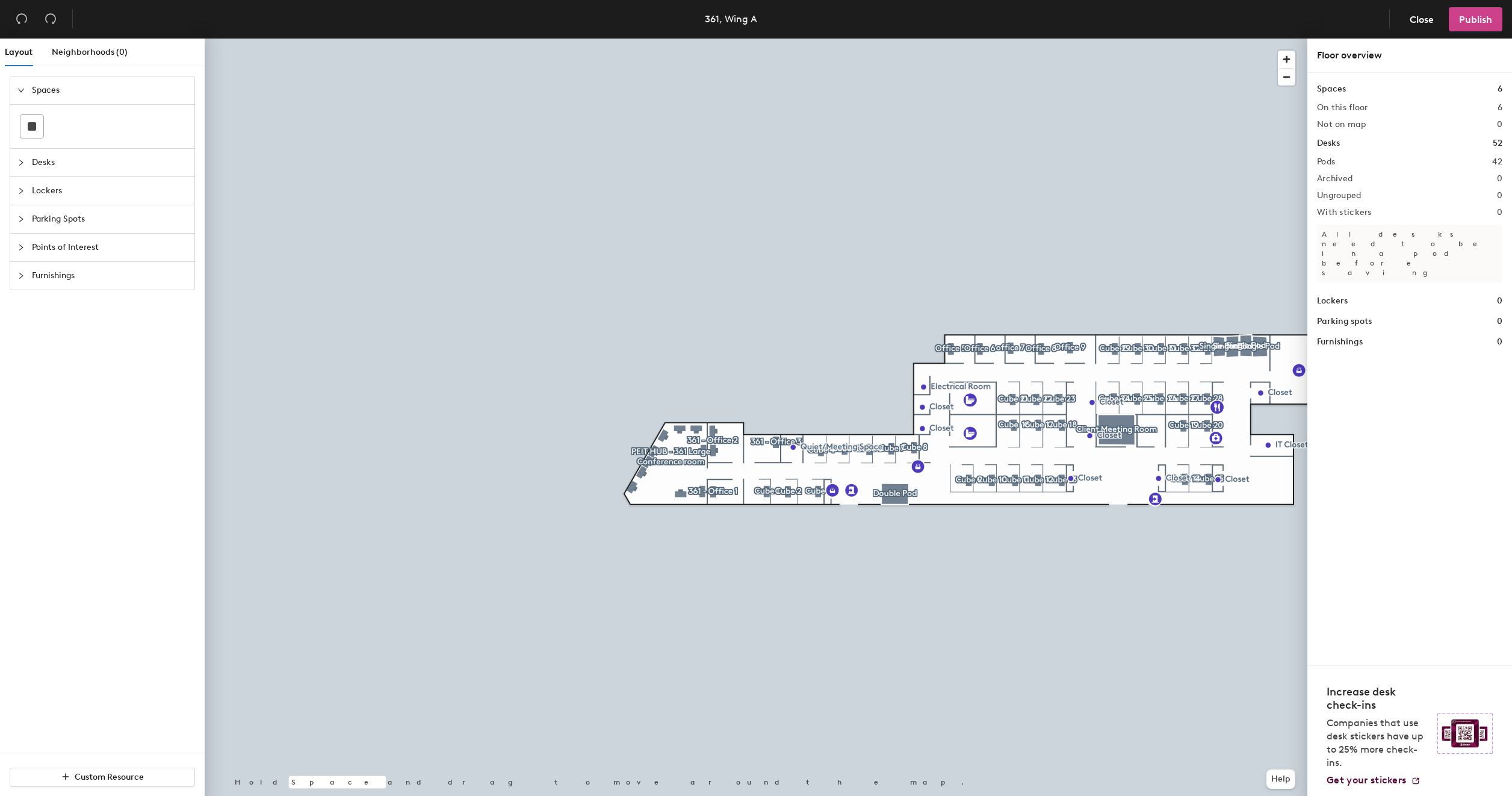
click at [1483, 16] on span "Publish" at bounding box center [1475, 19] width 33 height 11
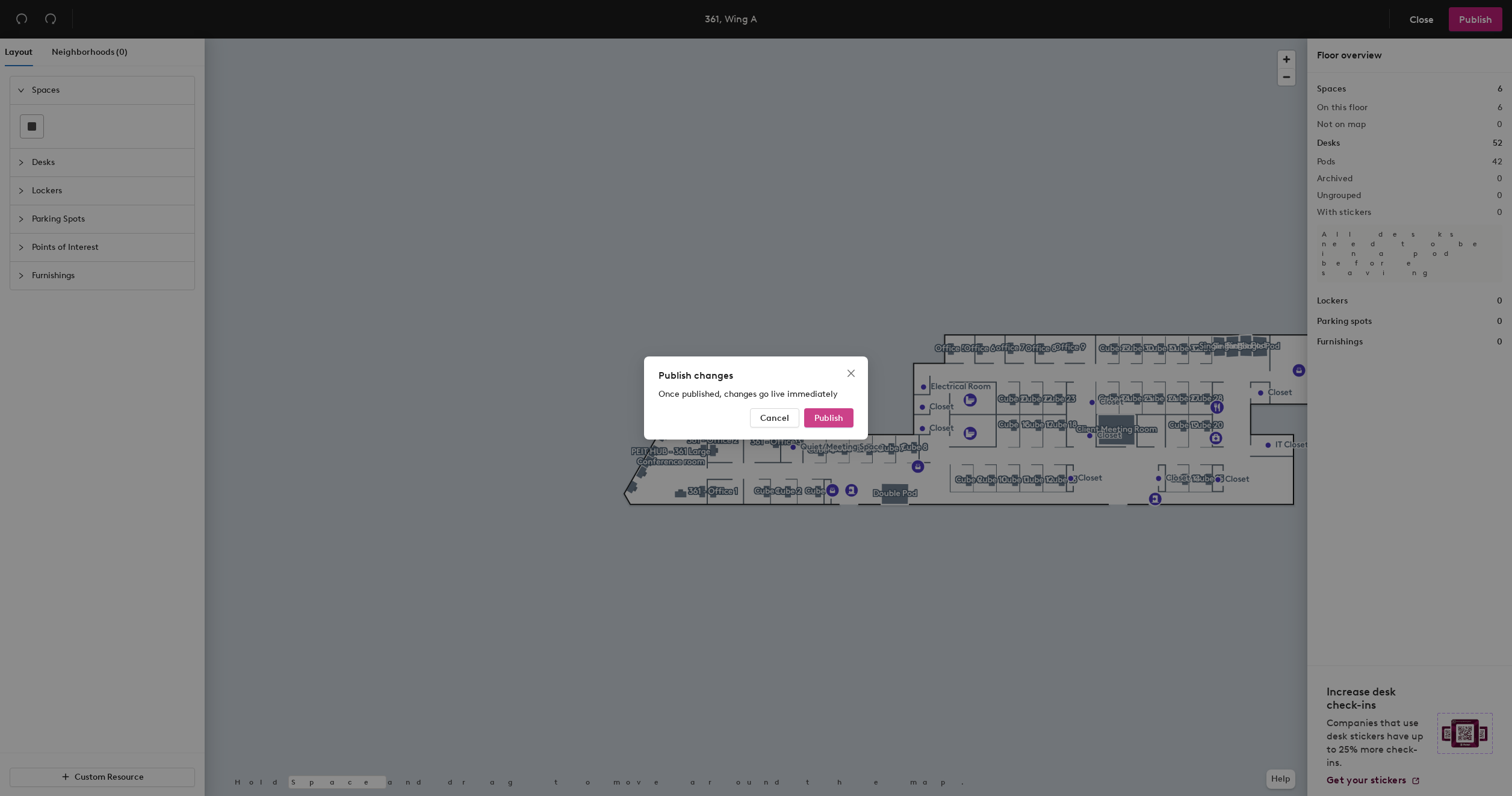
click at [818, 414] on span "Publish" at bounding box center [828, 418] width 29 height 10
